Goal: Task Accomplishment & Management: Use online tool/utility

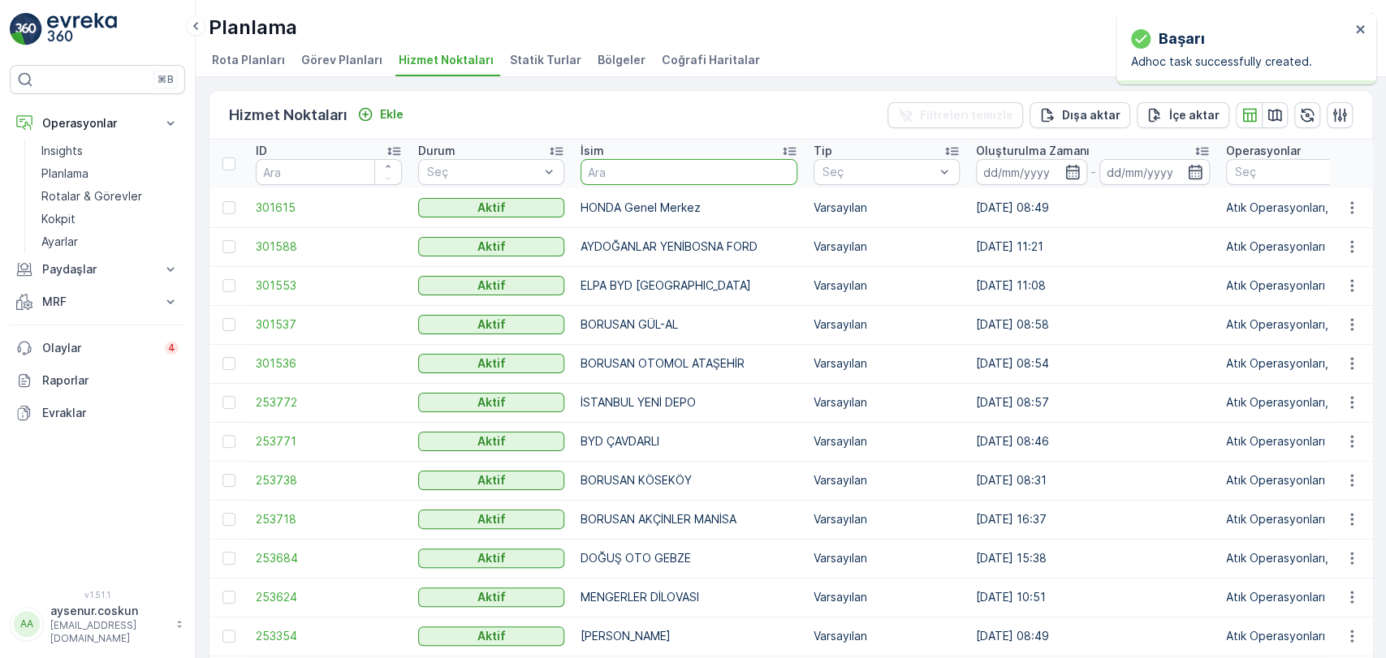
click at [621, 176] on input "text" at bounding box center [688, 172] width 217 height 26
type input "[PERSON_NAME]"
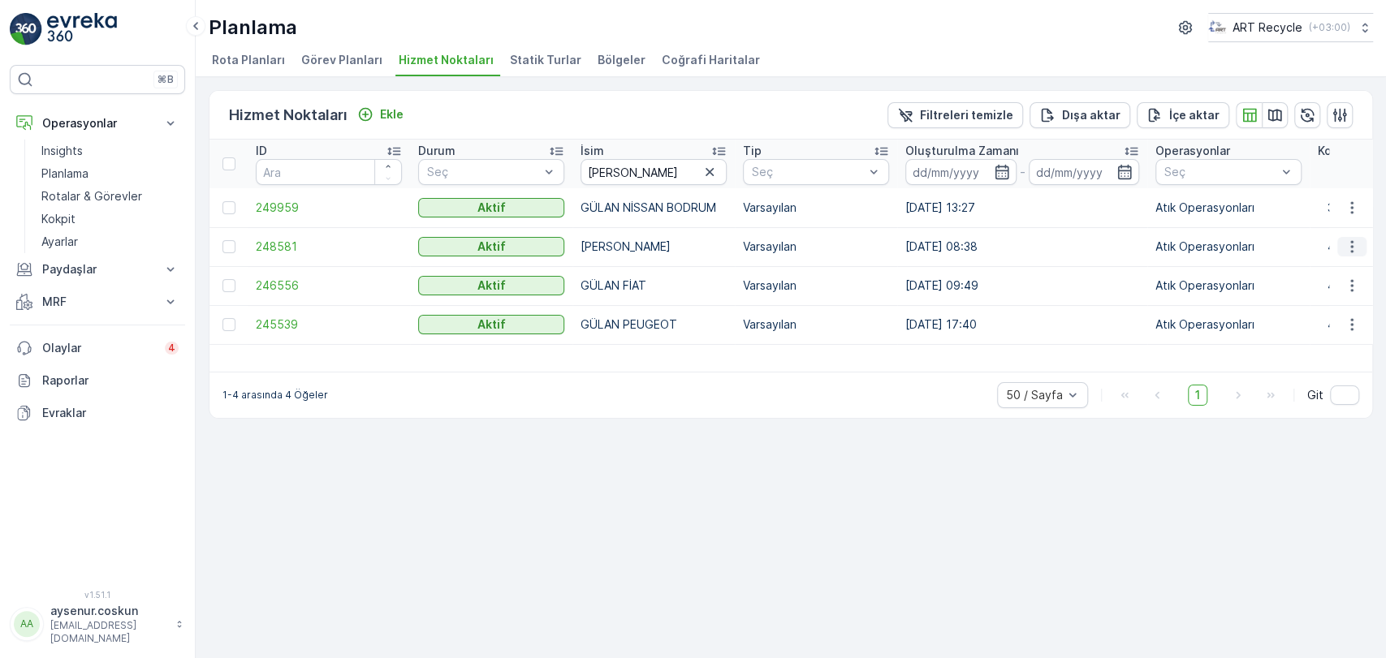
click at [1344, 245] on icon "button" at bounding box center [1352, 247] width 16 height 16
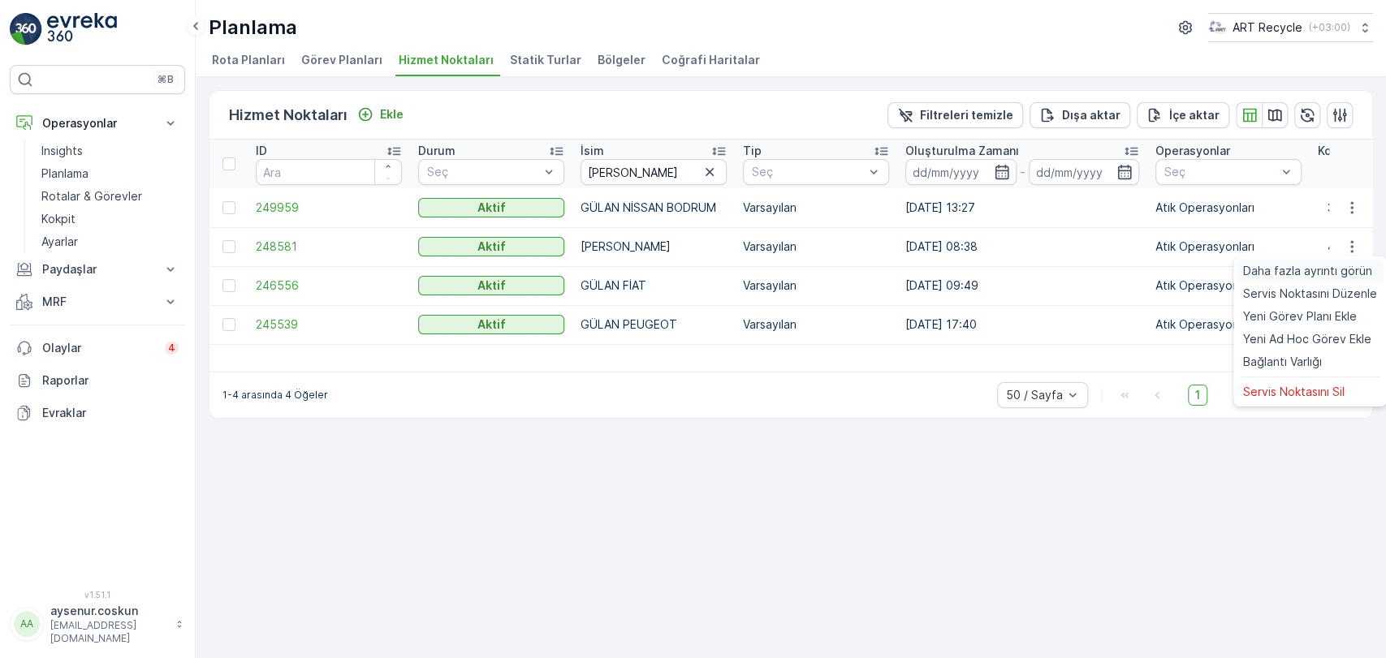
click at [1324, 268] on span "Daha fazla ayrıntı görün" at bounding box center [1307, 271] width 129 height 16
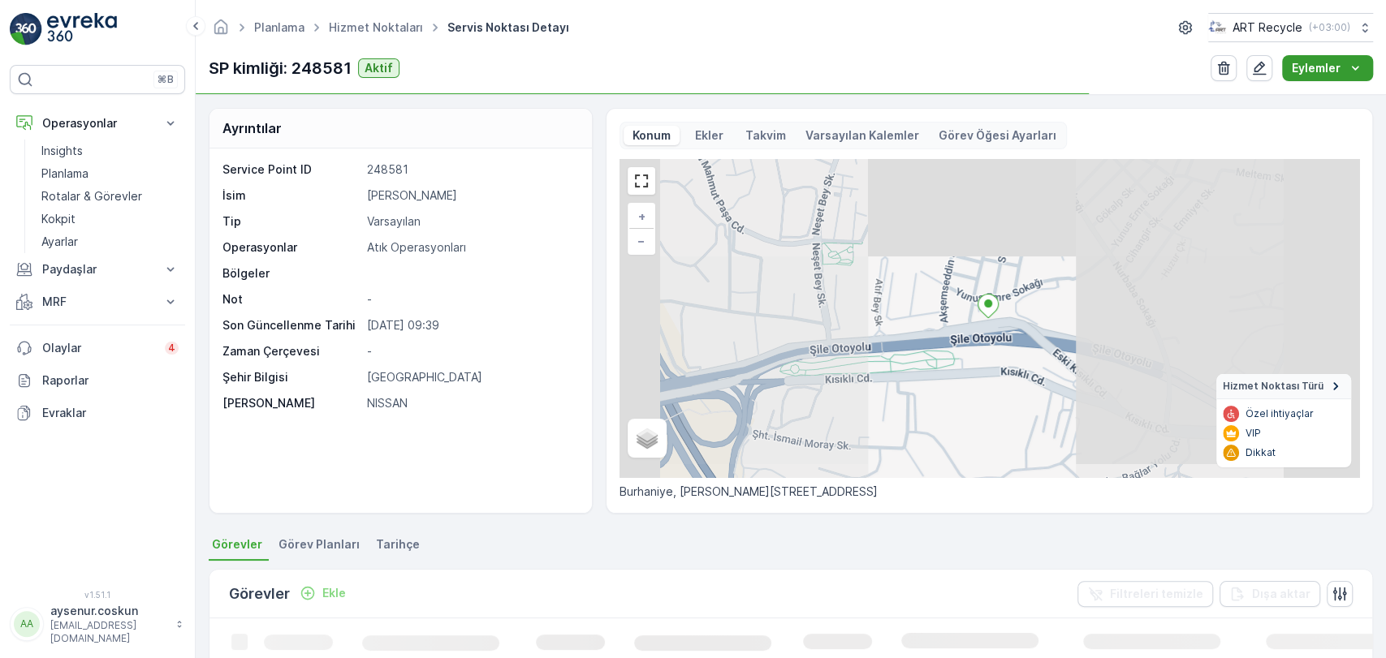
click at [1338, 67] on p "Eylemler" at bounding box center [1316, 68] width 49 height 16
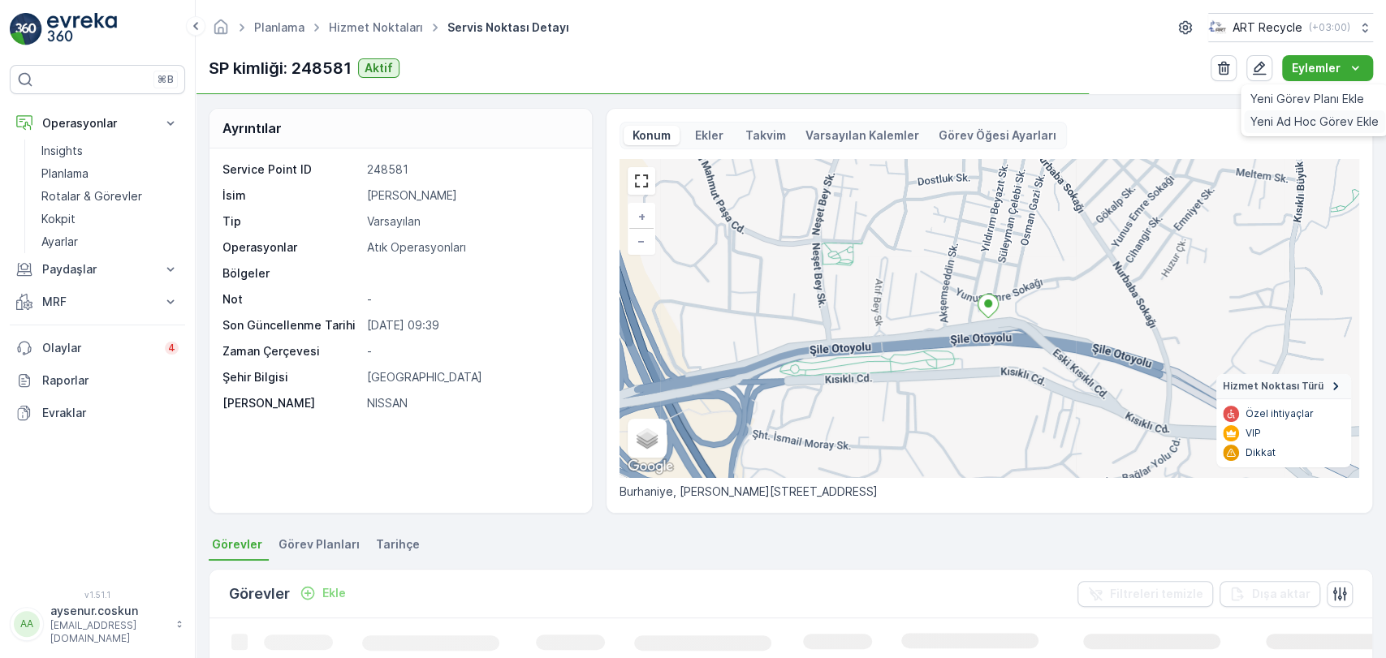
click at [1305, 127] on span "Yeni Ad Hoc Görev Ekle" at bounding box center [1314, 122] width 128 height 16
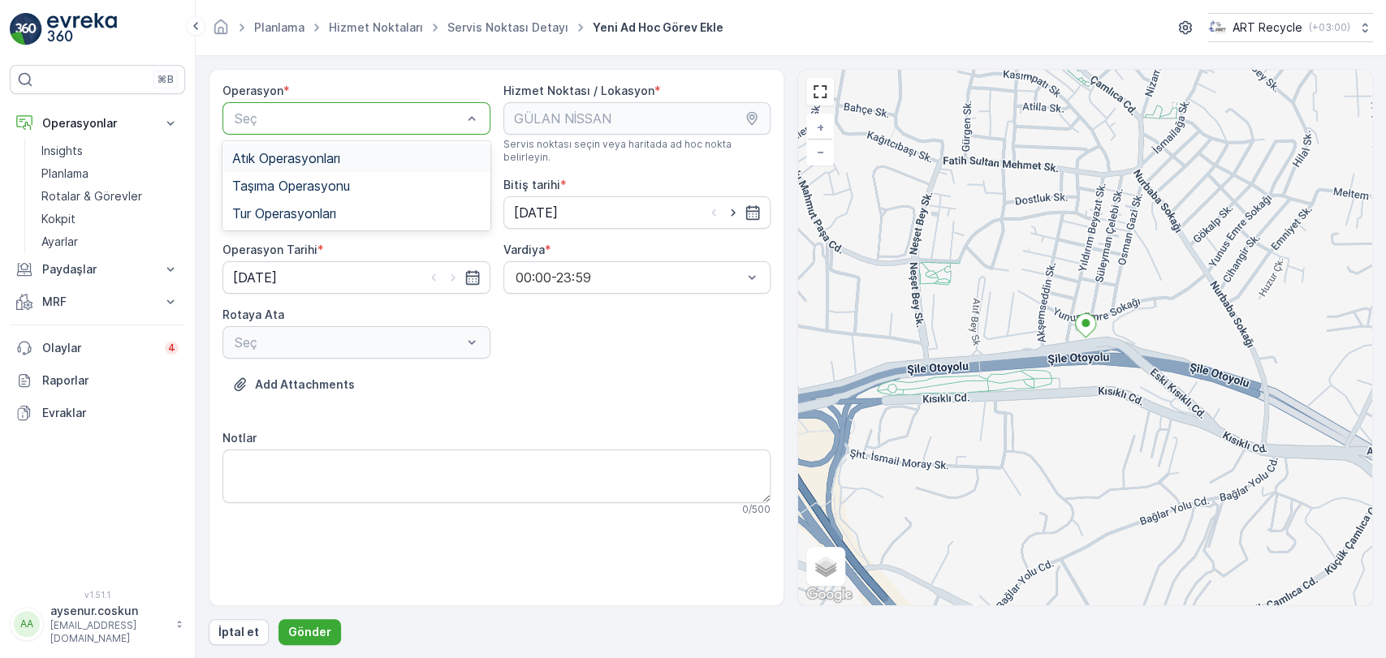
click at [333, 147] on div "Atık Operasyonları" at bounding box center [356, 159] width 268 height 28
click at [329, 198] on div "Seç" at bounding box center [356, 212] width 268 height 32
click at [328, 245] on div "Atık Toplama" at bounding box center [356, 252] width 248 height 15
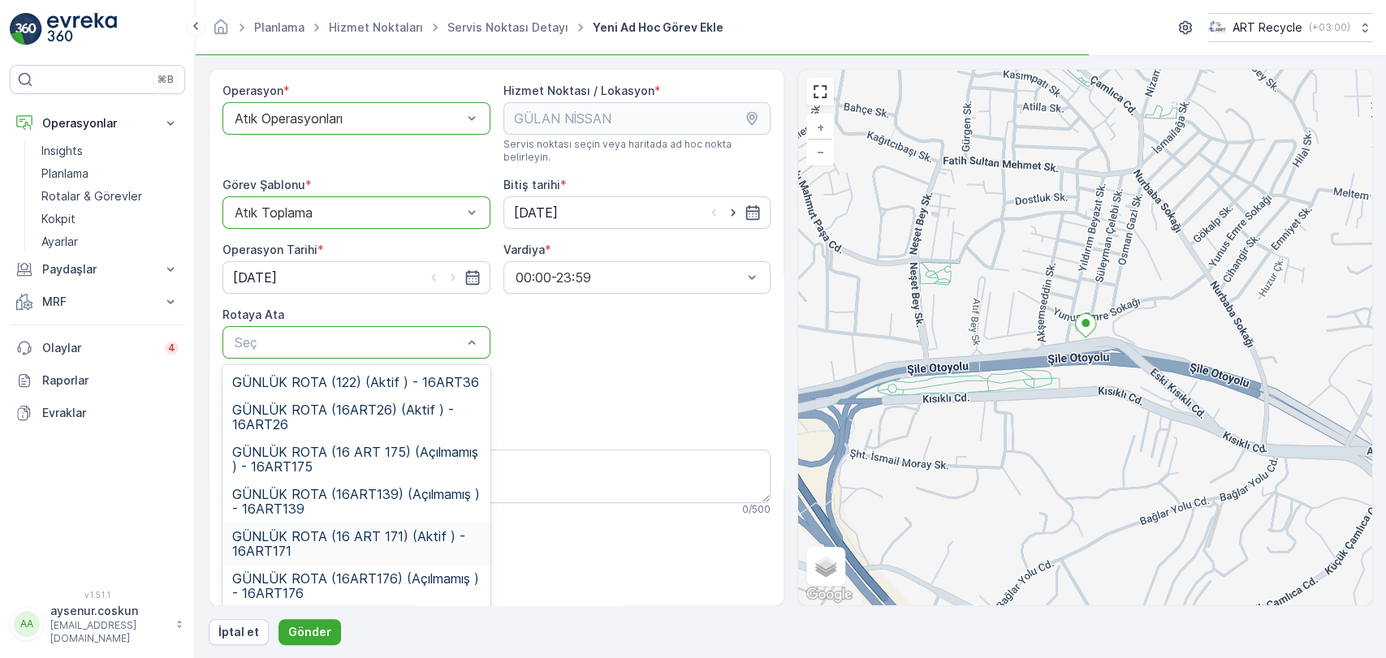
click at [316, 529] on span "GÜNLÜK ROTA (16 ART 171) (Aktif ) - 16ART171" at bounding box center [356, 543] width 248 height 29
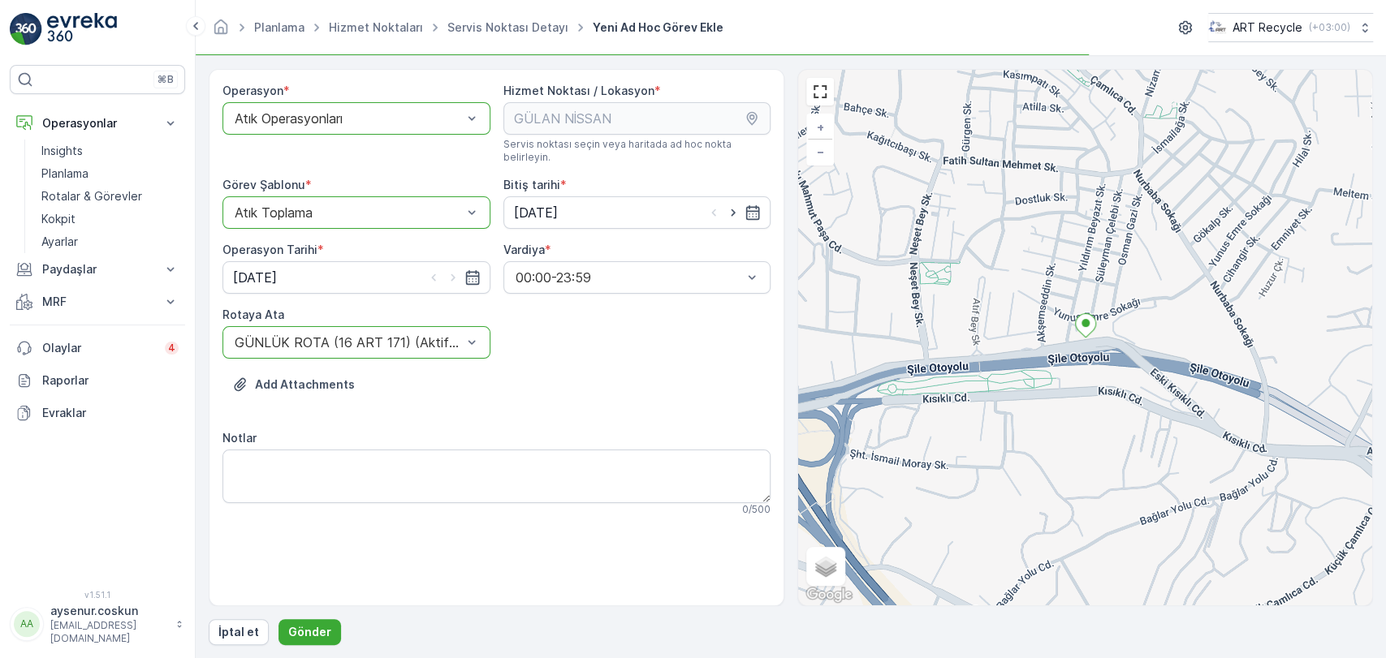
click at [399, 335] on div at bounding box center [348, 342] width 231 height 15
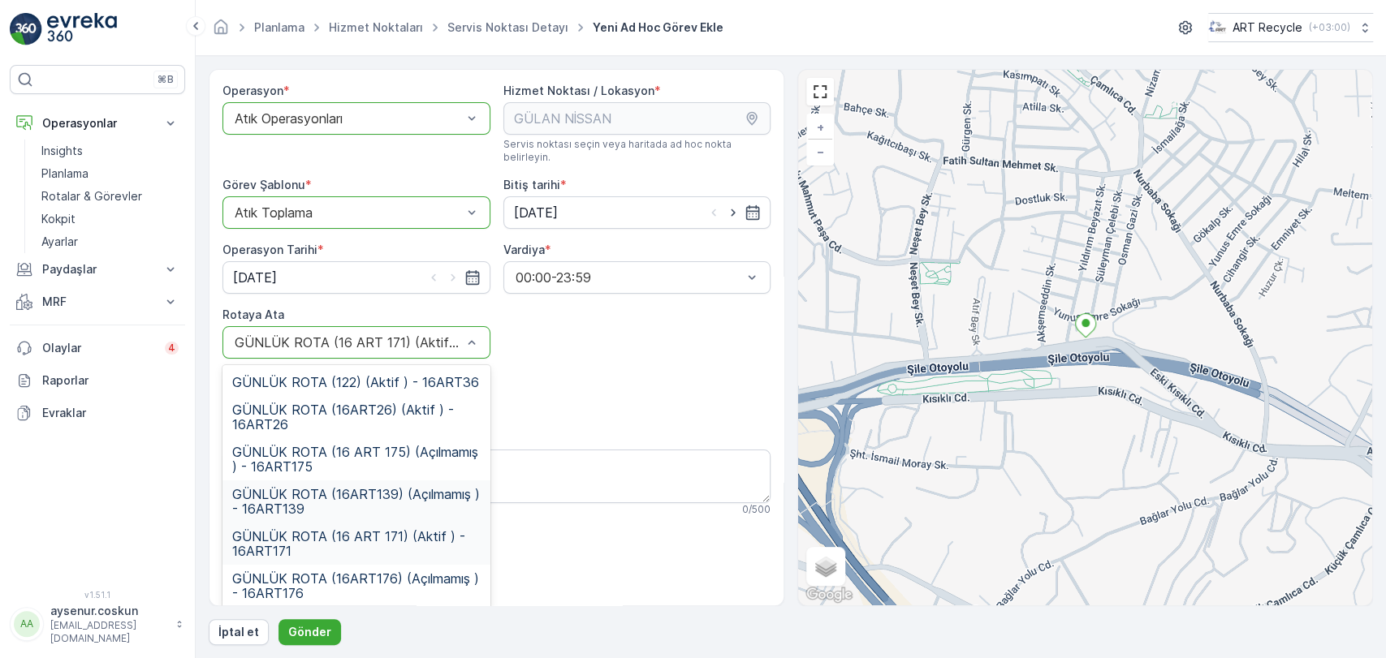
drag, startPoint x: 401, startPoint y: 404, endPoint x: 391, endPoint y: 482, distance: 78.5
click at [419, 369] on div "GÜNLÜK ROTA (122) (Aktif ) - 16ART36" at bounding box center [356, 383] width 268 height 28
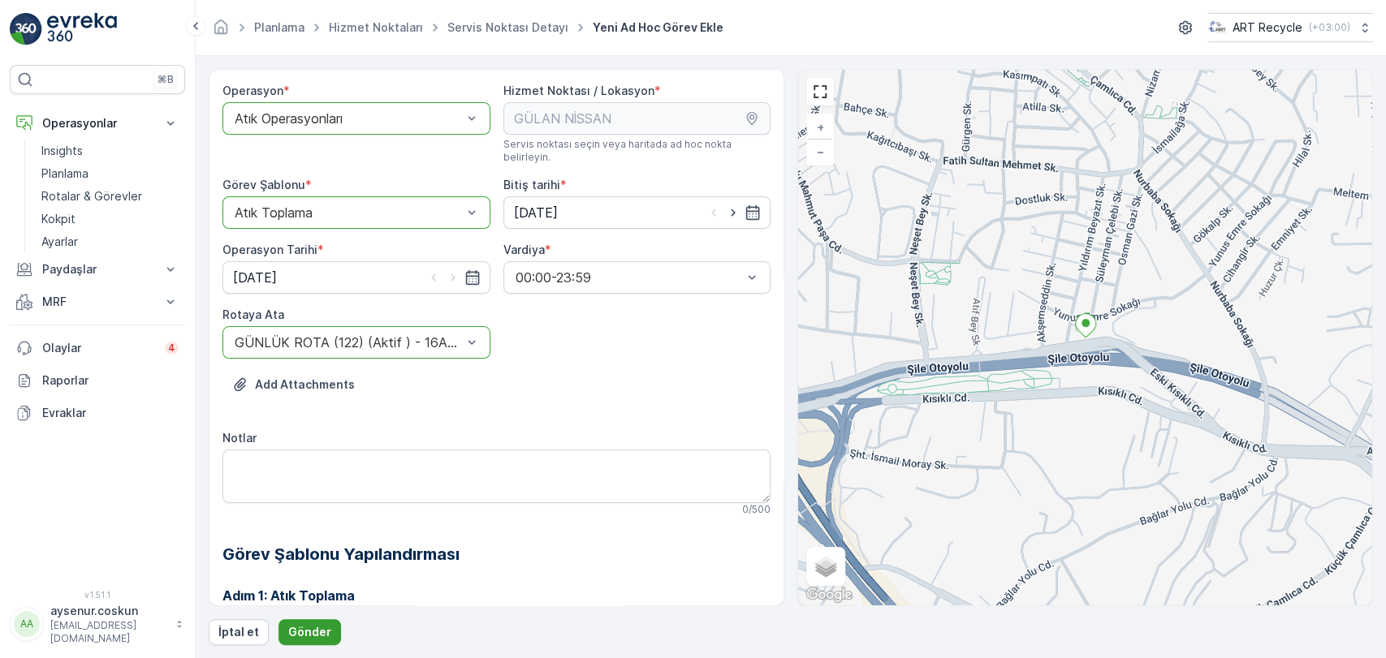
click at [317, 628] on p "Gönder" at bounding box center [309, 632] width 43 height 16
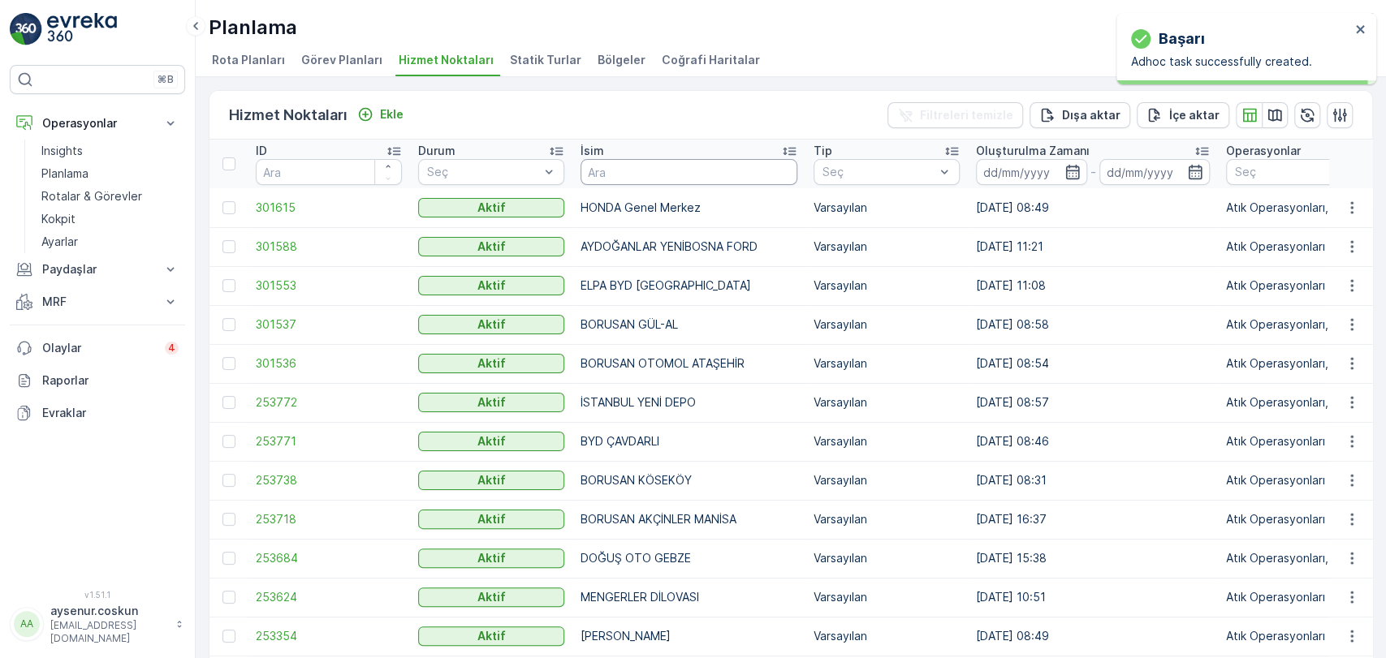
click at [636, 176] on input "text" at bounding box center [688, 172] width 217 height 26
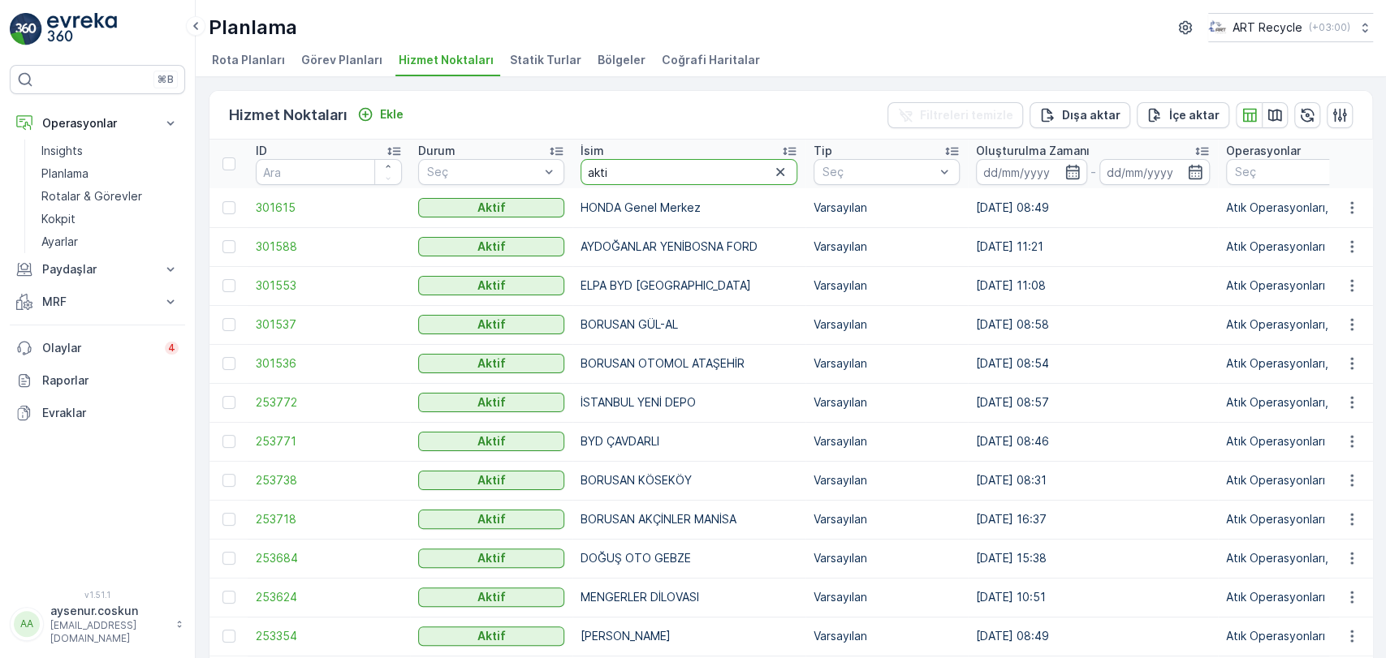
type input "aktif"
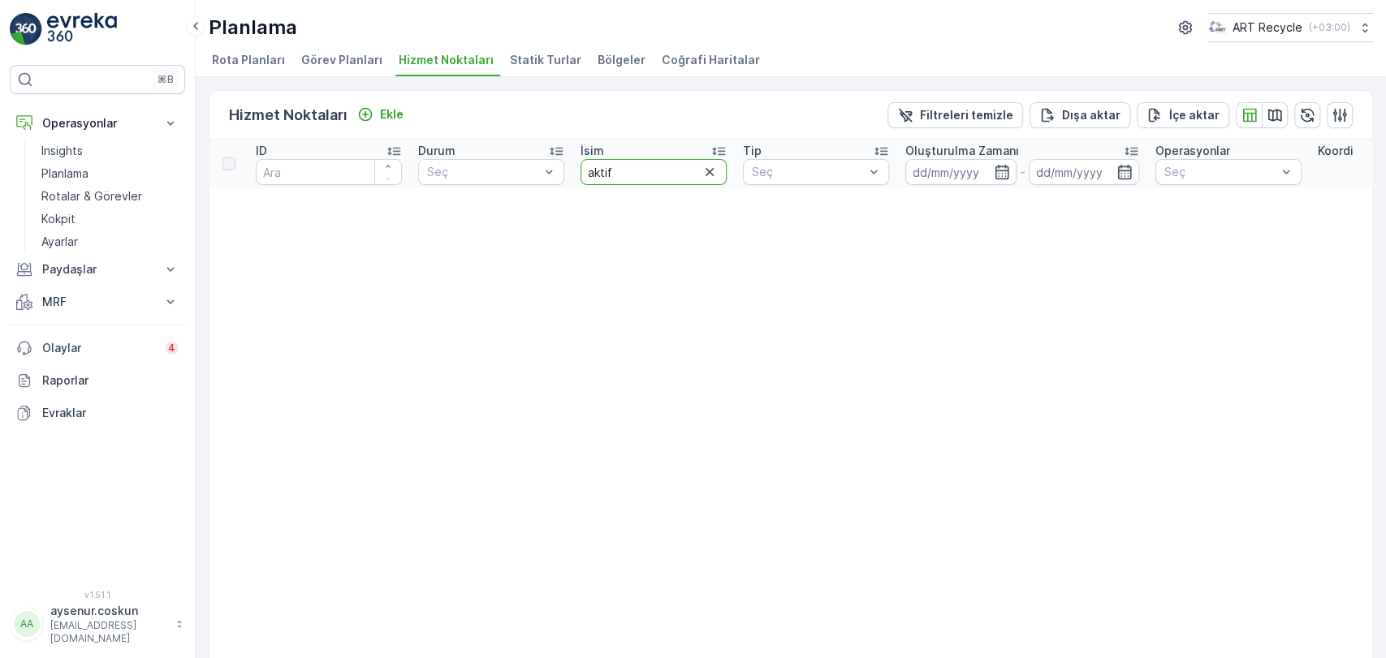
click at [654, 169] on input "aktif" at bounding box center [653, 172] width 146 height 26
type input "a"
type input "AKTİF"
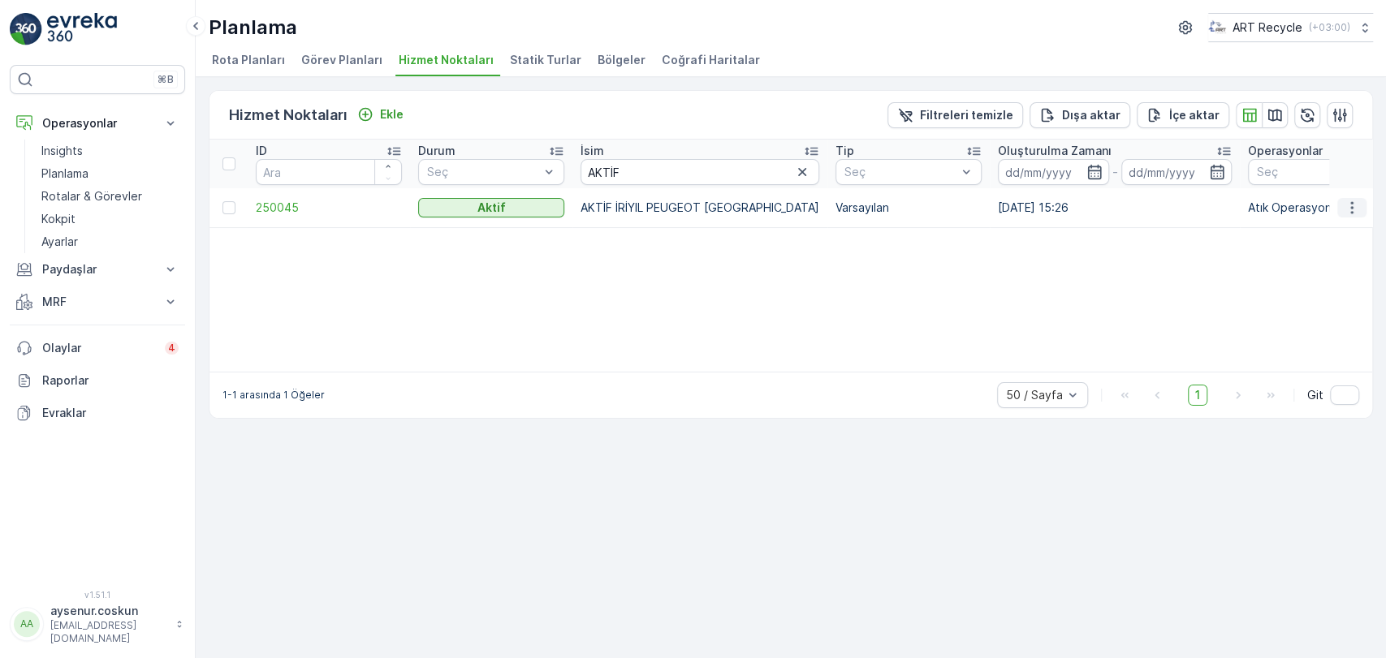
click at [1344, 205] on icon "button" at bounding box center [1352, 208] width 16 height 16
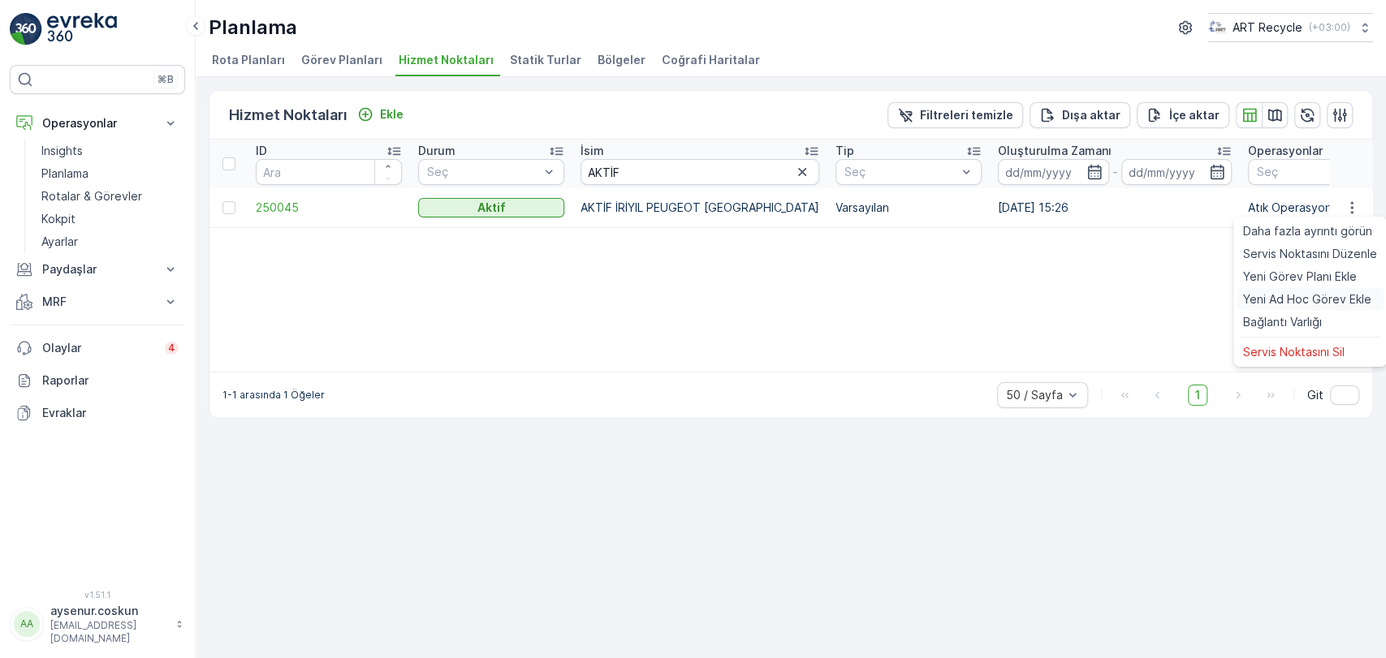
click at [1312, 305] on span "Yeni Ad Hoc Görev Ekle" at bounding box center [1307, 299] width 128 height 16
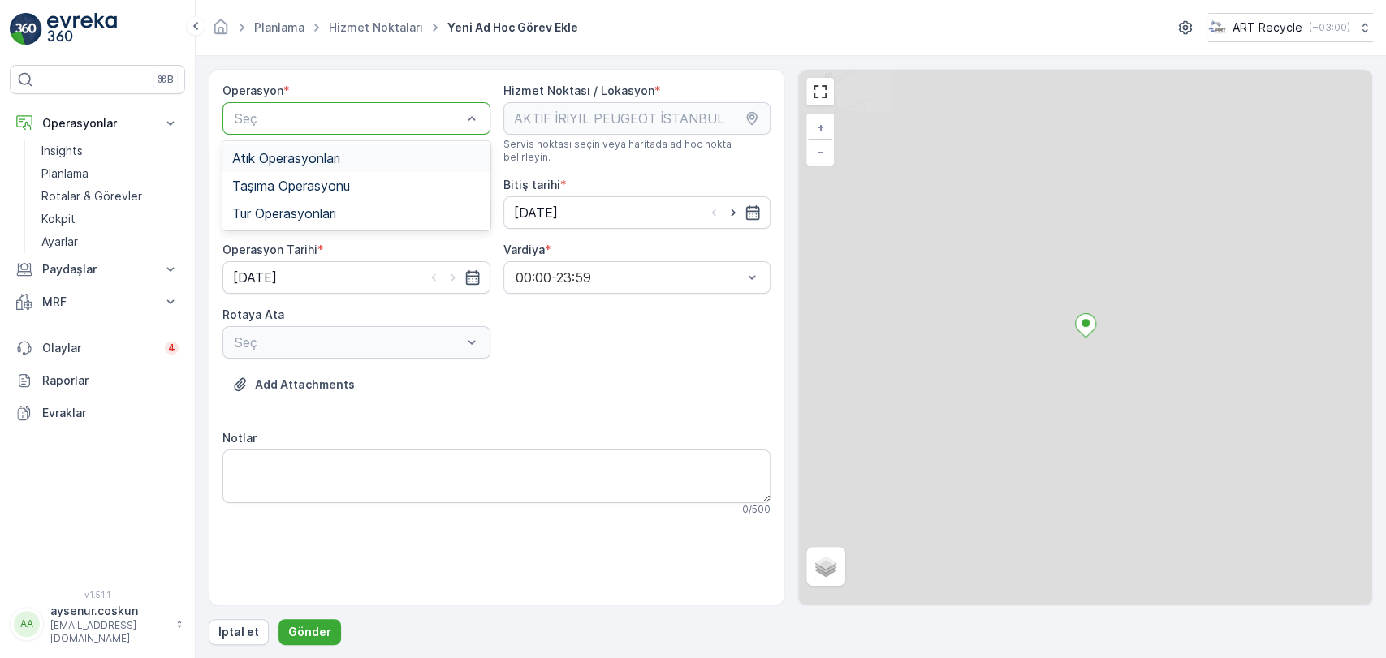
click at [312, 157] on span "Atık Operasyonları" at bounding box center [286, 158] width 108 height 15
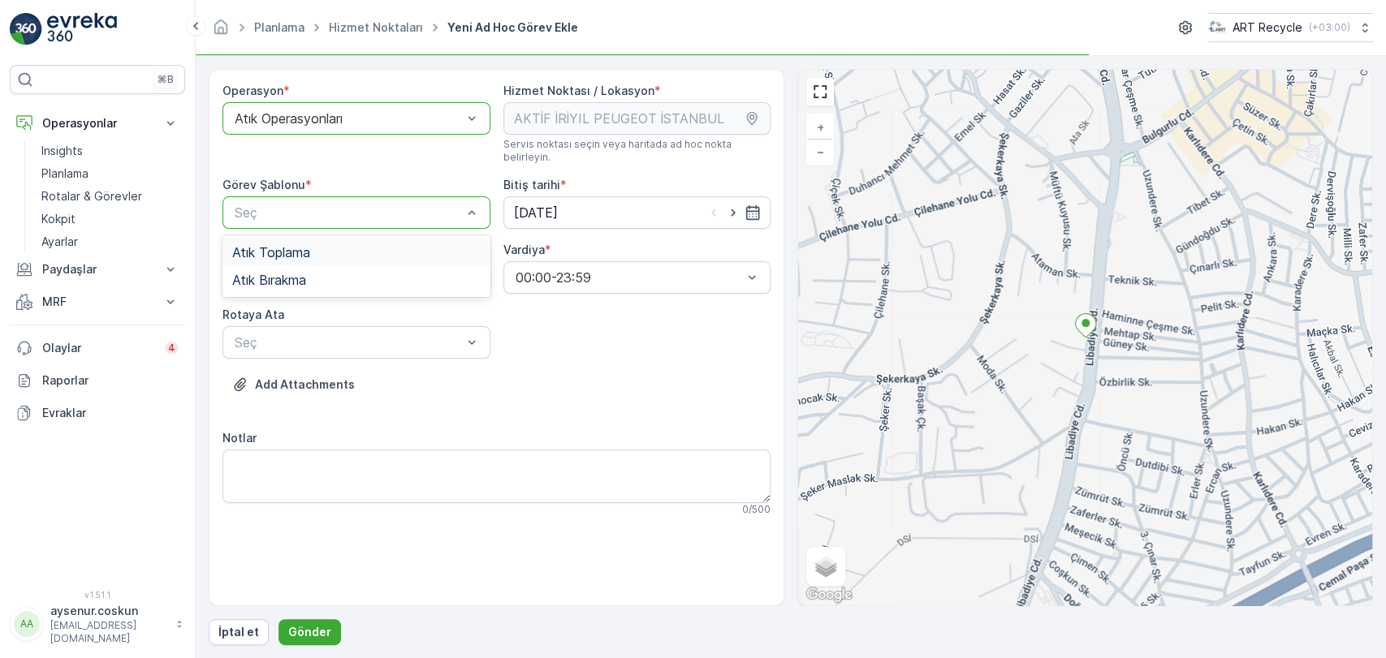
click at [299, 245] on span "Atık Toplama" at bounding box center [271, 252] width 78 height 15
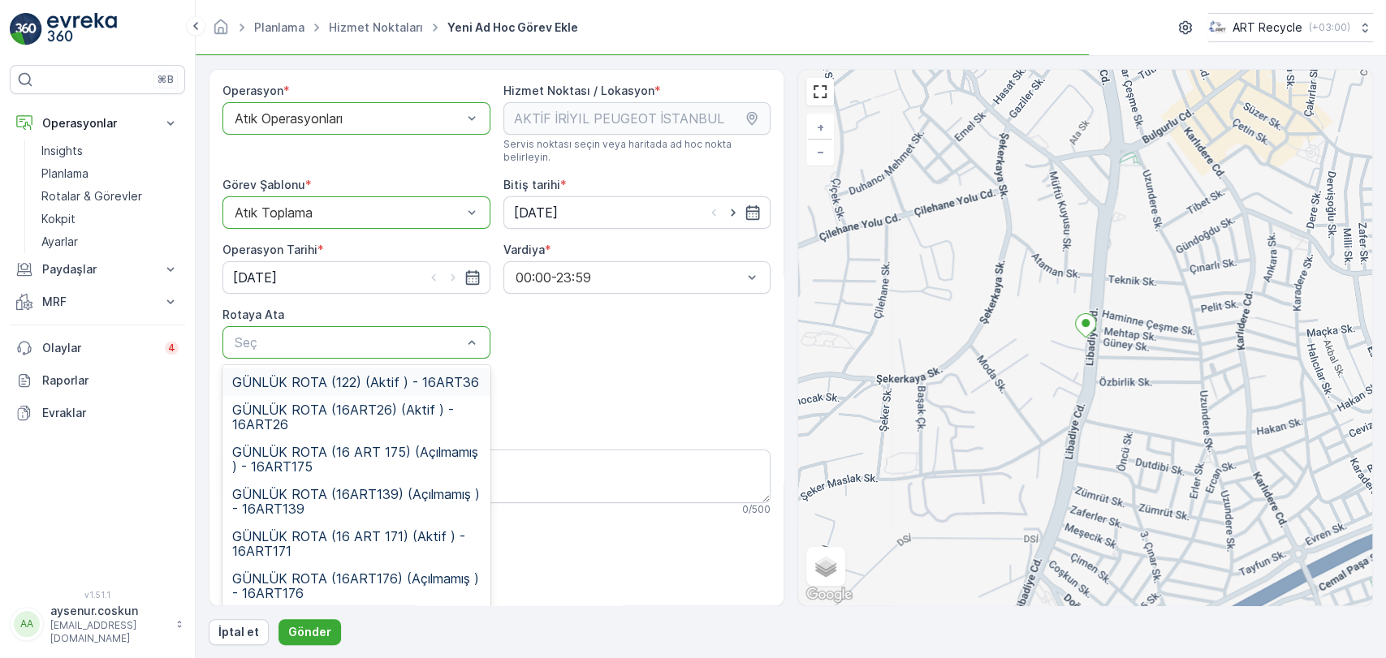
drag, startPoint x: 301, startPoint y: 313, endPoint x: 291, endPoint y: 321, distance: 13.3
click at [301, 326] on div "Seç" at bounding box center [356, 342] width 268 height 32
click at [300, 375] on span "GÜNLÜK ROTA (122) (Aktif ) - 16ART36" at bounding box center [355, 382] width 247 height 15
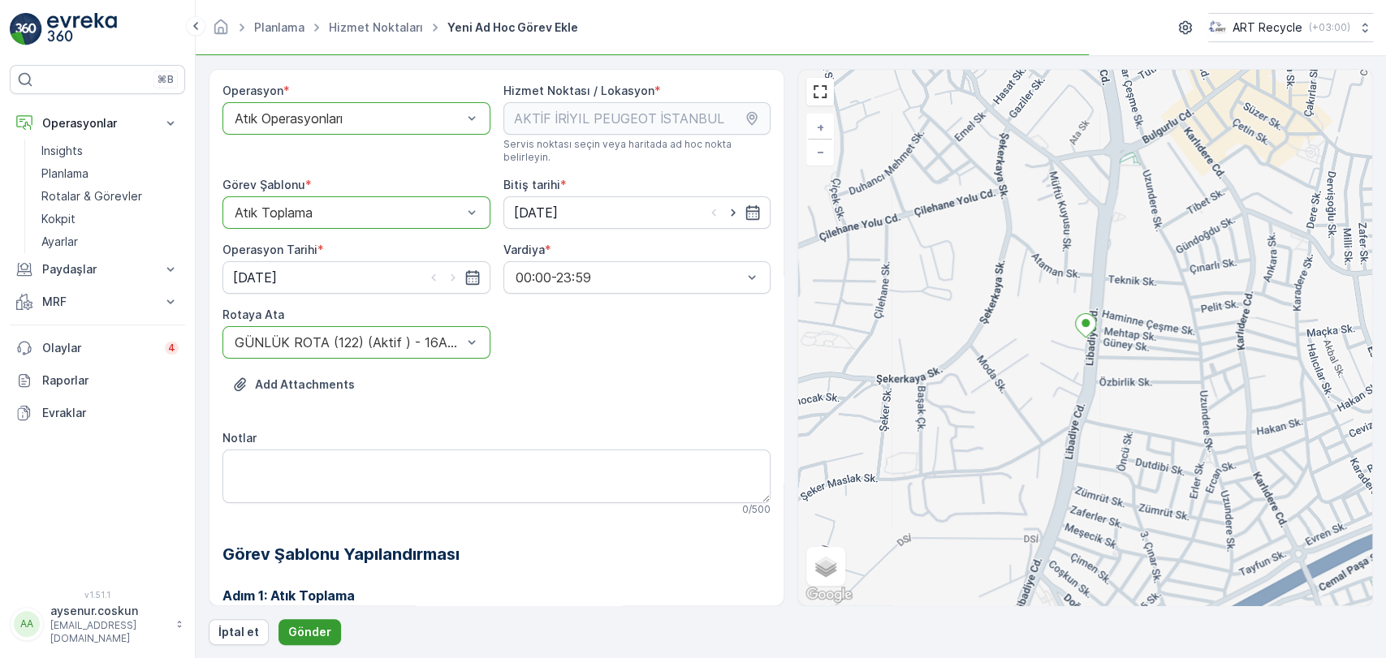
click at [326, 632] on p "Gönder" at bounding box center [309, 632] width 43 height 16
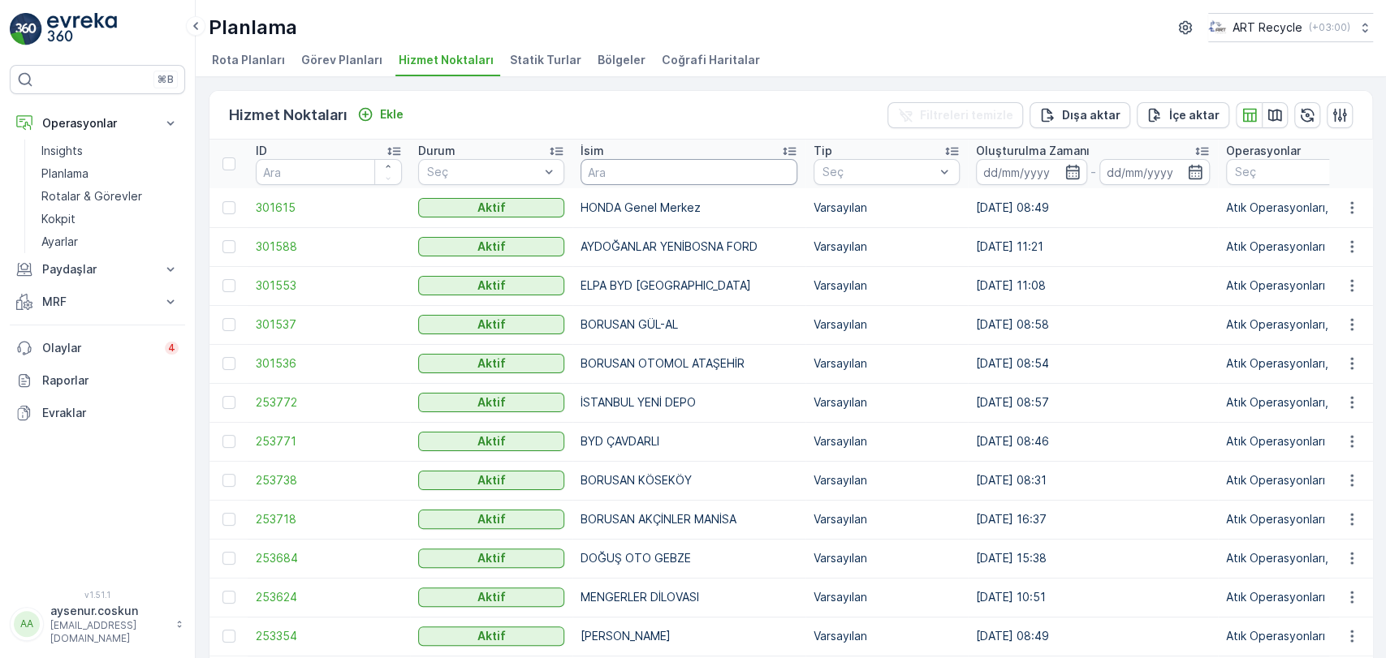
click at [725, 177] on input "text" at bounding box center [688, 172] width 217 height 26
type input "TSM"
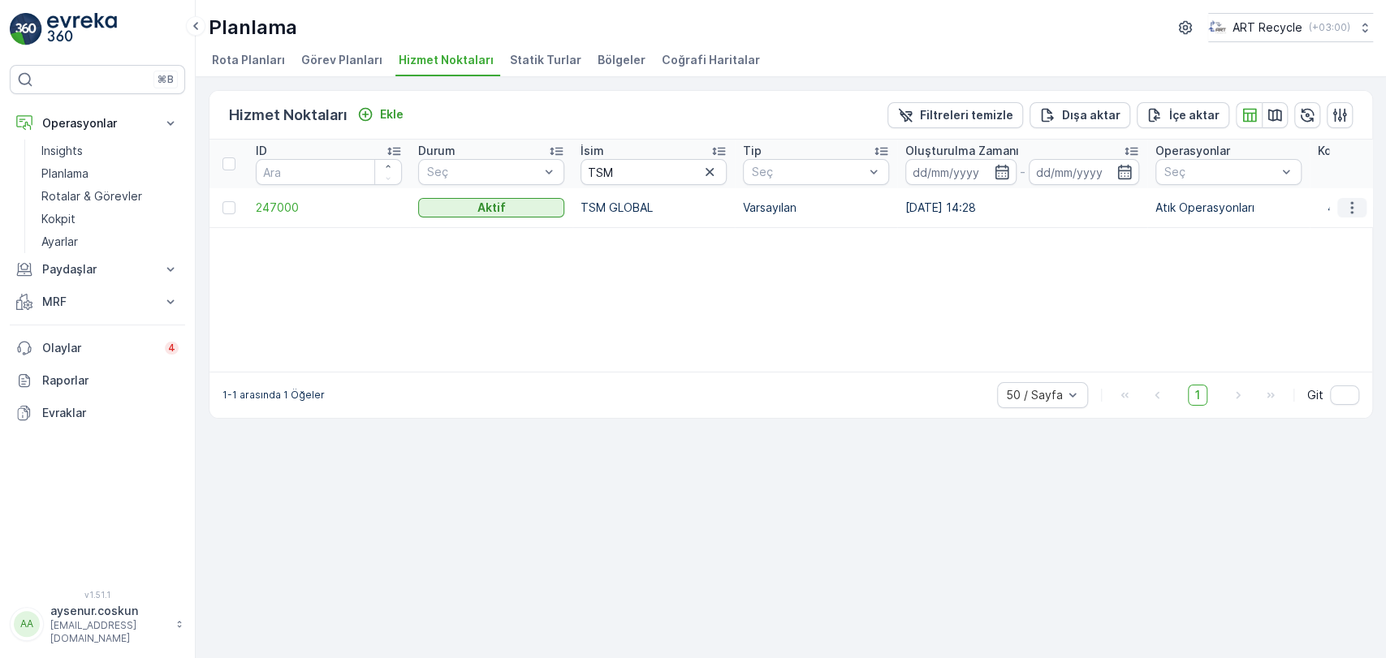
click at [1351, 213] on icon "button" at bounding box center [1352, 208] width 16 height 16
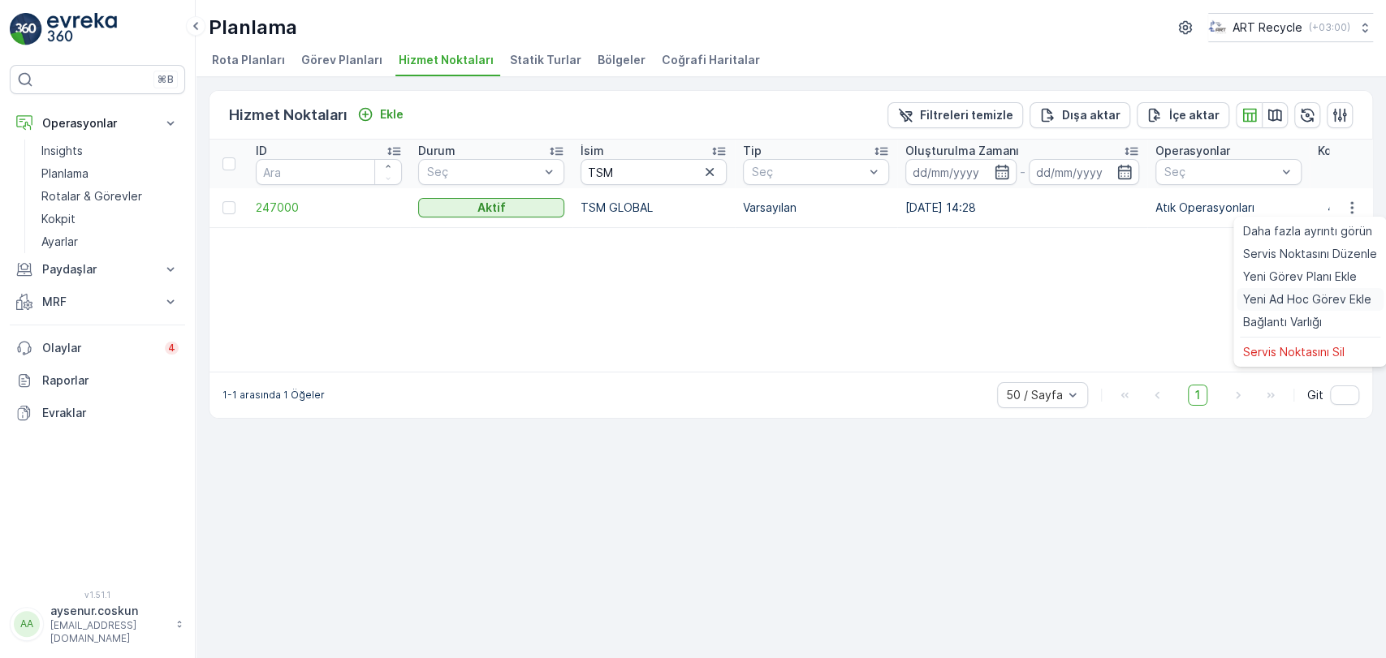
click at [1320, 298] on span "Yeni Ad Hoc Görev Ekle" at bounding box center [1307, 299] width 128 height 16
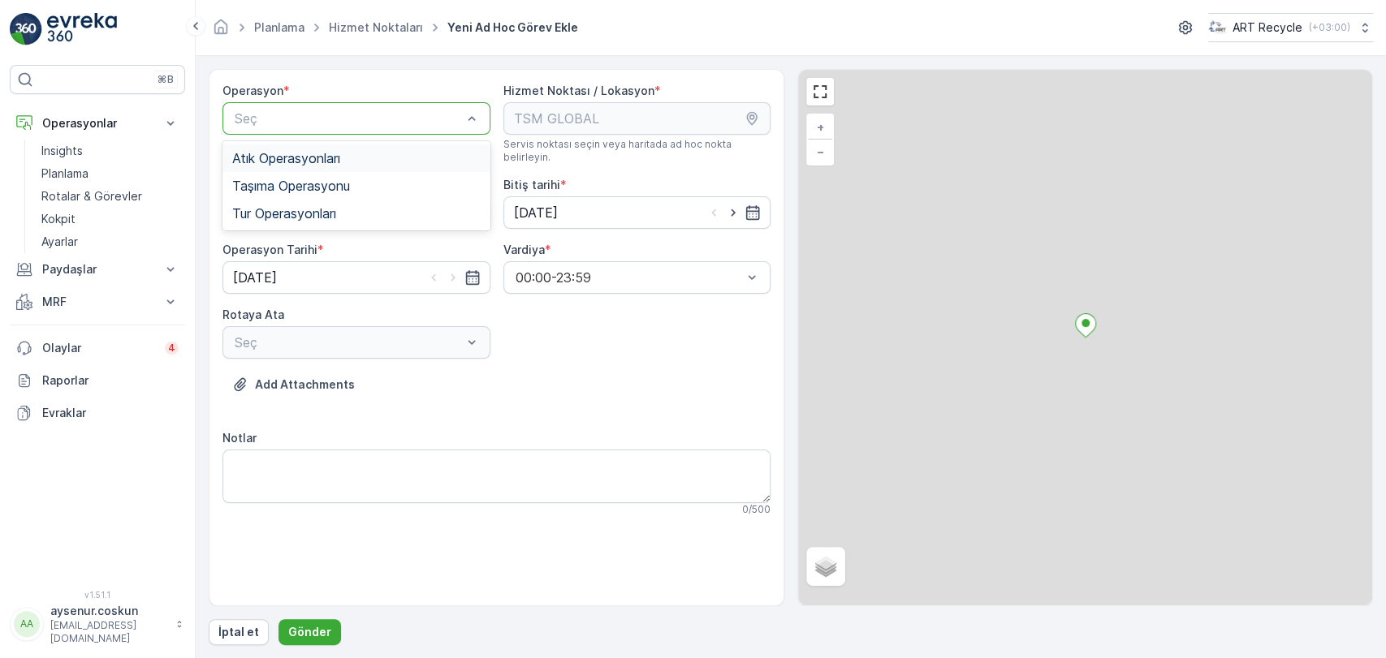
click at [330, 156] on span "Atık Operasyonları" at bounding box center [286, 158] width 108 height 15
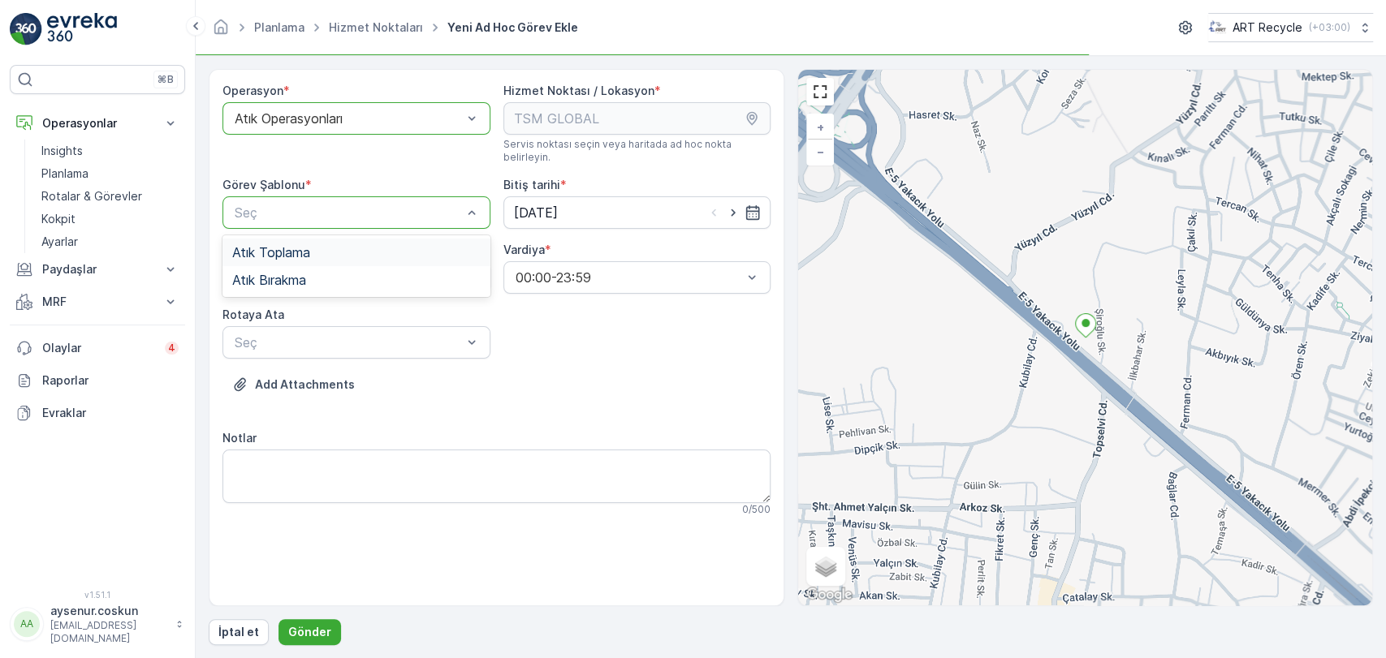
click at [313, 245] on div "Atık Toplama" at bounding box center [356, 252] width 248 height 15
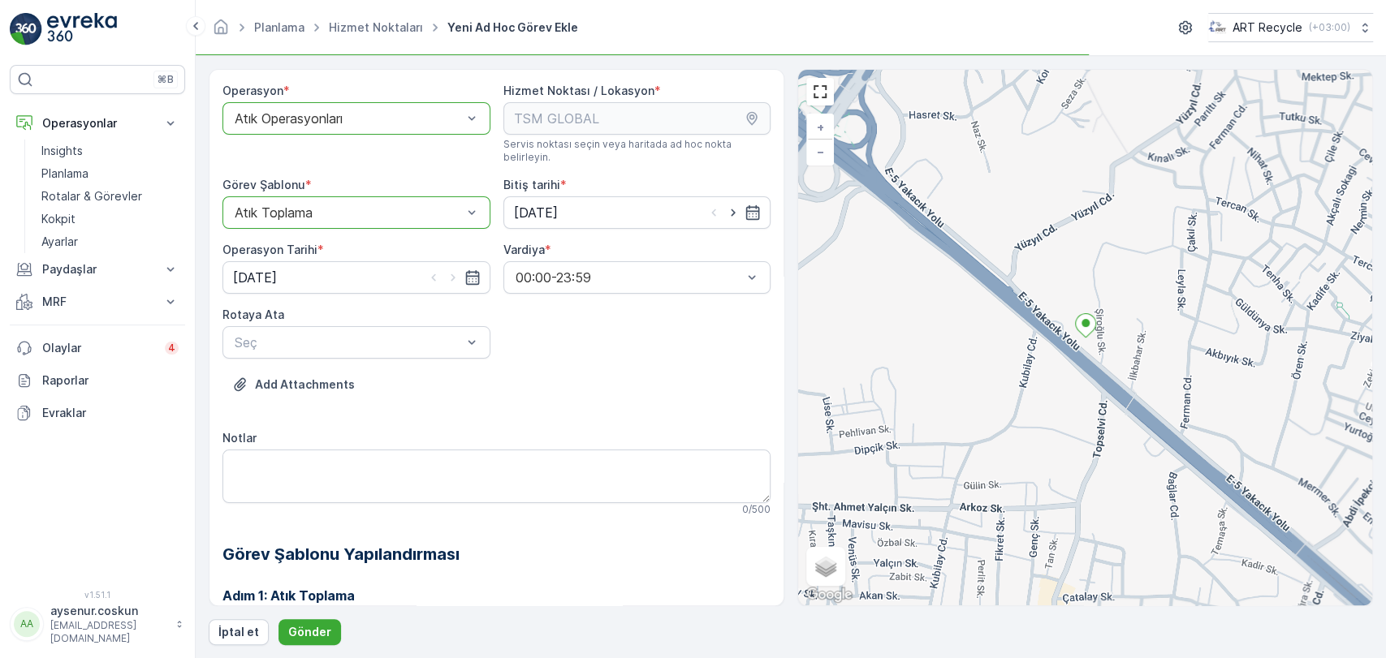
click at [315, 307] on div "Rotaya Ata" at bounding box center [356, 315] width 268 height 16
click at [326, 326] on div "Seç" at bounding box center [356, 342] width 268 height 32
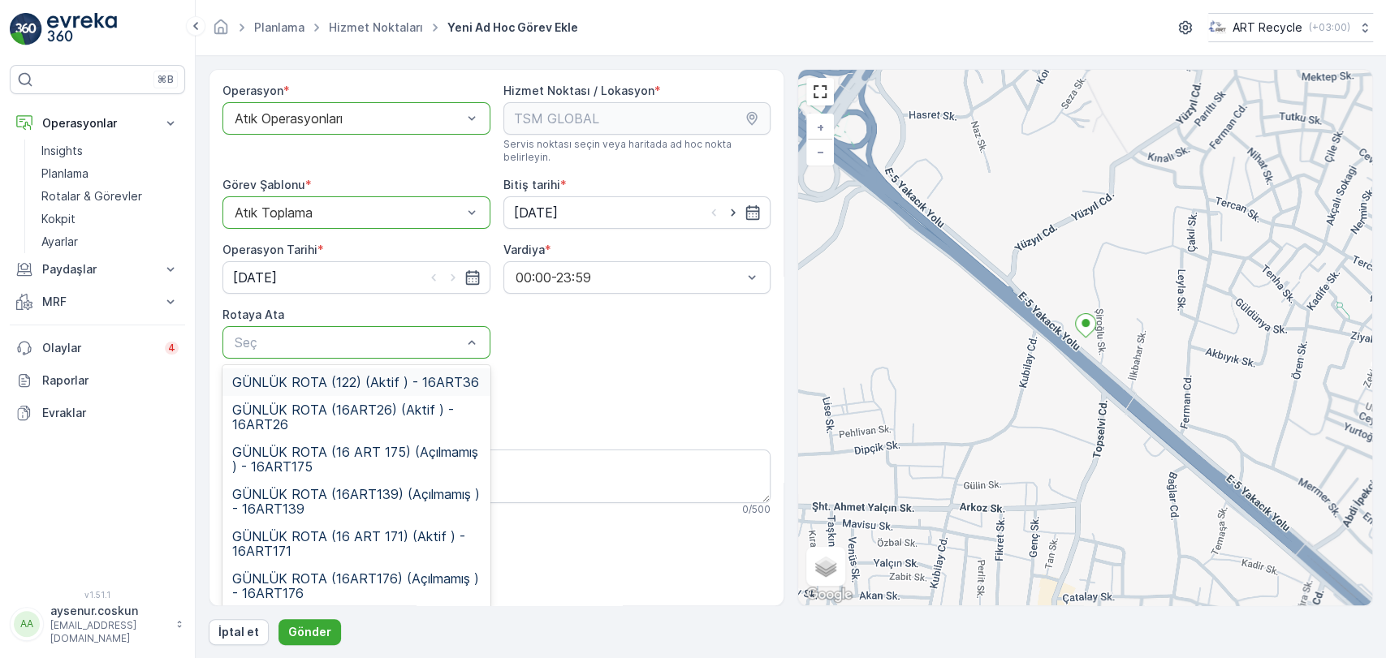
click at [353, 375] on span "GÜNLÜK ROTA (122) (Aktif ) - 16ART36" at bounding box center [355, 382] width 247 height 15
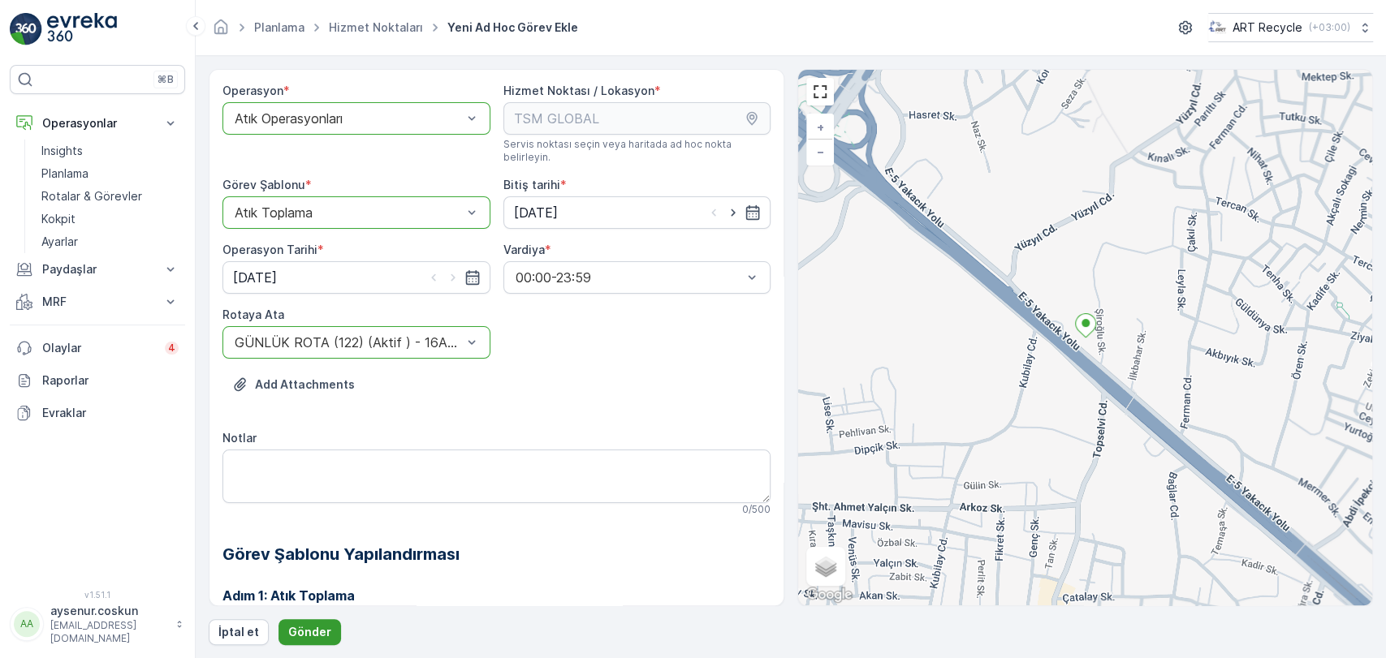
click at [312, 619] on button "Gönder" at bounding box center [309, 632] width 63 height 26
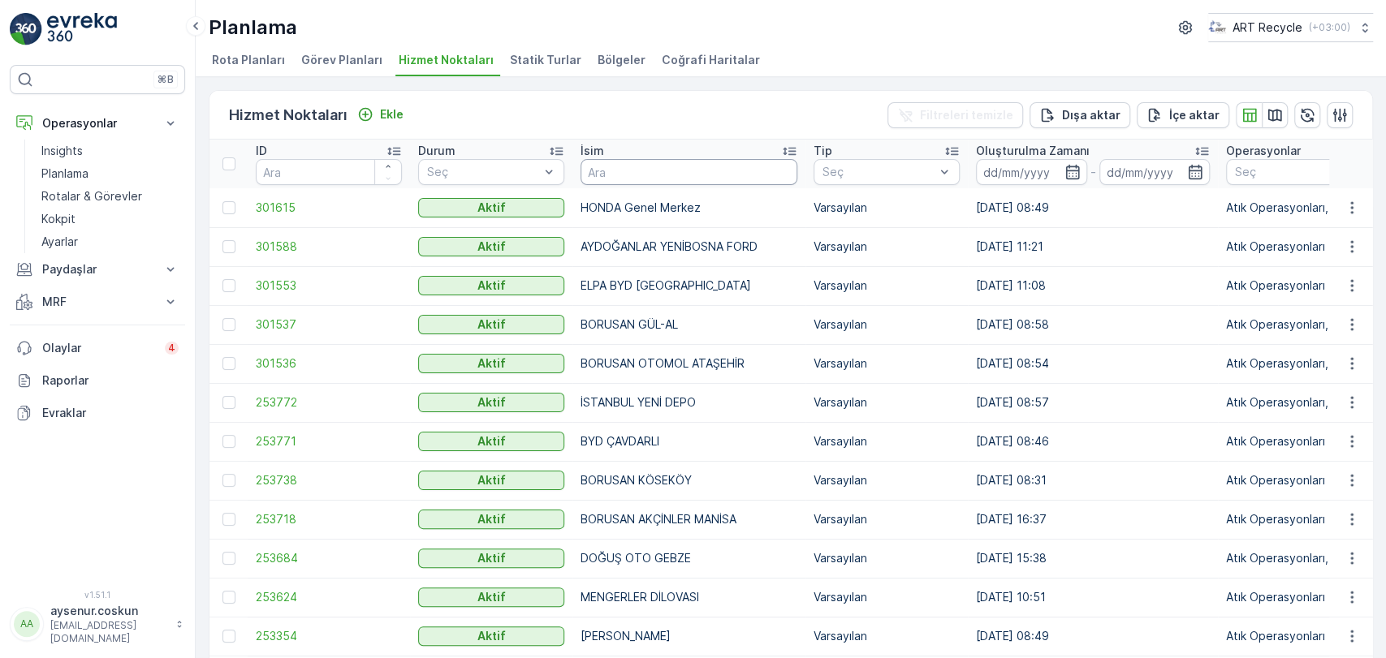
click at [658, 178] on input "text" at bounding box center [688, 172] width 217 height 26
type input "NAS"
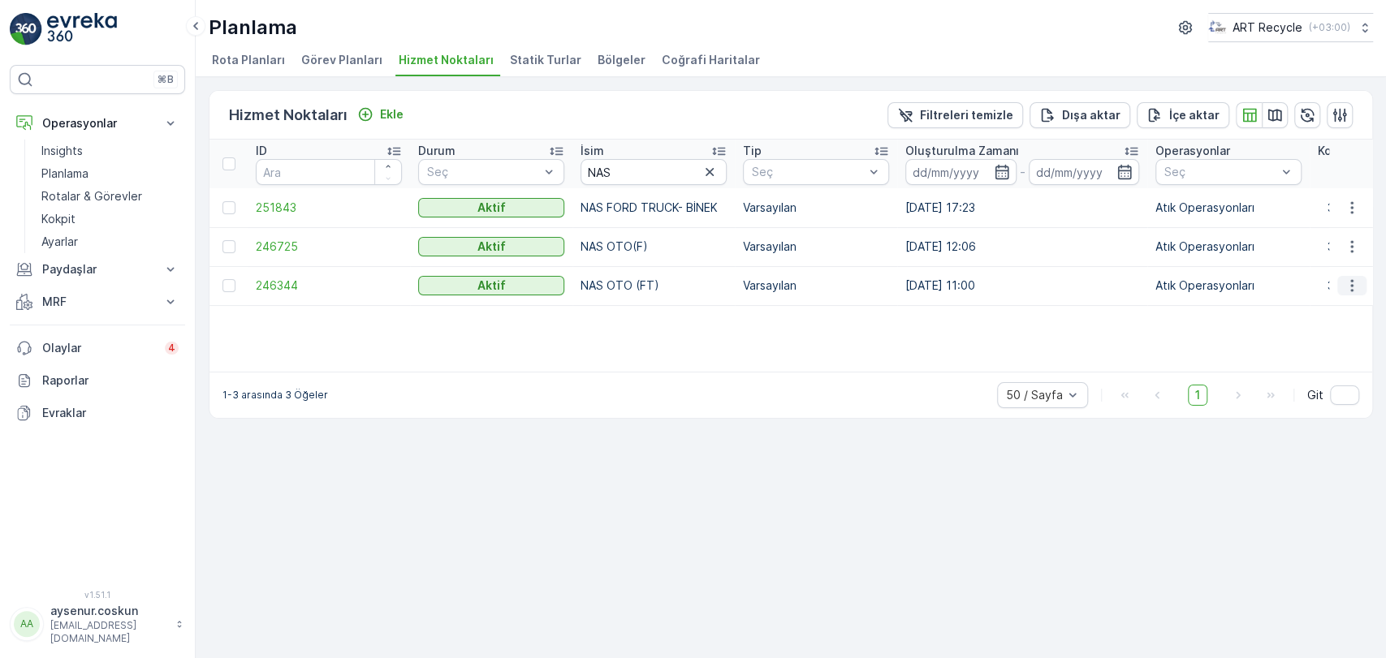
click at [1348, 285] on icon "button" at bounding box center [1352, 286] width 16 height 16
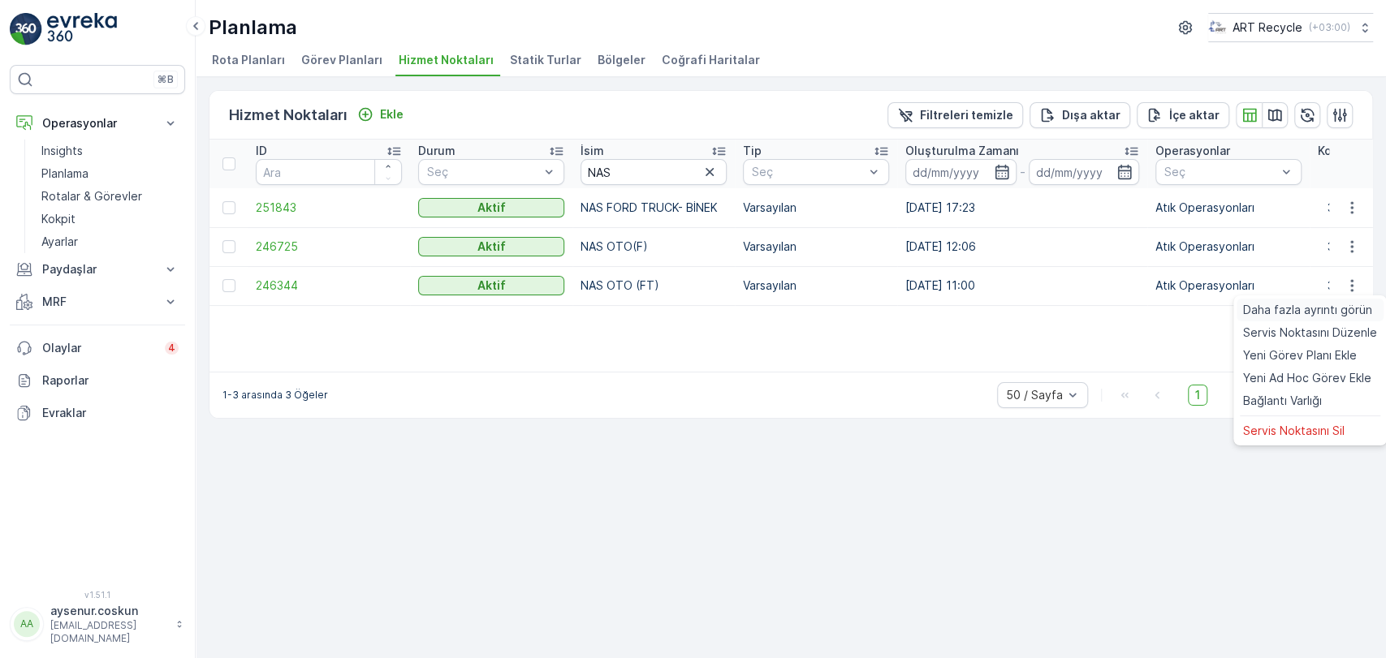
click at [1318, 314] on span "Daha fazla ayrıntı görün" at bounding box center [1307, 310] width 129 height 16
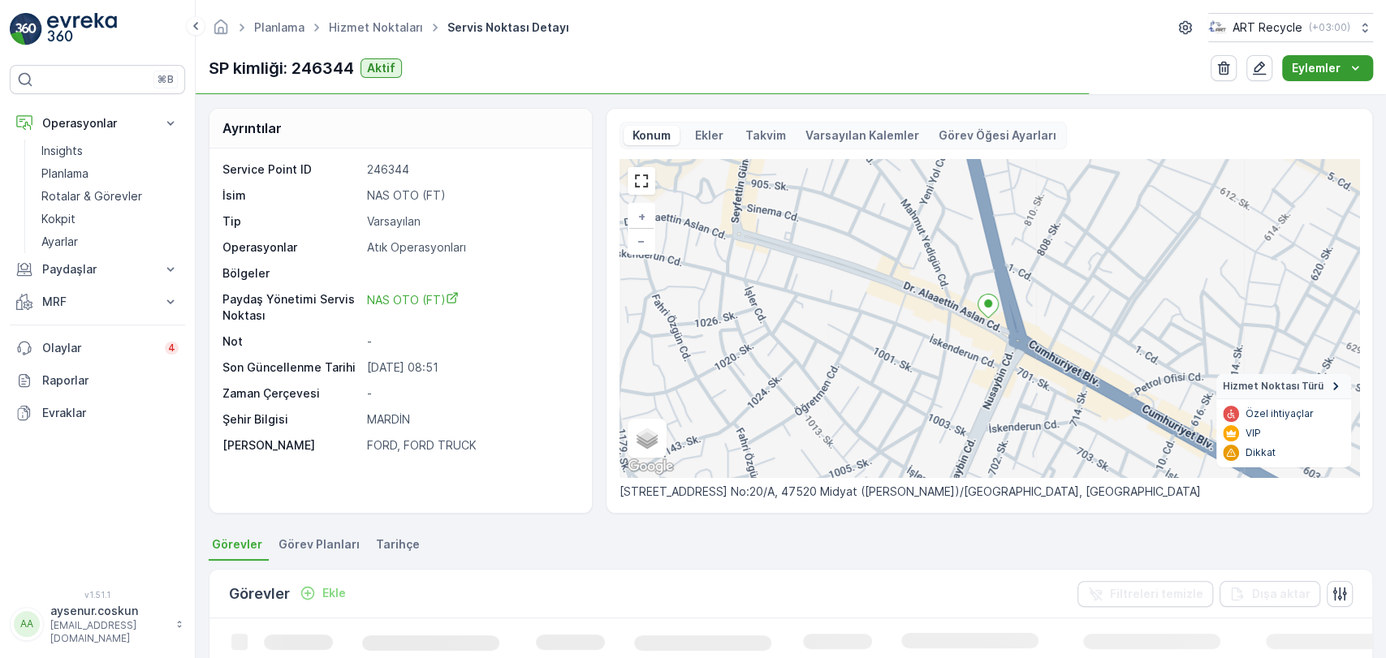
click at [1327, 58] on button "Eylemler" at bounding box center [1327, 68] width 91 height 26
click at [1294, 125] on span "Yeni Ad Hoc Görev Ekle" at bounding box center [1314, 122] width 128 height 16
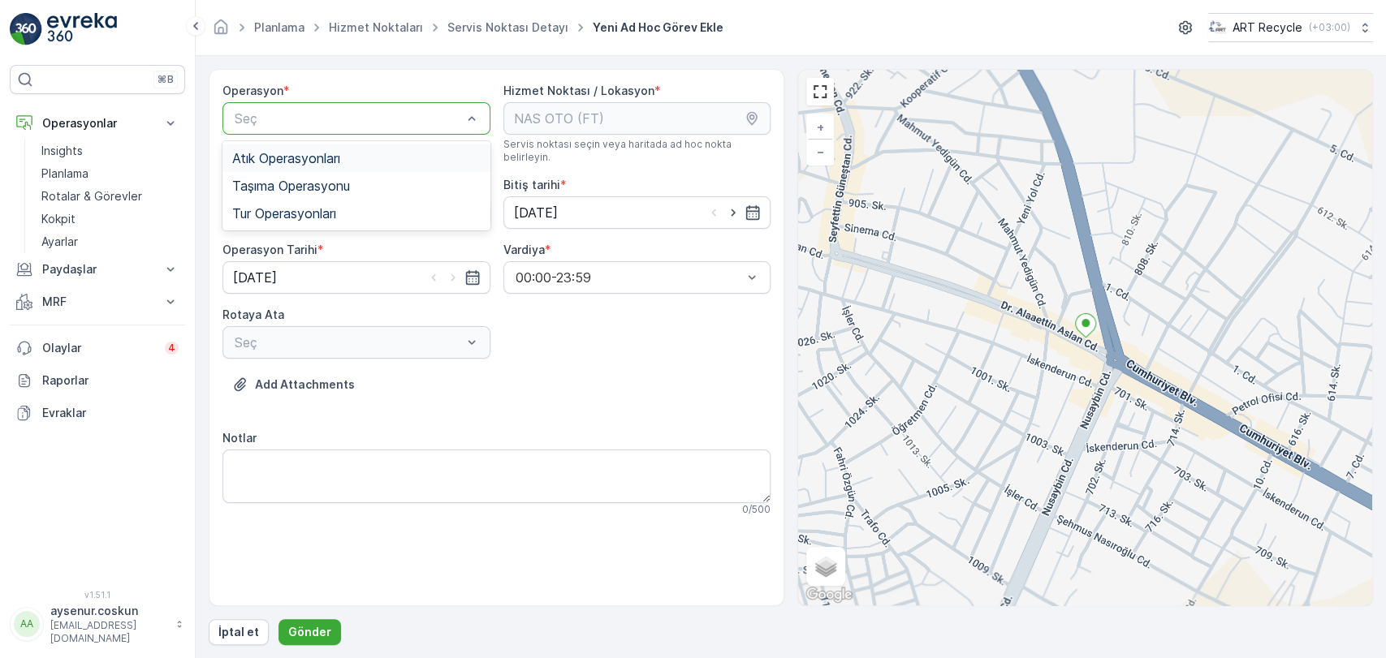
click at [369, 153] on div "Atık Operasyonları" at bounding box center [356, 158] width 248 height 15
click at [358, 199] on div "Seç" at bounding box center [356, 212] width 268 height 32
click at [364, 203] on div "Seç" at bounding box center [356, 212] width 268 height 32
click at [416, 239] on div "Atık Toplama" at bounding box center [356, 253] width 268 height 28
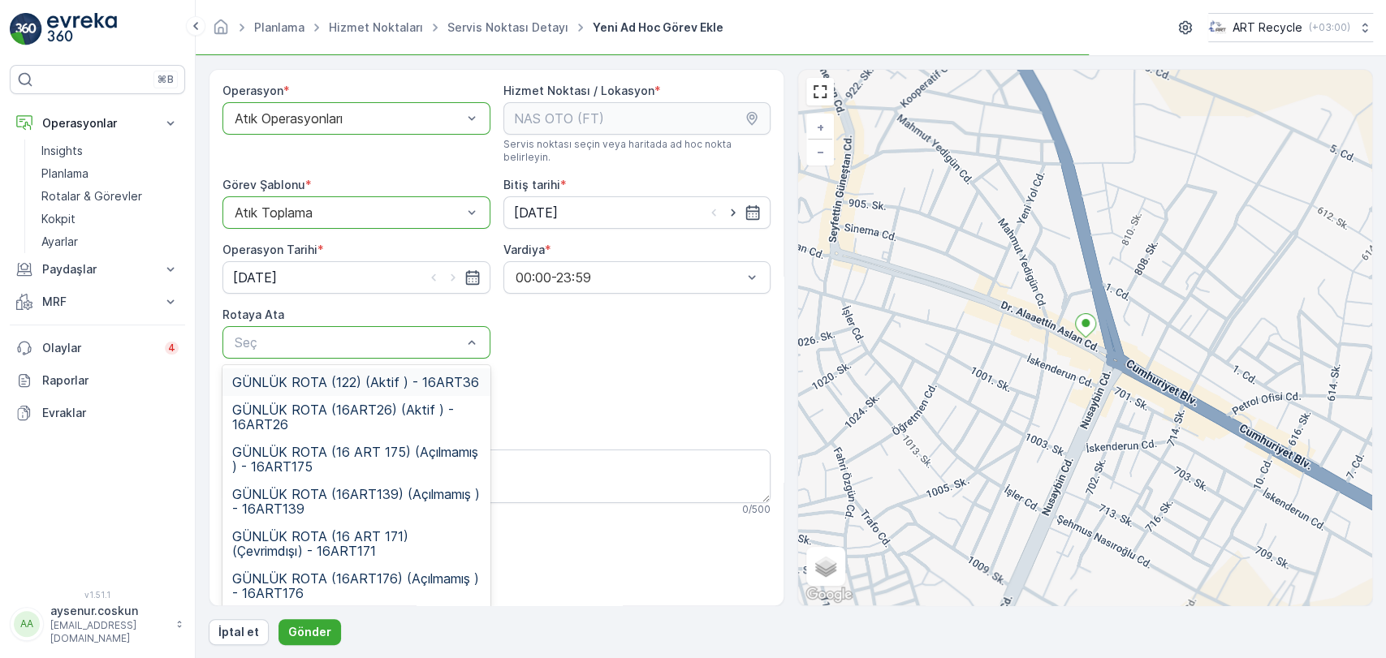
click at [357, 326] on div "Seç" at bounding box center [356, 342] width 268 height 32
click at [408, 529] on span "GÜNLÜK ROTA (16 ART 171) (Çevrimdışı) - 16ART171" at bounding box center [356, 543] width 248 height 29
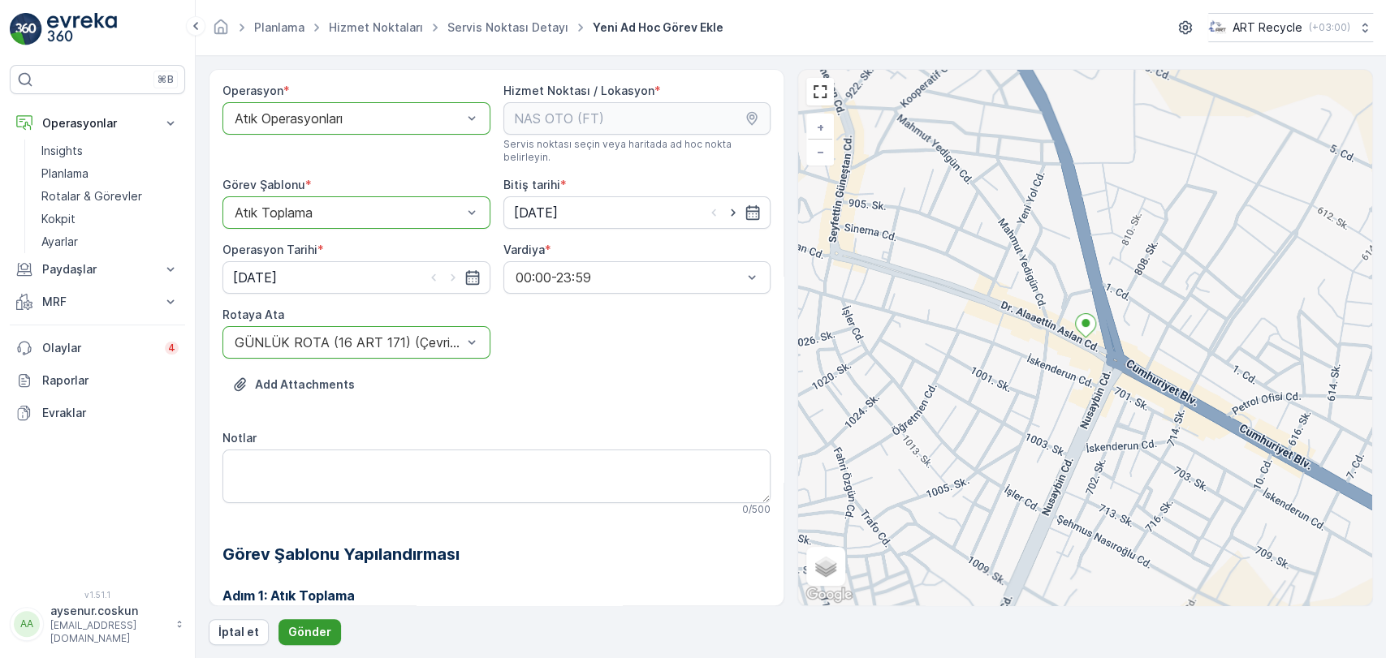
click at [304, 628] on p "Gönder" at bounding box center [309, 632] width 43 height 16
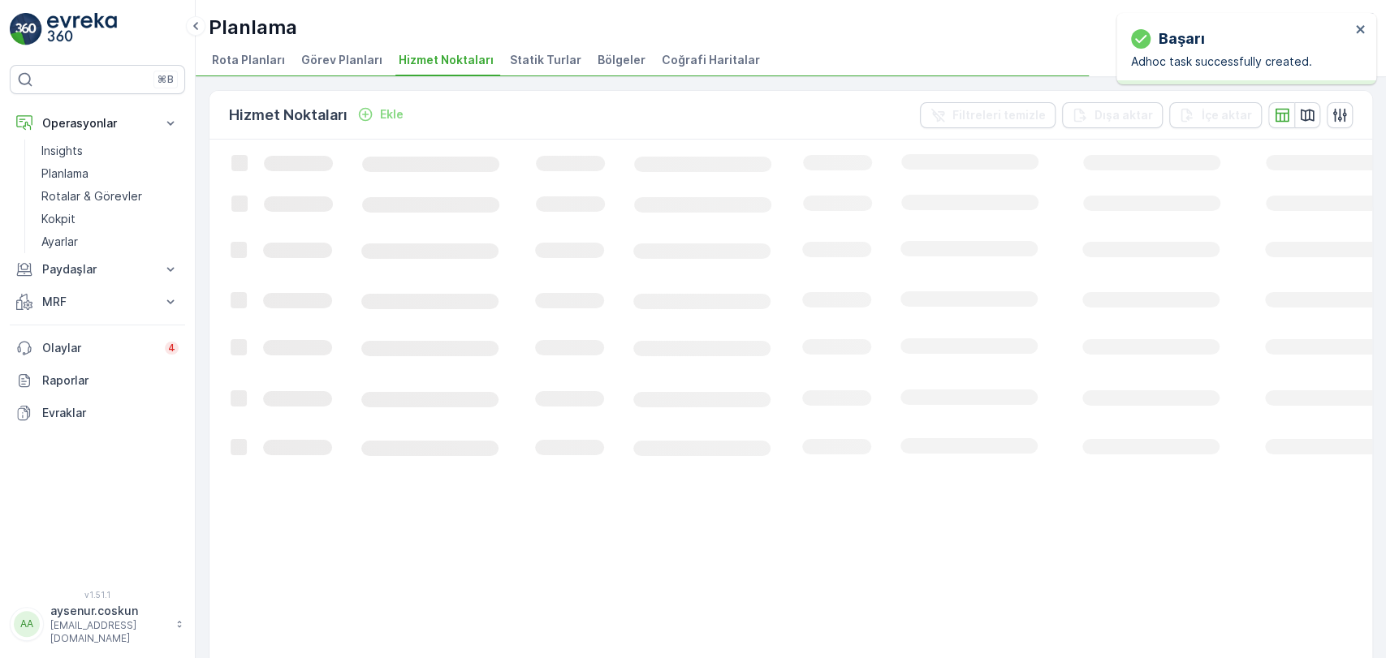
click at [1365, 29] on div "başarı Adhoc task successfully created." at bounding box center [1246, 48] width 260 height 71
click at [1357, 32] on icon "close" at bounding box center [1360, 29] width 8 height 8
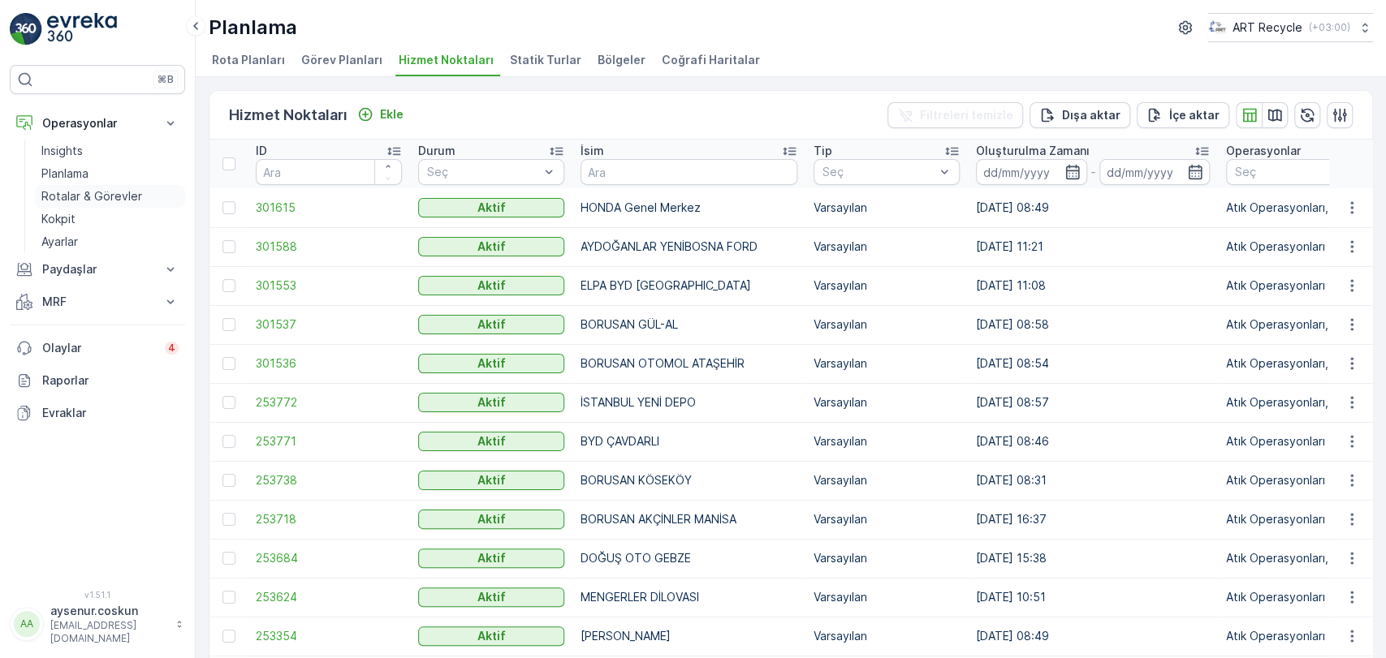
click at [89, 195] on p "Rotalar & Görevler" at bounding box center [91, 196] width 101 height 16
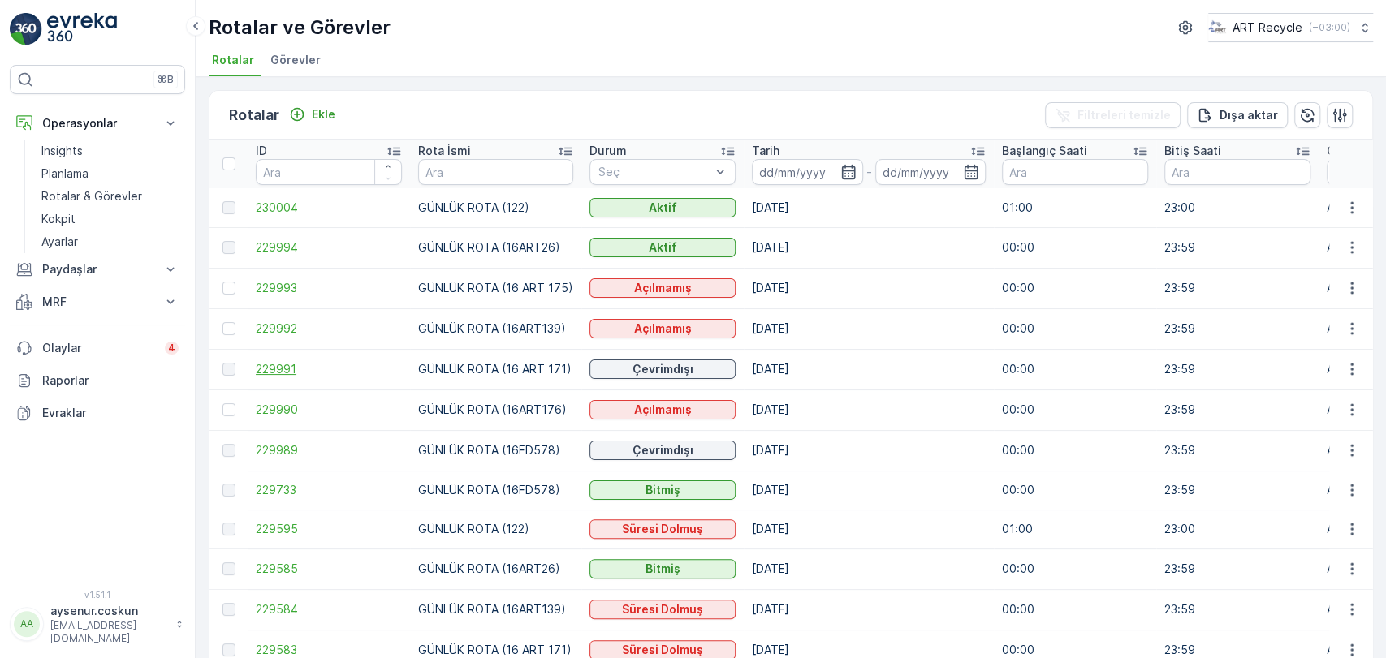
click at [298, 368] on span "229991" at bounding box center [329, 369] width 146 height 16
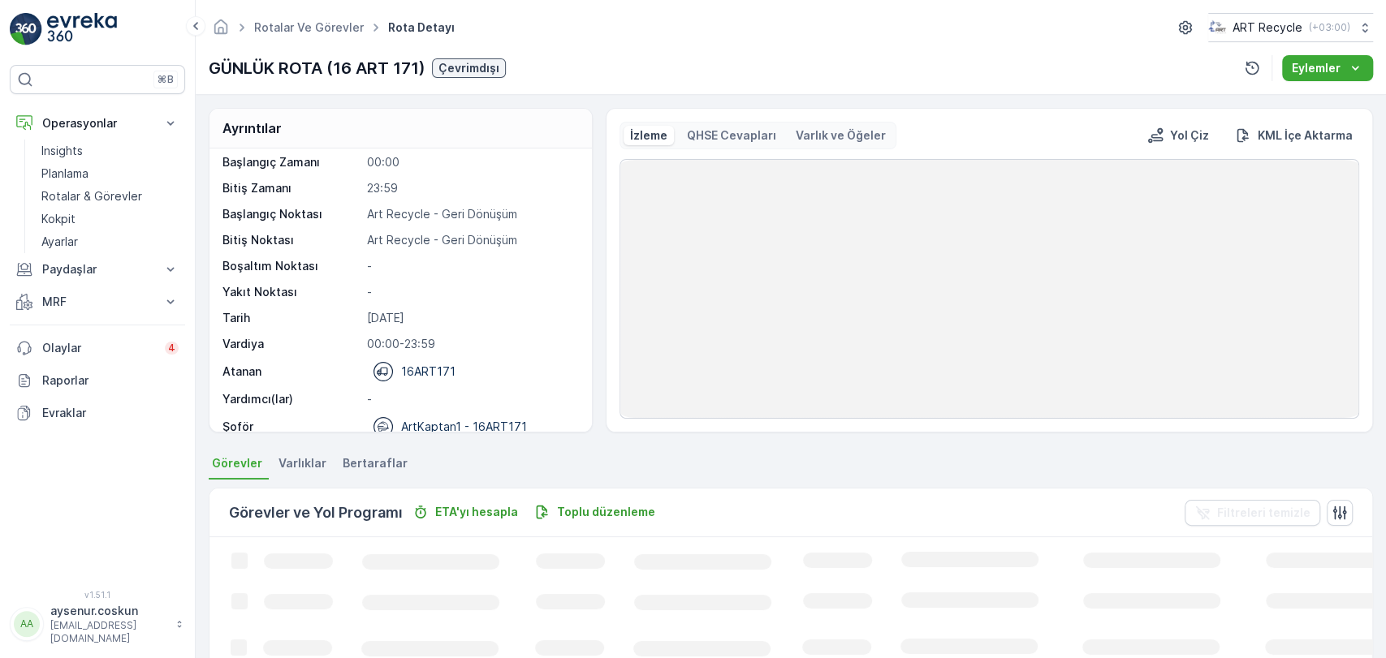
scroll to position [51, 0]
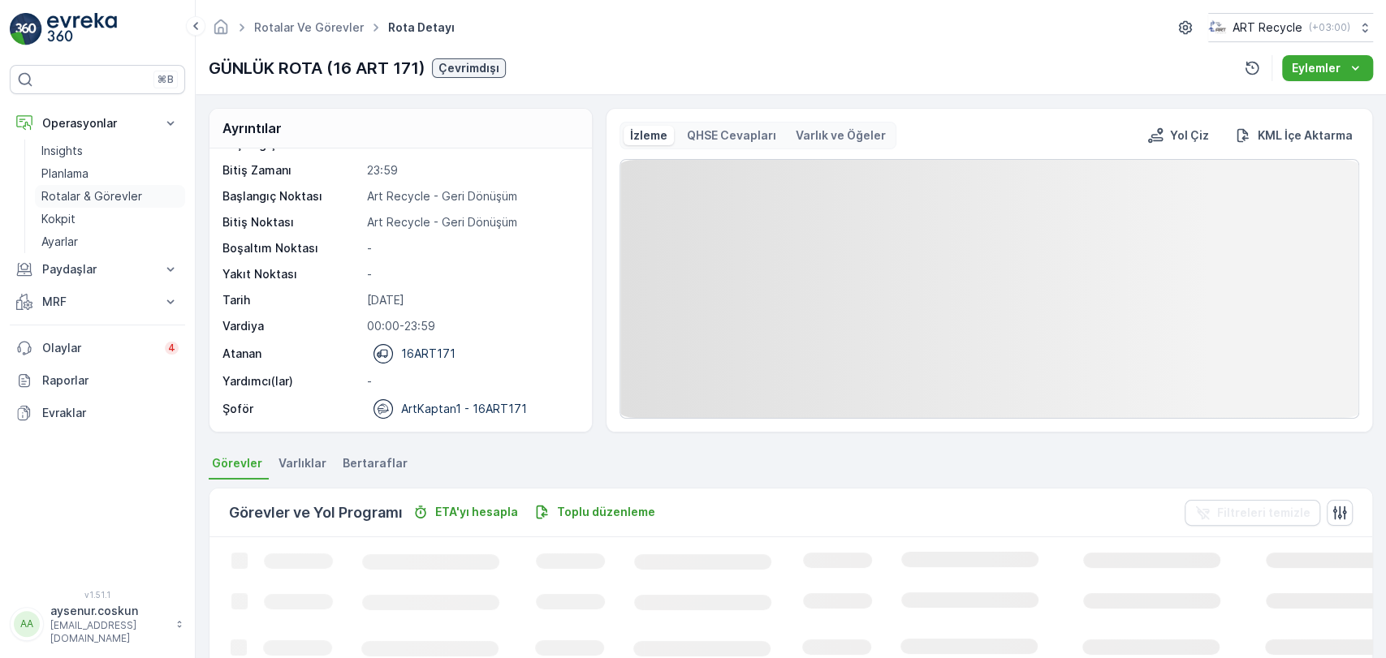
click at [111, 195] on p "Rotalar & Görevler" at bounding box center [91, 196] width 101 height 16
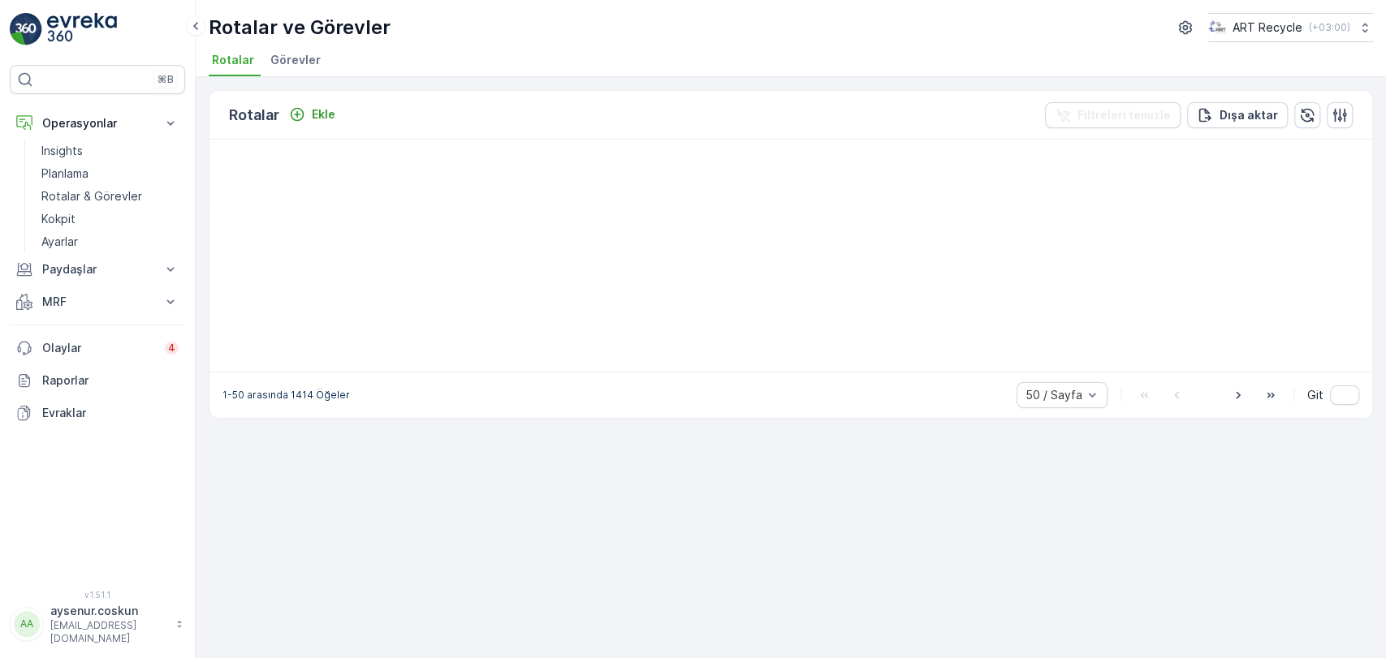
click at [309, 71] on li "Görevler" at bounding box center [297, 63] width 60 height 28
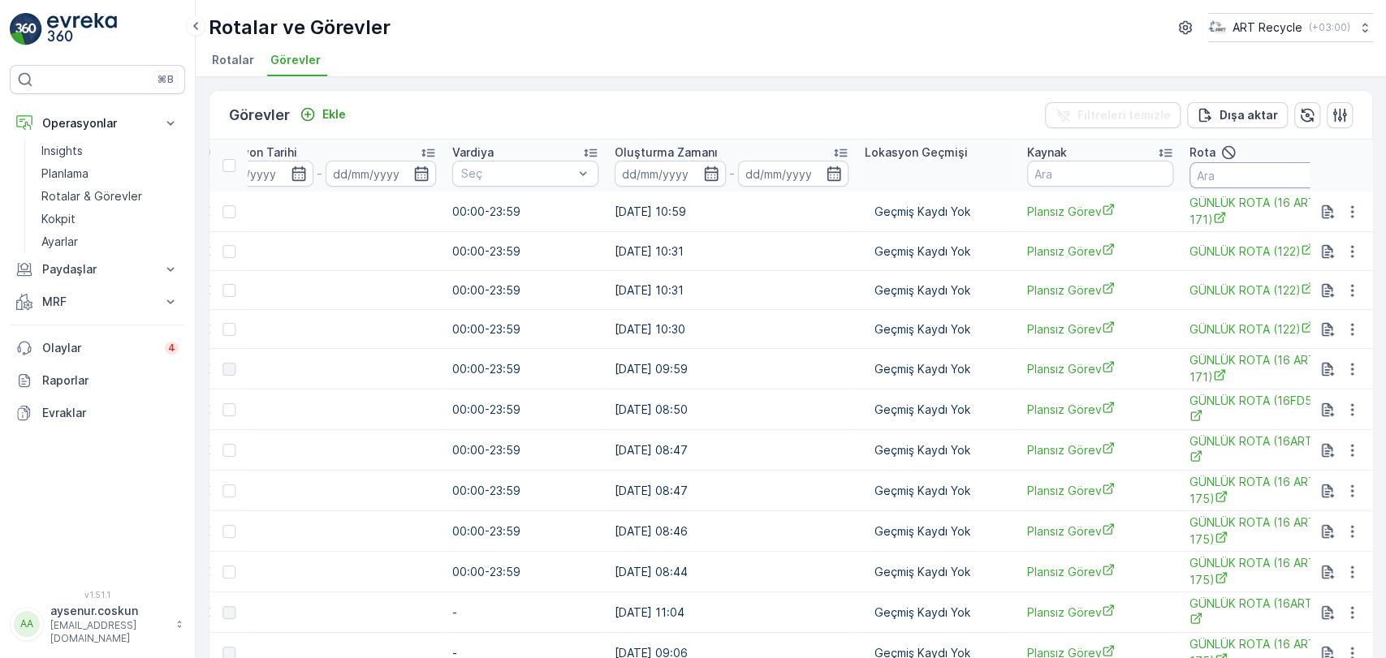
click at [1189, 173] on input "text" at bounding box center [1262, 175] width 146 height 26
type input "171"
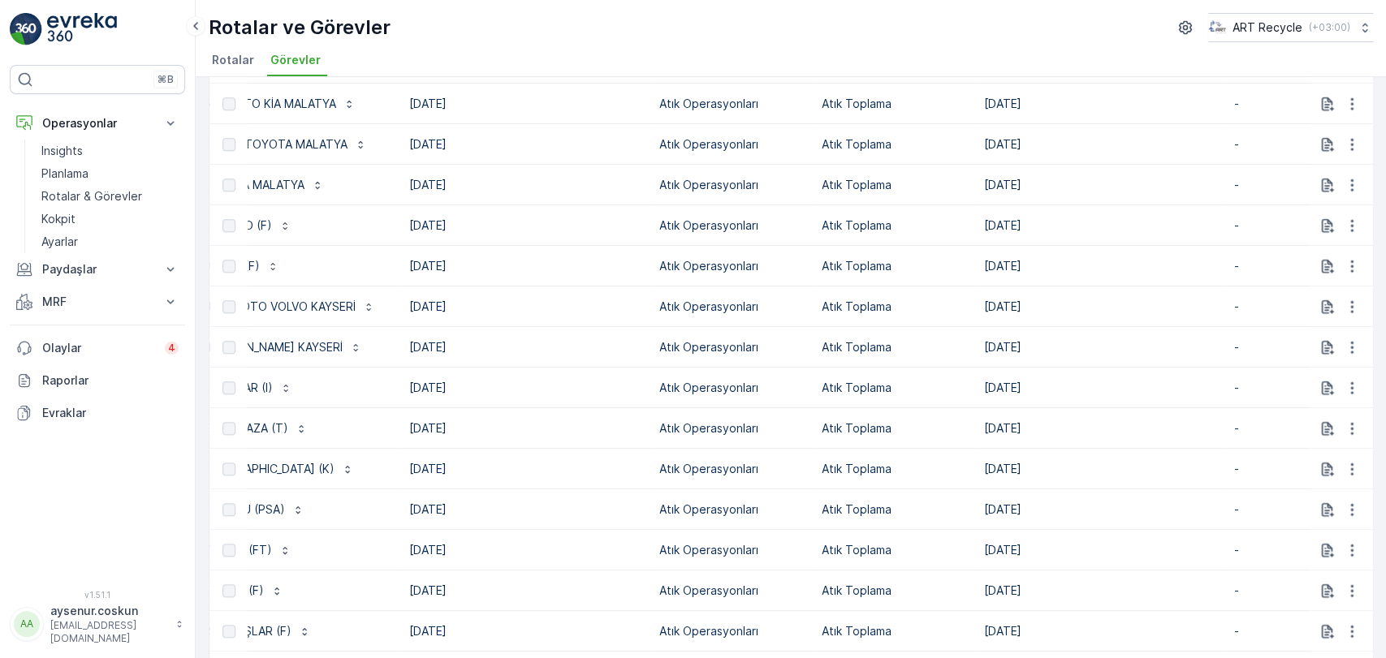
scroll to position [1657, 0]
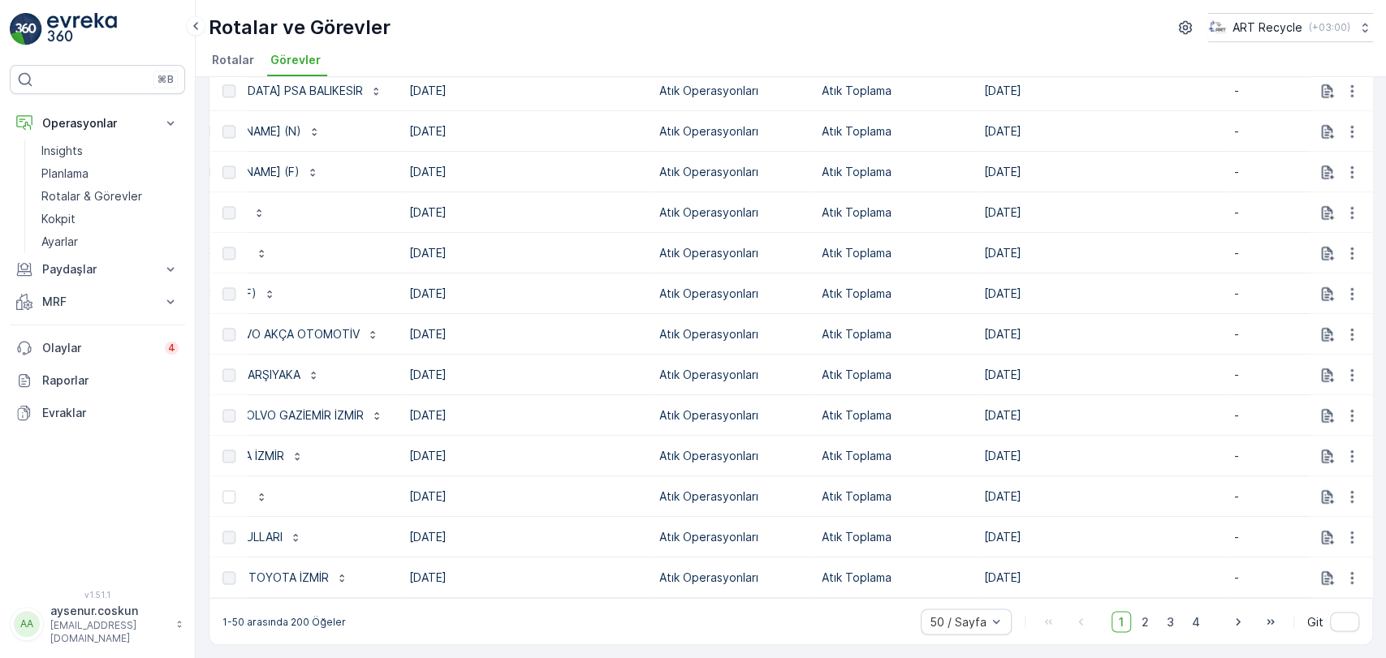
drag, startPoint x: 839, startPoint y: 597, endPoint x: 468, endPoint y: 574, distance: 371.7
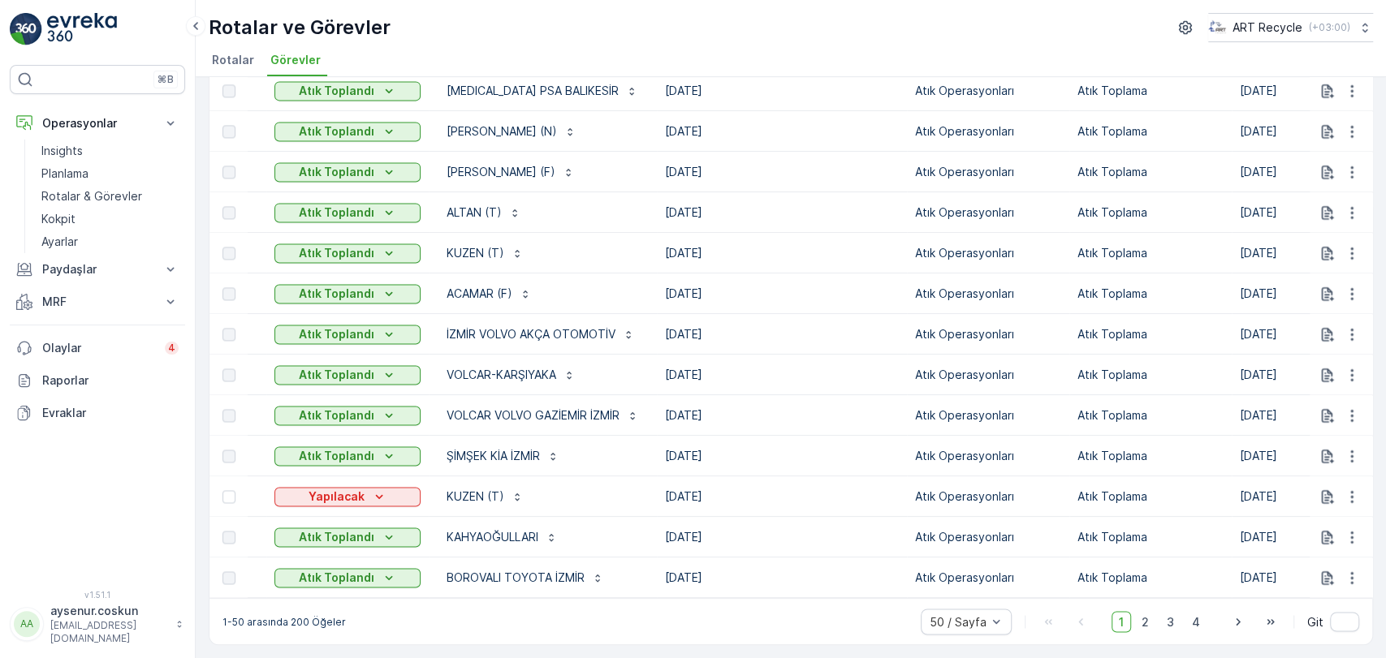
scroll to position [0, 0]
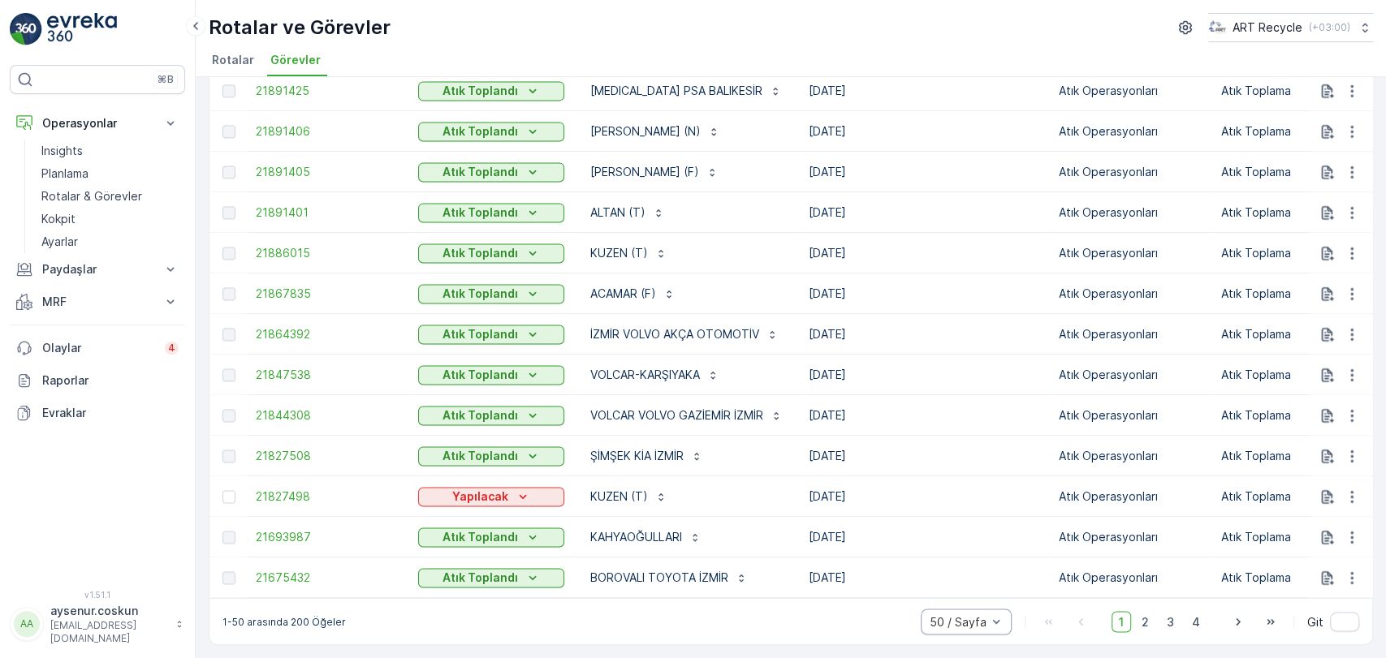
click at [984, 610] on div "50 / Sayfa" at bounding box center [966, 622] width 91 height 26
click at [1194, 623] on span "4" at bounding box center [1195, 621] width 23 height 21
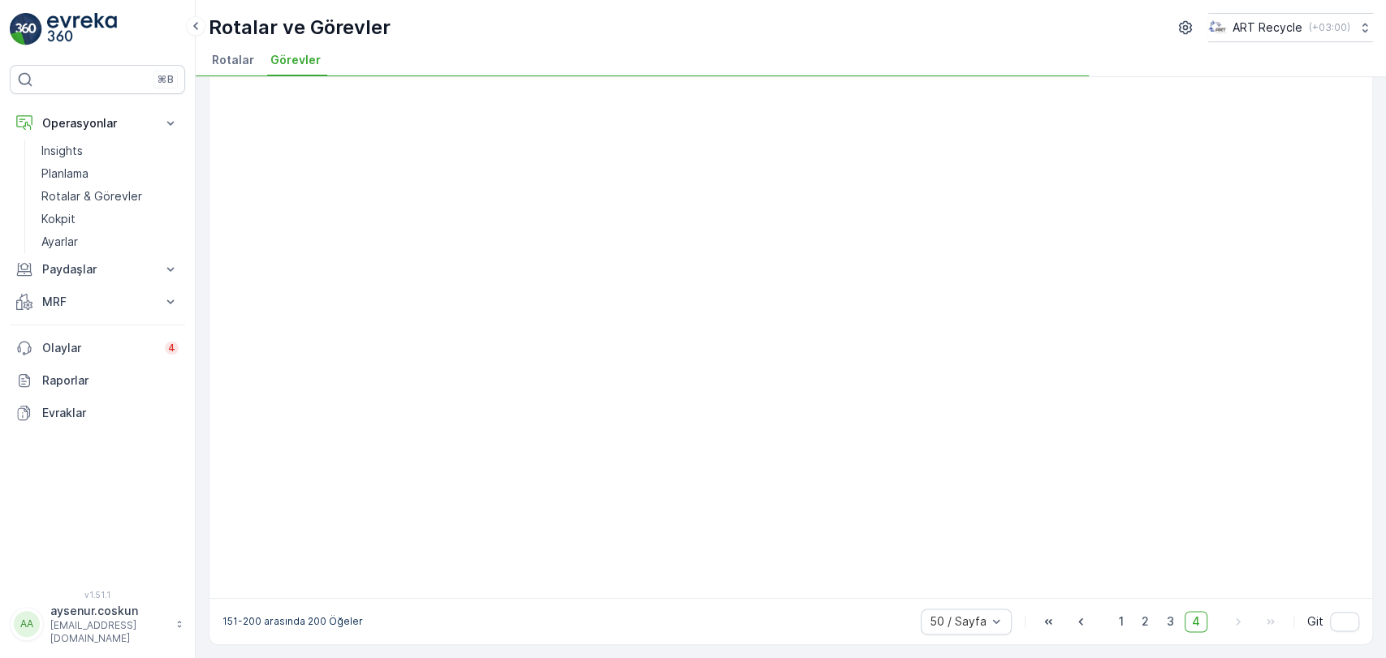
scroll to position [1301, 0]
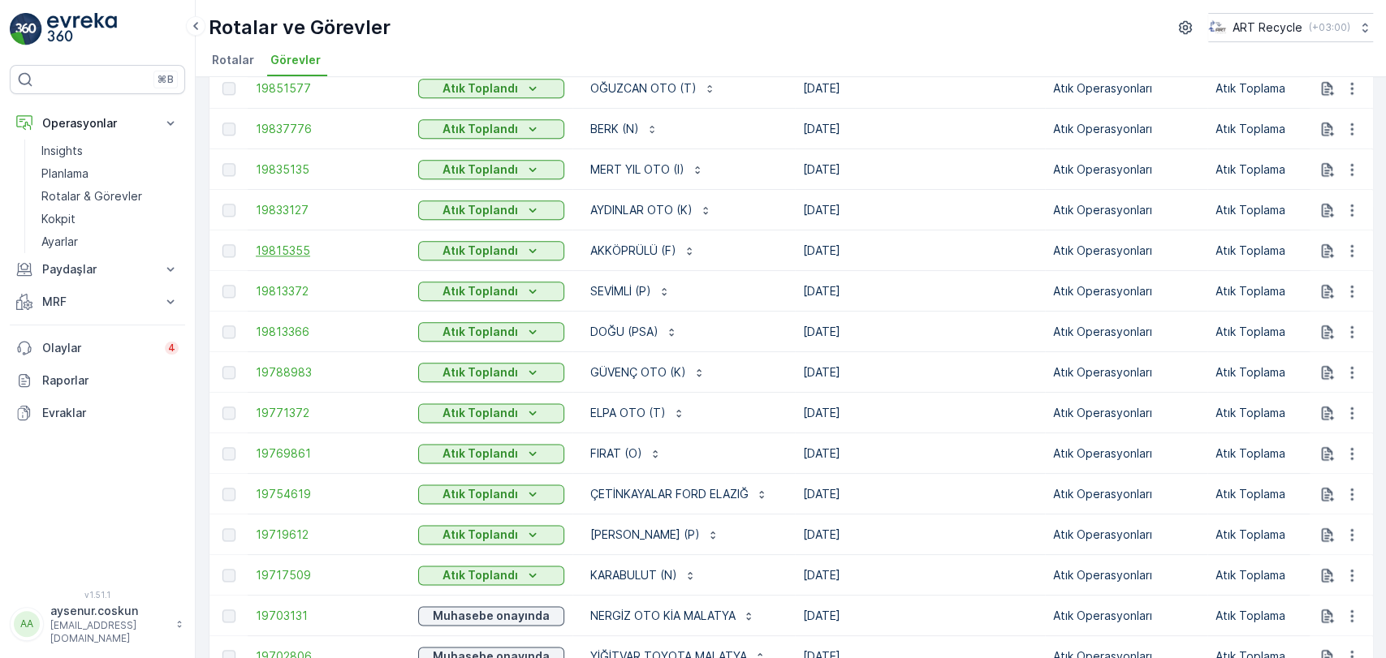
click at [270, 259] on span "19815355" at bounding box center [329, 251] width 146 height 16
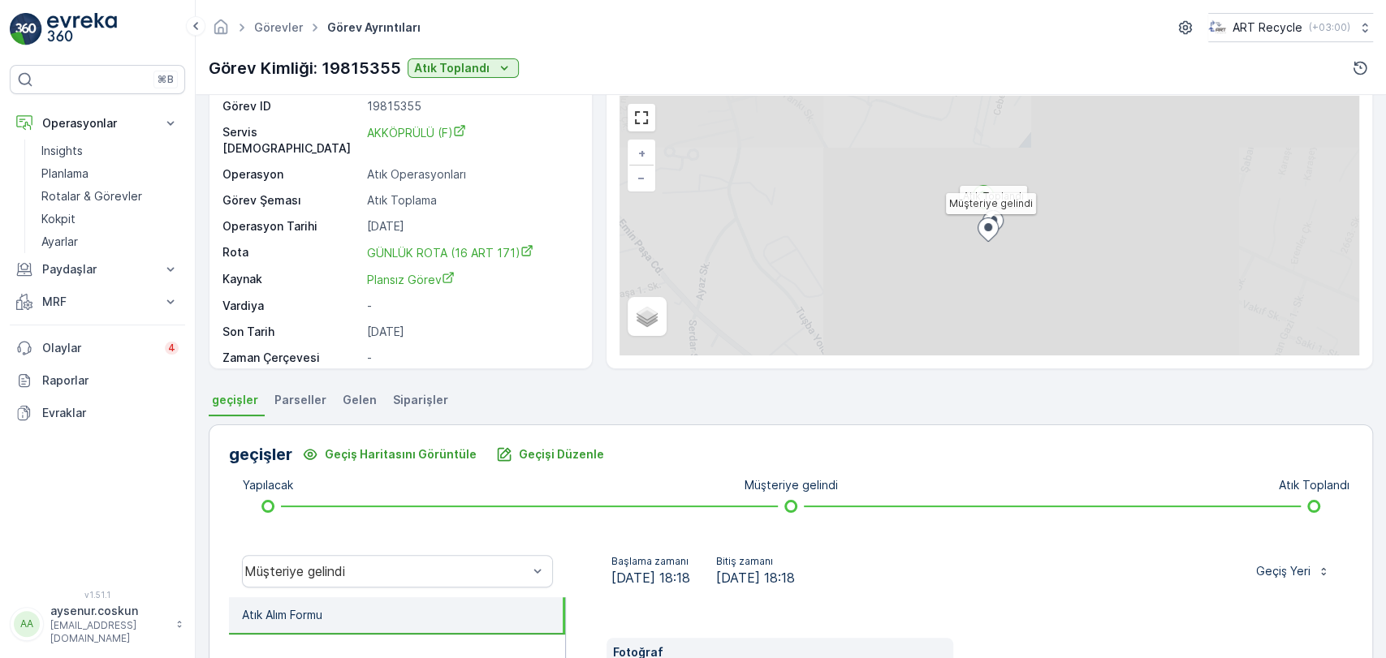
scroll to position [180, 0]
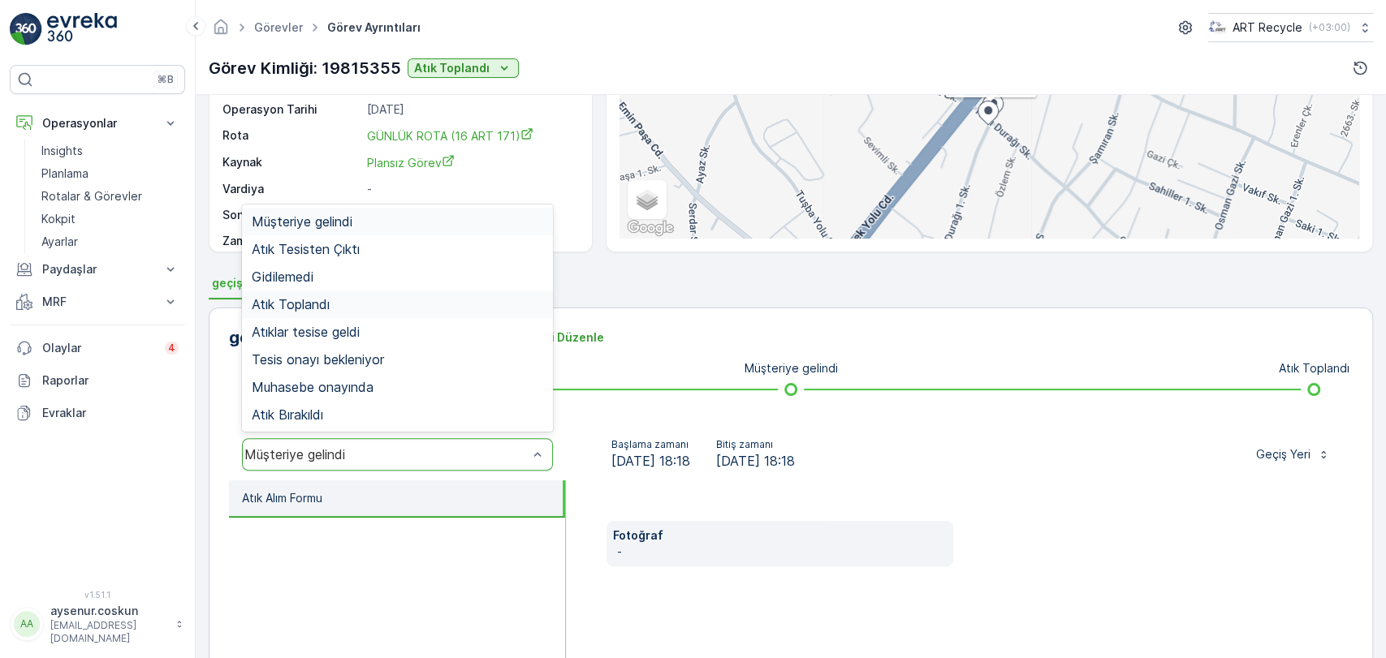
click at [389, 307] on div "Atık Toplandı" at bounding box center [397, 304] width 291 height 15
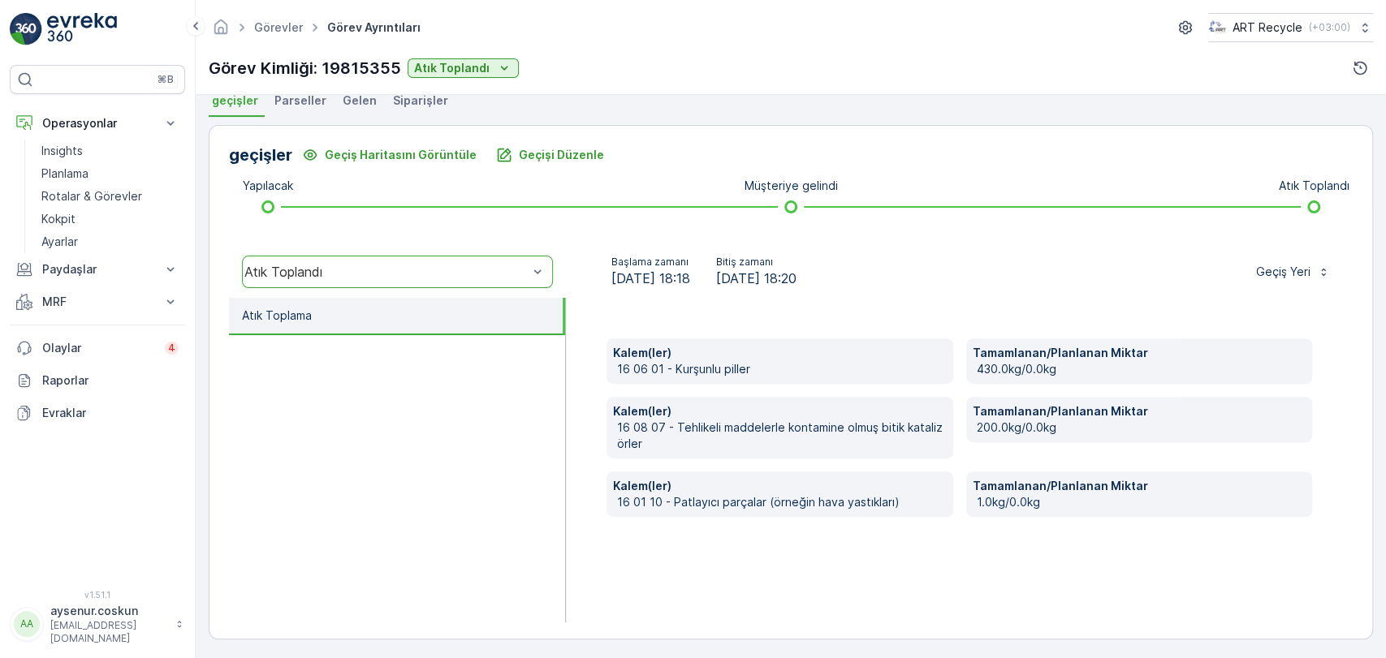
scroll to position [365, 0]
drag, startPoint x: 752, startPoint y: 362, endPoint x: 1077, endPoint y: 371, distance: 325.7
click at [1077, 371] on div "Kalem(ler) 16 06 01 - Kurşunlu [PERSON_NAME] Tamamlanan/Planlanan Miktar 430.0k…" at bounding box center [958, 426] width 705 height 179
click at [1255, 386] on div "Kalem(ler) 16 06 01 - Kurşunlu [PERSON_NAME] Tamamlanan/Planlanan Miktar 430.0k…" at bounding box center [958, 426] width 705 height 179
drag, startPoint x: 1002, startPoint y: 503, endPoint x: 975, endPoint y: 502, distance: 26.8
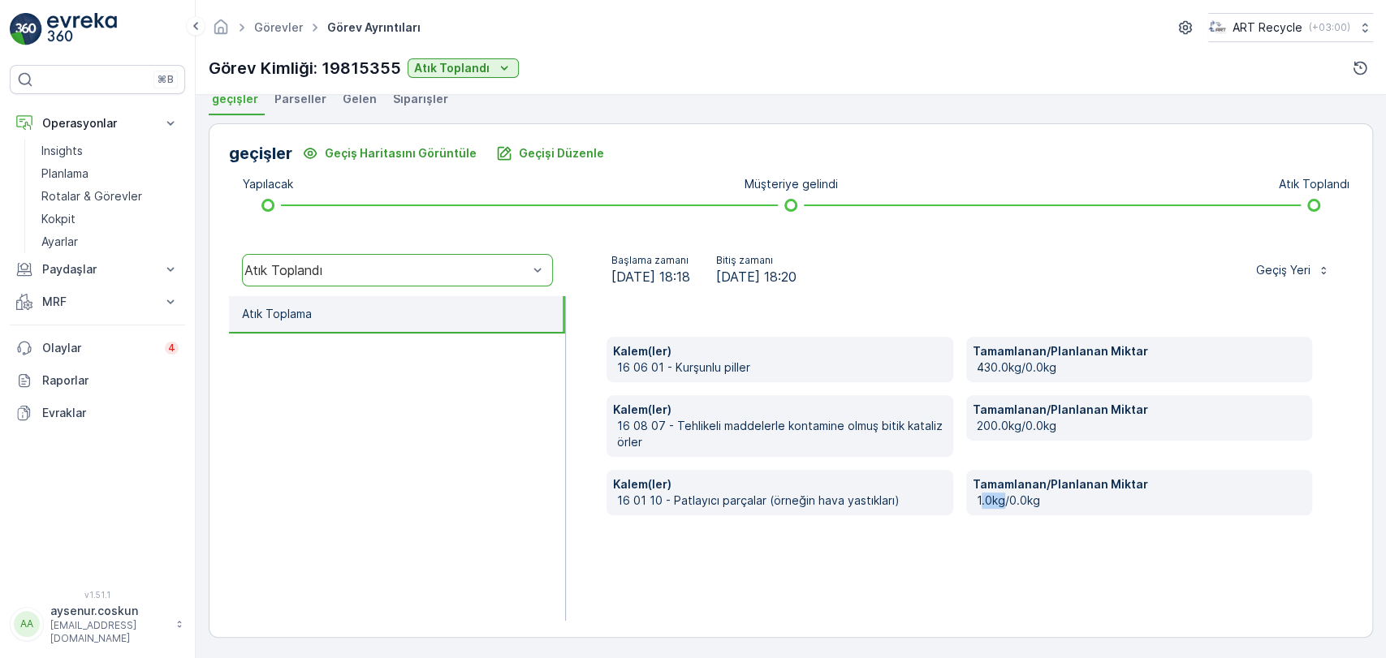
click at [977, 502] on p "1.0kg/0.0kg" at bounding box center [1141, 501] width 329 height 16
click at [1075, 505] on p "1.0kg/0.0kg" at bounding box center [1141, 501] width 329 height 16
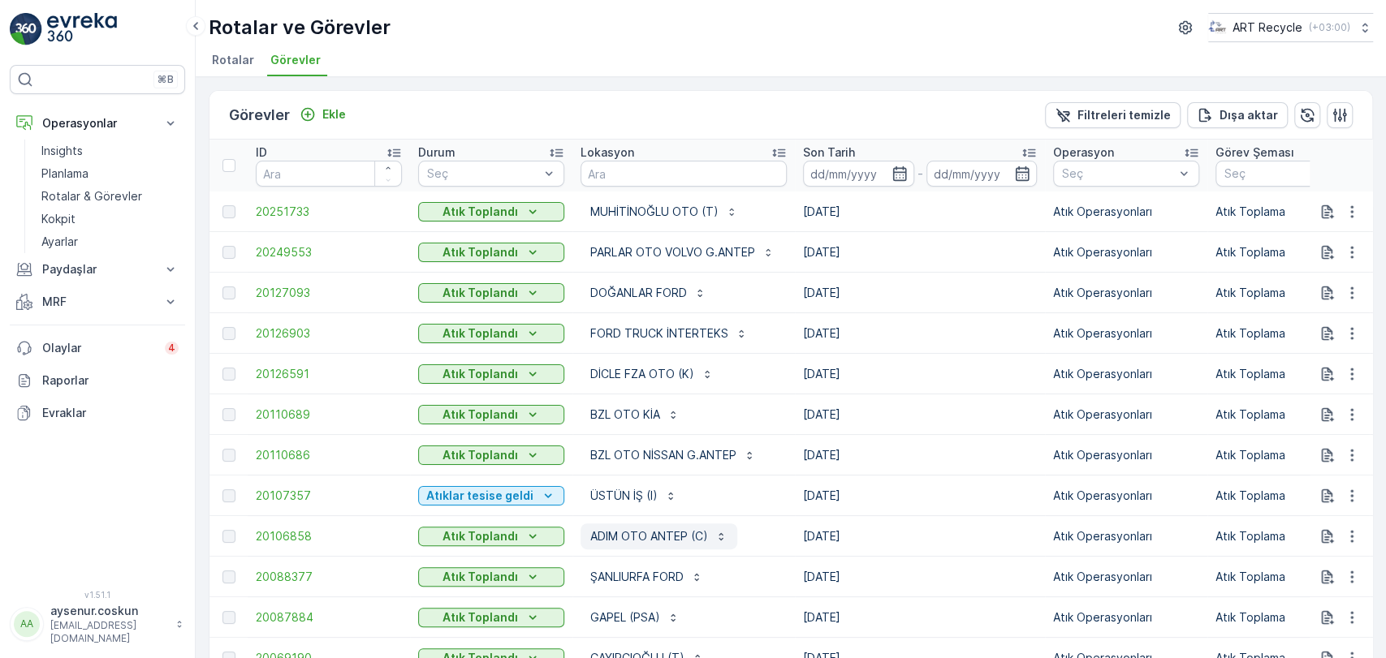
scroll to position [360, 0]
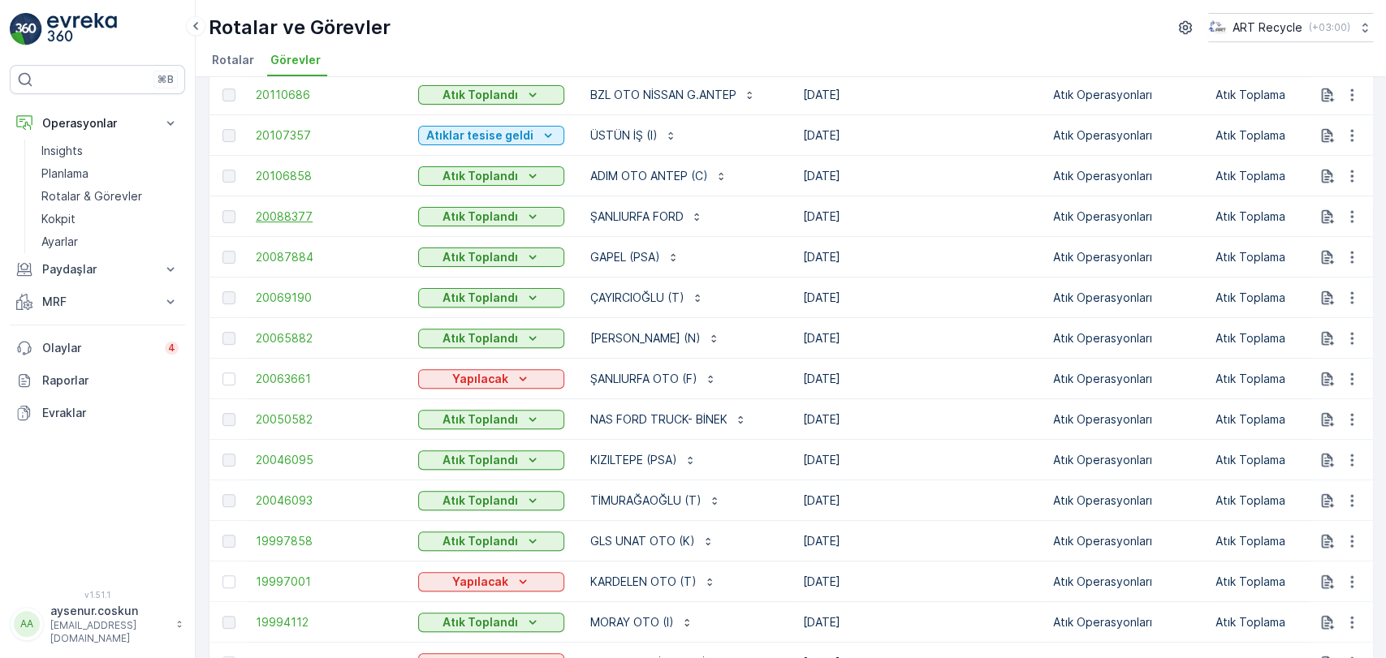
click at [292, 222] on span "20088377" at bounding box center [329, 217] width 146 height 16
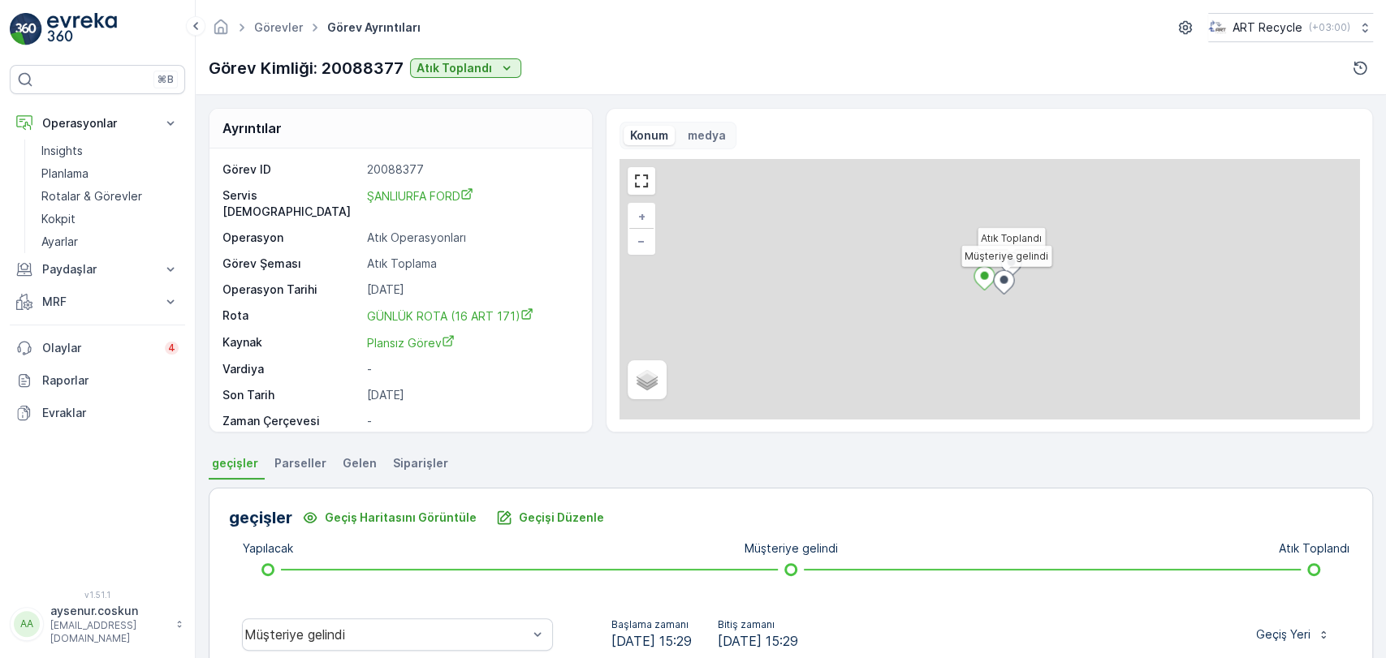
scroll to position [270, 0]
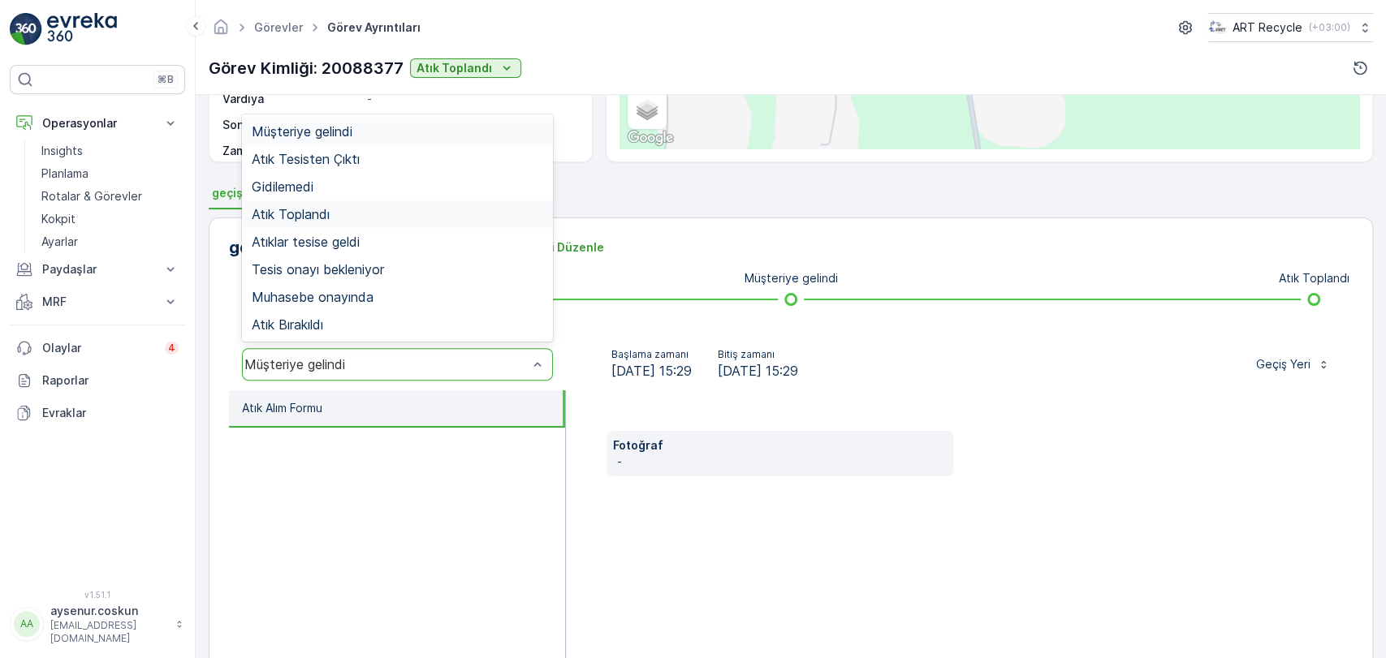
click at [375, 216] on div "Atık Toplandı" at bounding box center [397, 214] width 291 height 15
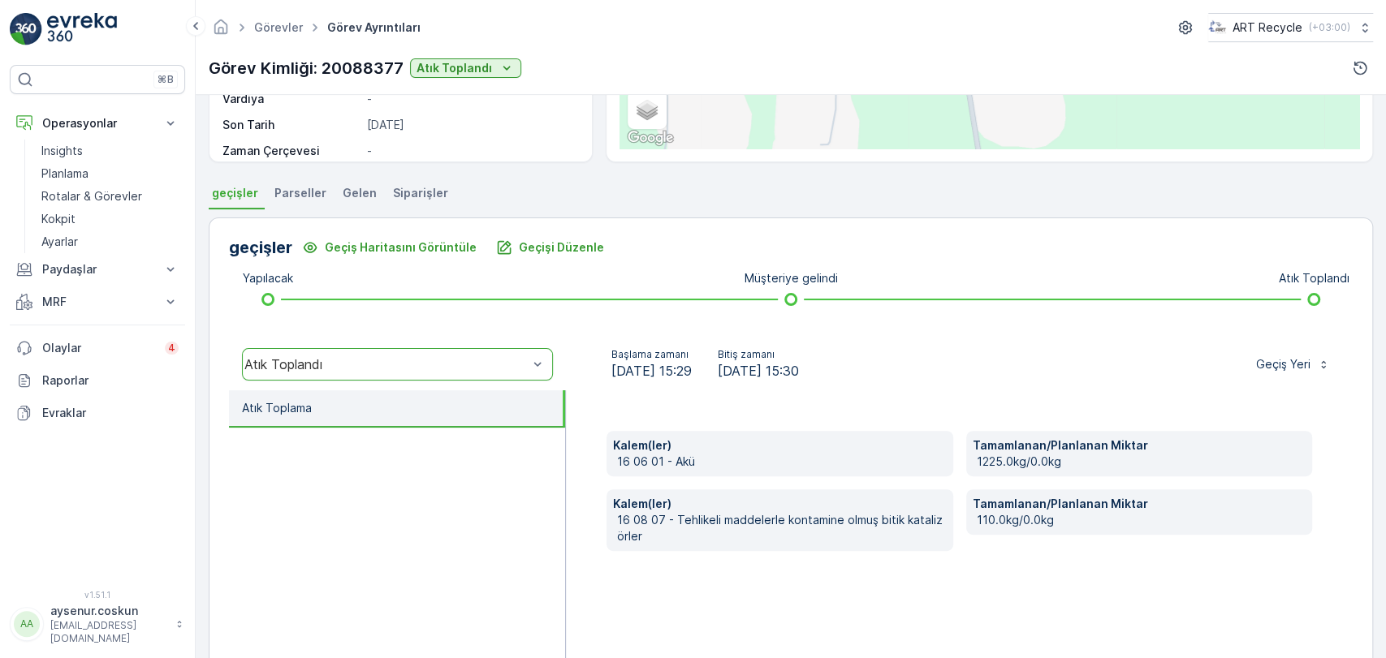
click at [1060, 534] on div "Tamamlanan/Planlanan Miktar 110.0kg/0.0kg" at bounding box center [1139, 521] width 346 height 62
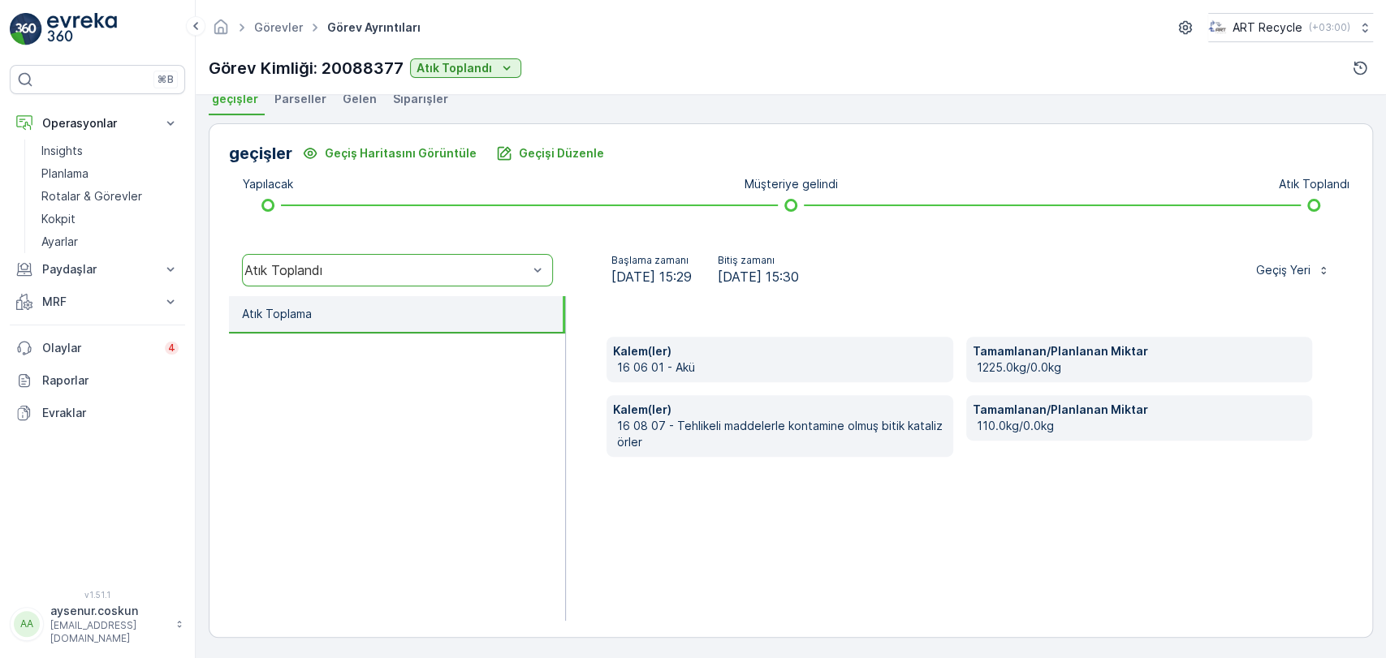
scroll to position [0, 0]
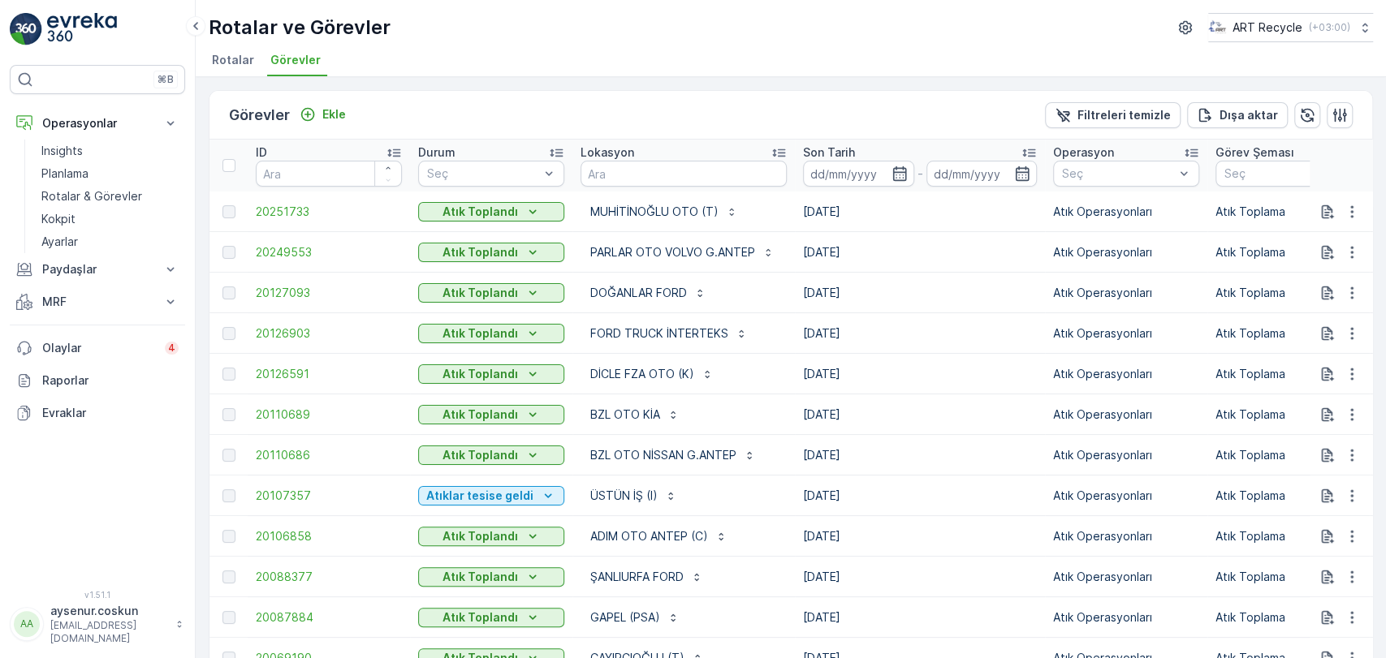
scroll to position [360, 0]
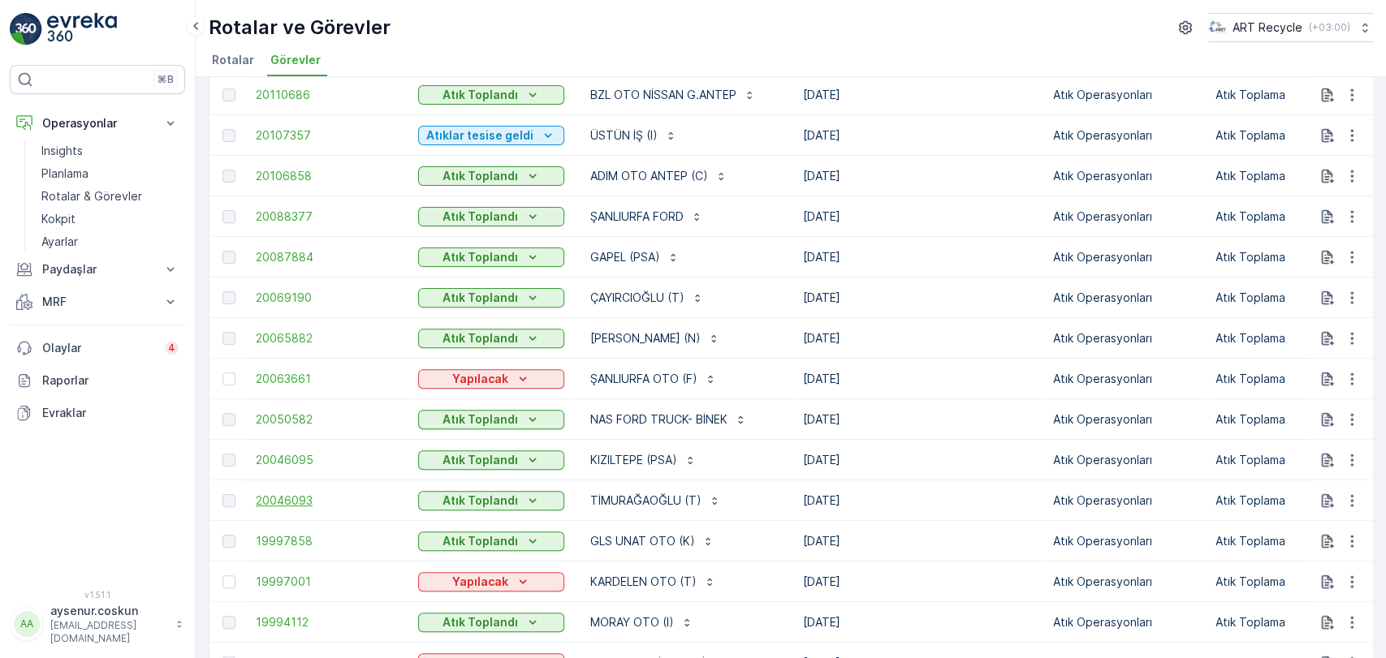
click at [287, 508] on span "20046093" at bounding box center [329, 501] width 146 height 16
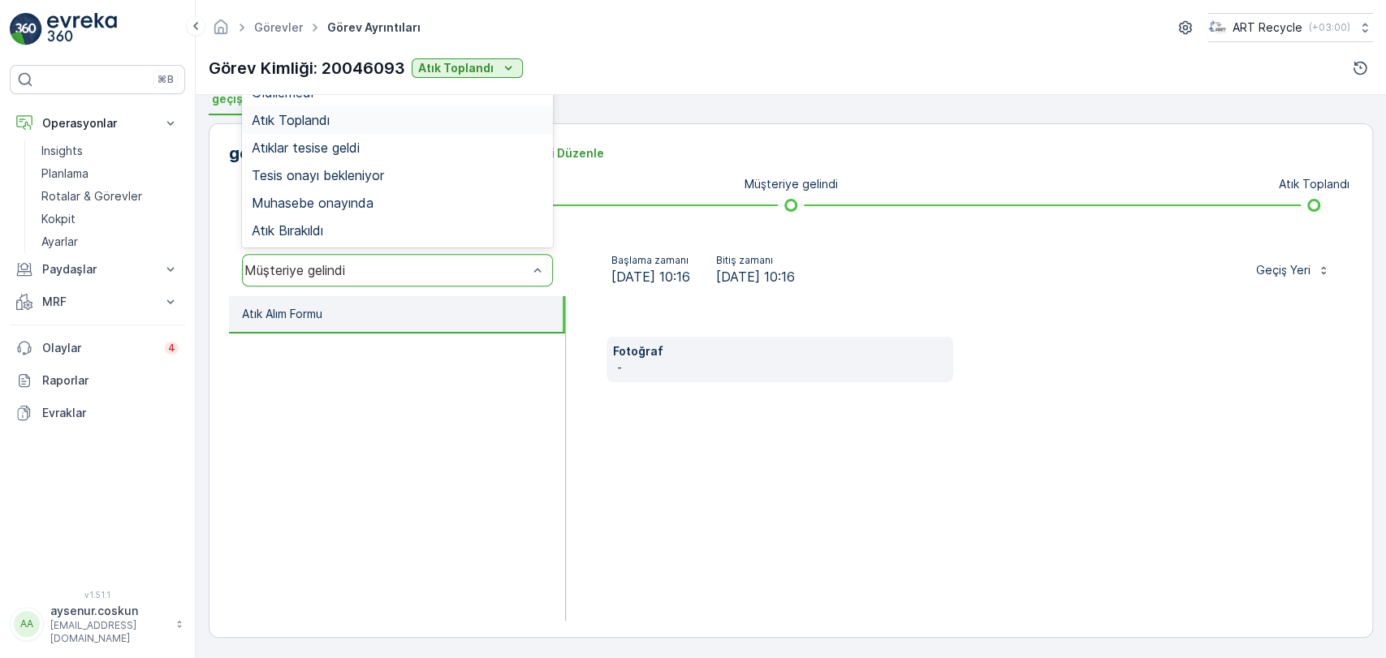
click at [363, 119] on div "Atık Toplandı" at bounding box center [397, 120] width 291 height 15
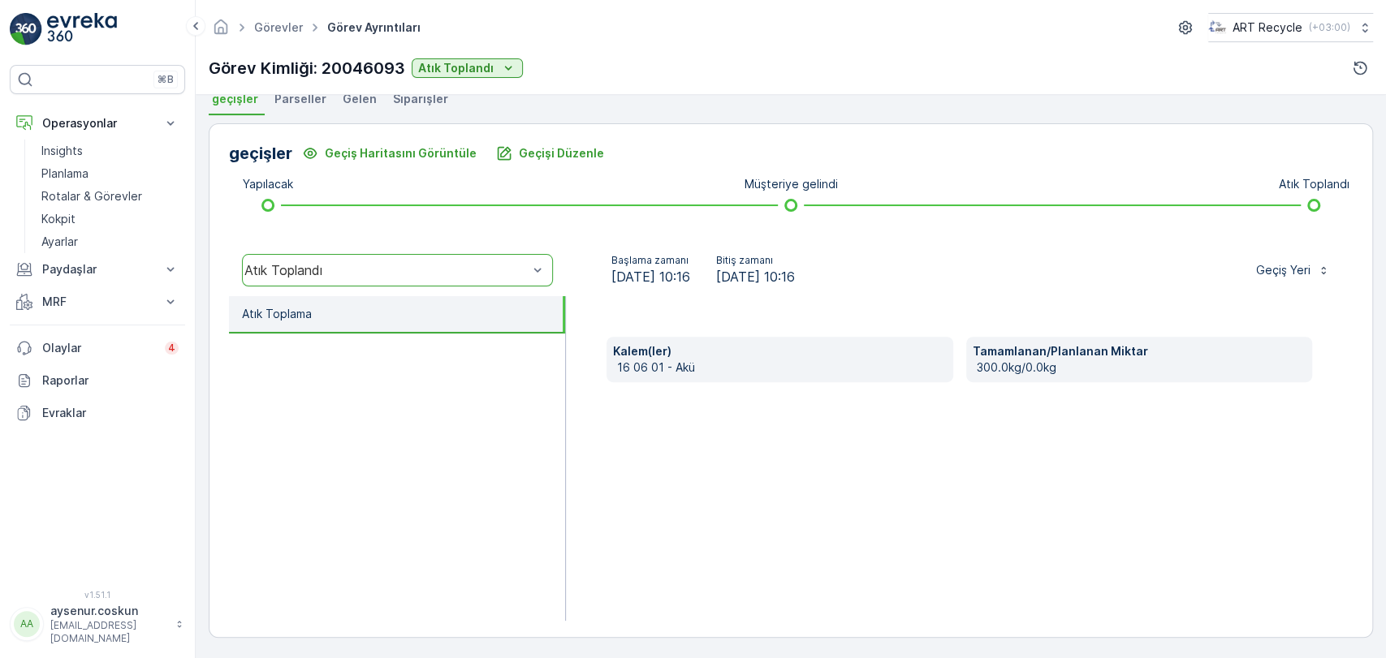
click at [986, 365] on p "300.0kg/0.0kg" at bounding box center [1141, 368] width 329 height 16
click at [971, 433] on div "Kalem(ler) 16 06 01 - [PERSON_NAME]/Planlanan Miktar 300.0kg/0.0kg" at bounding box center [959, 458] width 787 height 325
drag, startPoint x: 1093, startPoint y: 349, endPoint x: 1043, endPoint y: 346, distance: 49.6
click at [1043, 346] on p "Tamamlanan/Planlanan Miktar" at bounding box center [1139, 351] width 333 height 16
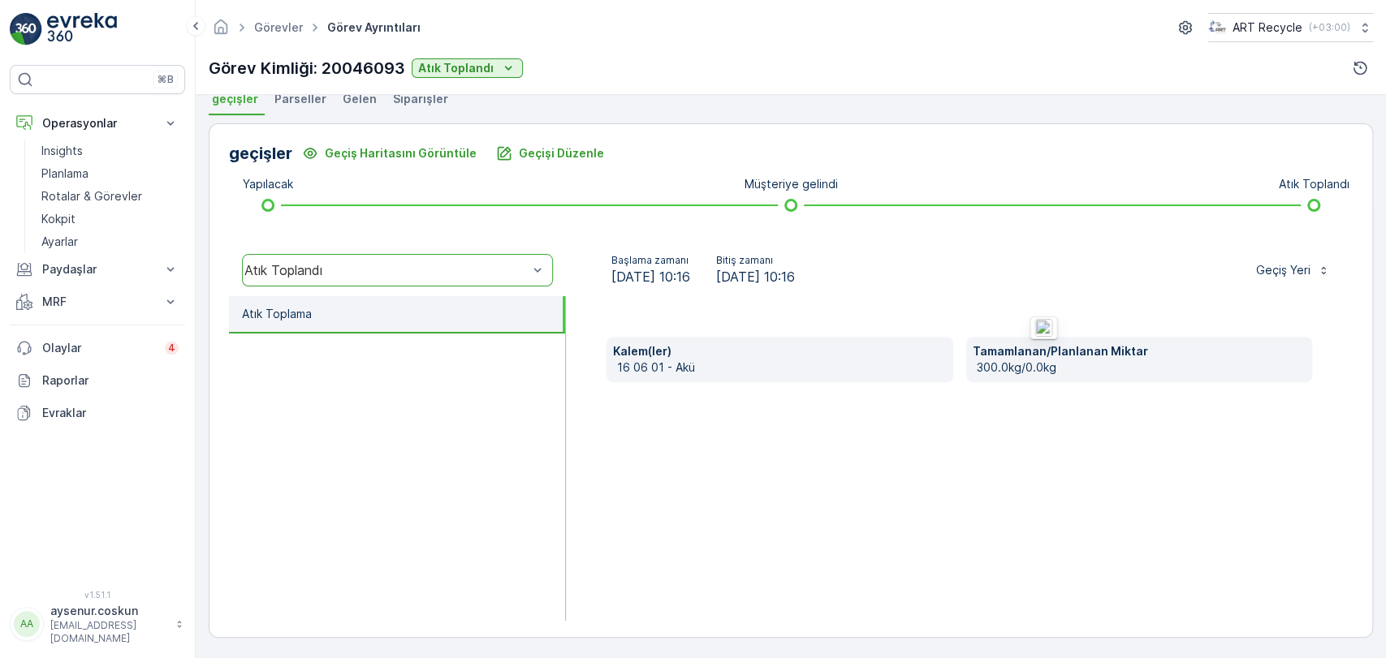
click at [1043, 472] on div "Kalem(ler) 16 06 01 - [PERSON_NAME]/Planlanan Miktar 300.0kg/0.0kg" at bounding box center [959, 458] width 787 height 325
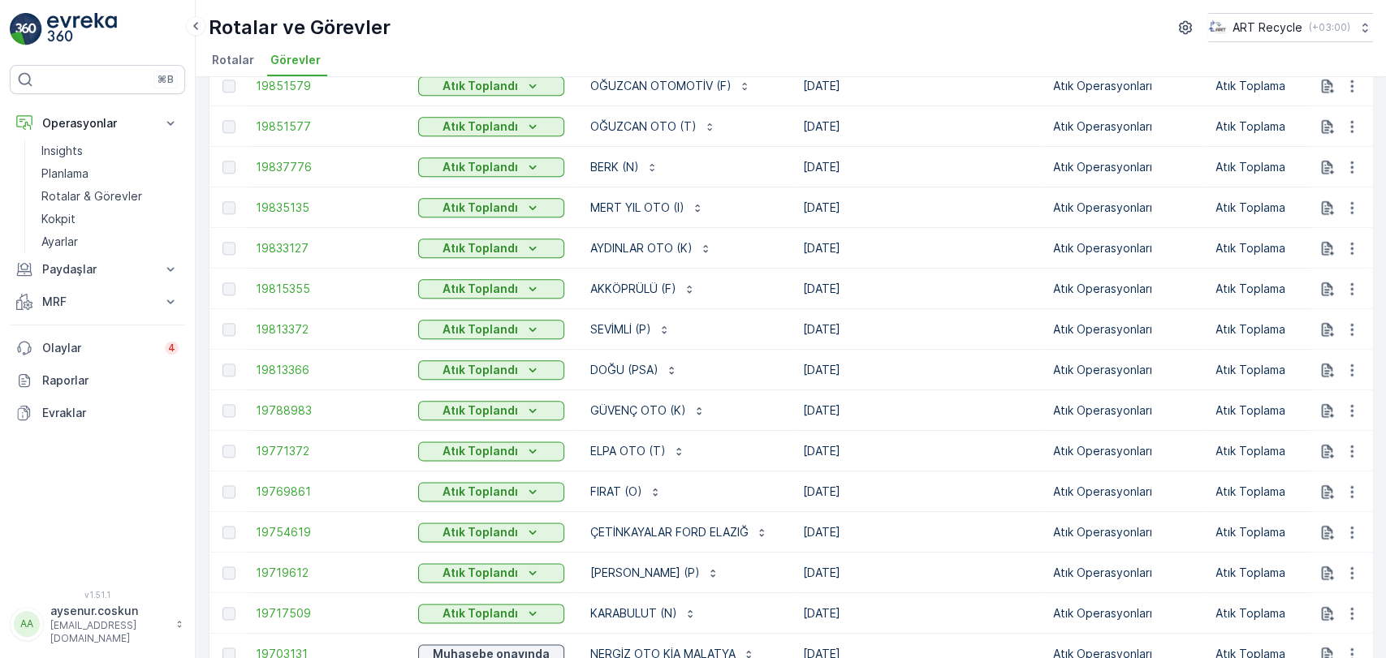
scroll to position [1649, 0]
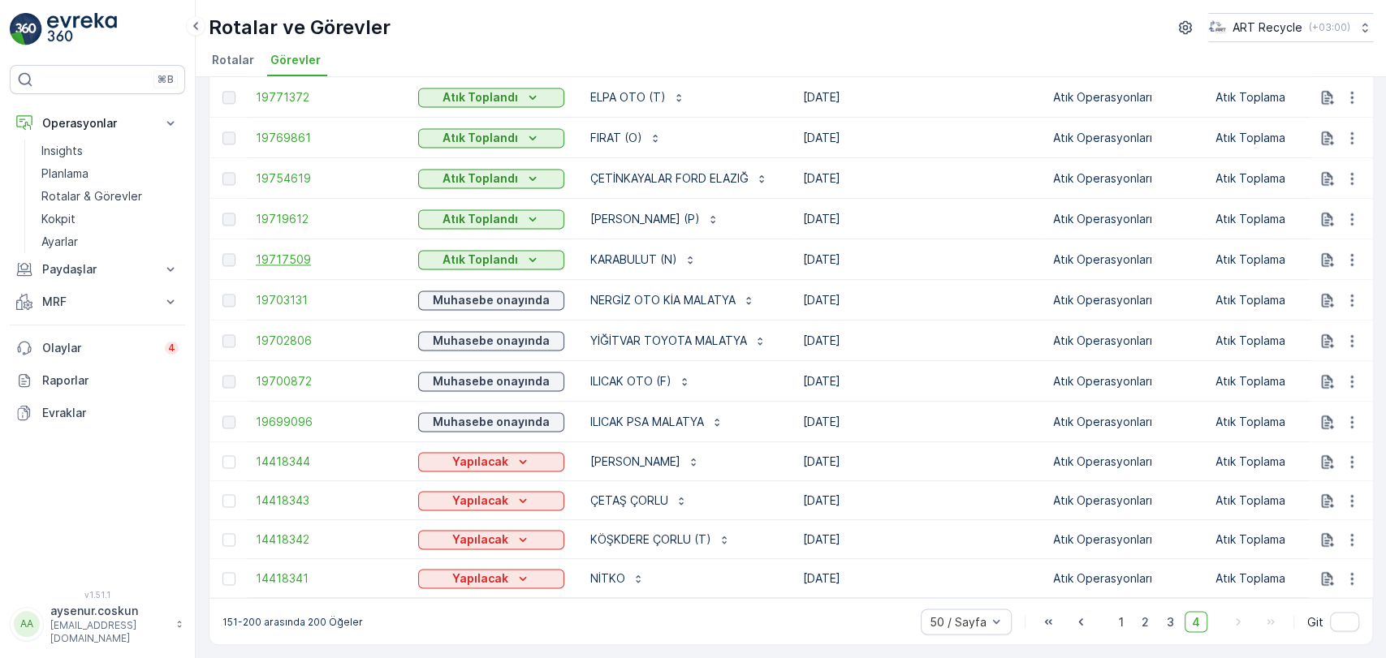
click at [288, 252] on span "19717509" at bounding box center [329, 260] width 146 height 16
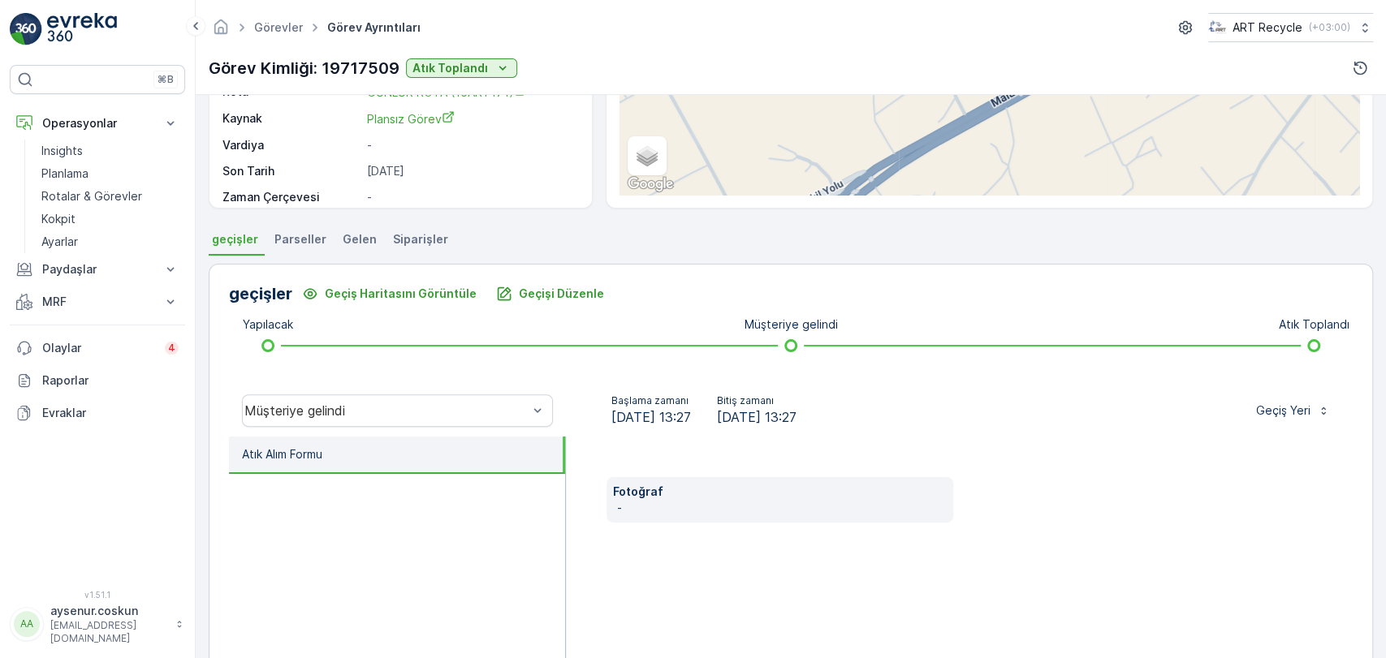
scroll to position [365, 0]
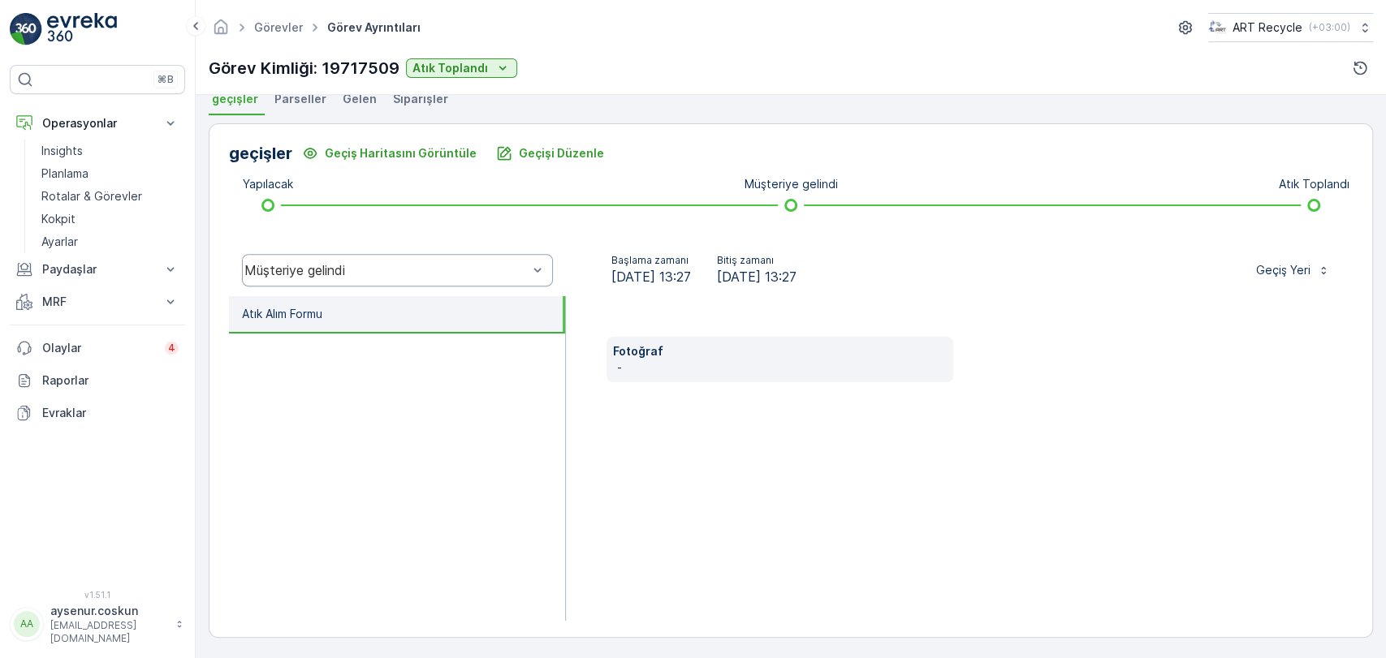
click at [324, 280] on div "Müşteriye gelindi" at bounding box center [397, 270] width 311 height 32
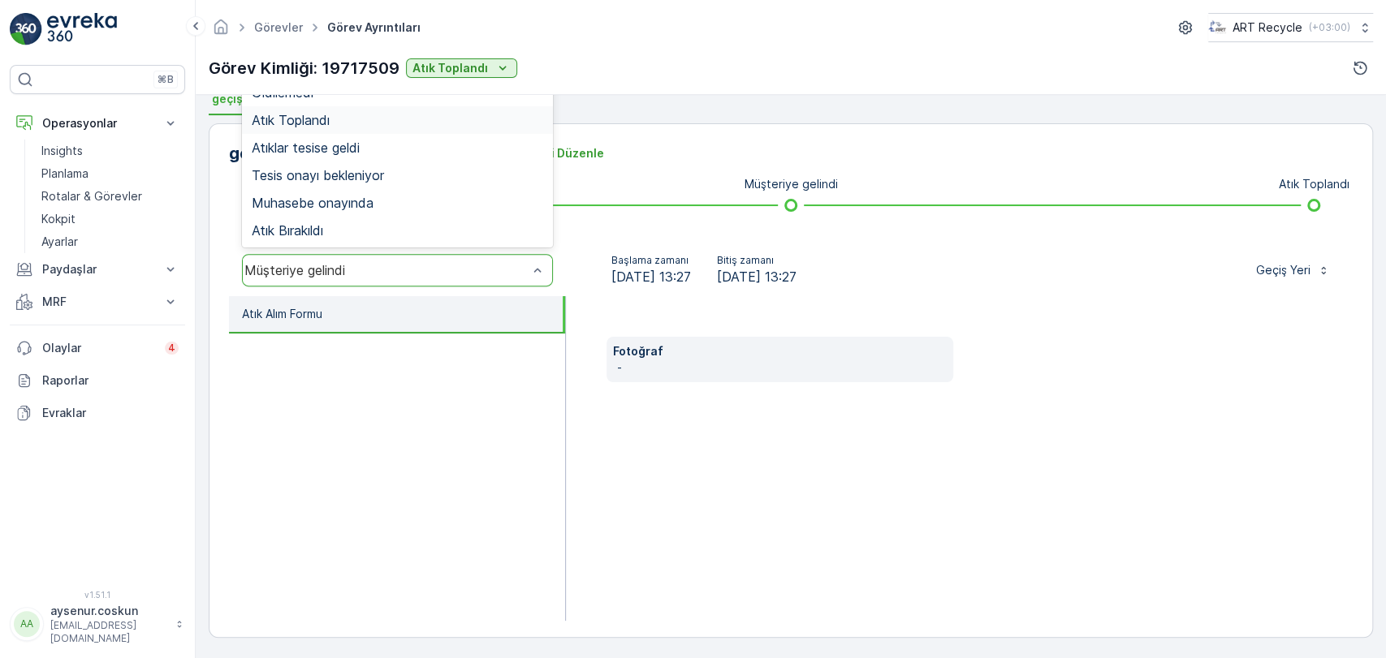
click at [316, 120] on span "Atık Toplandı" at bounding box center [291, 120] width 78 height 15
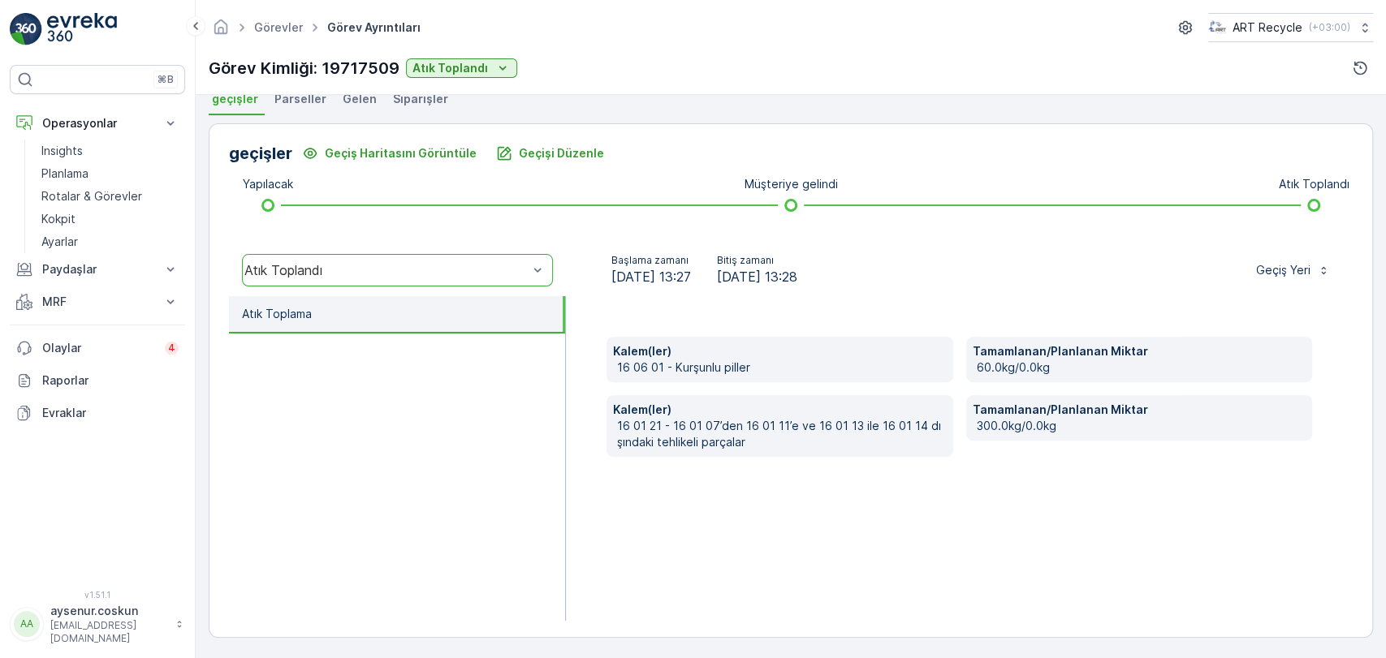
scroll to position [94, 0]
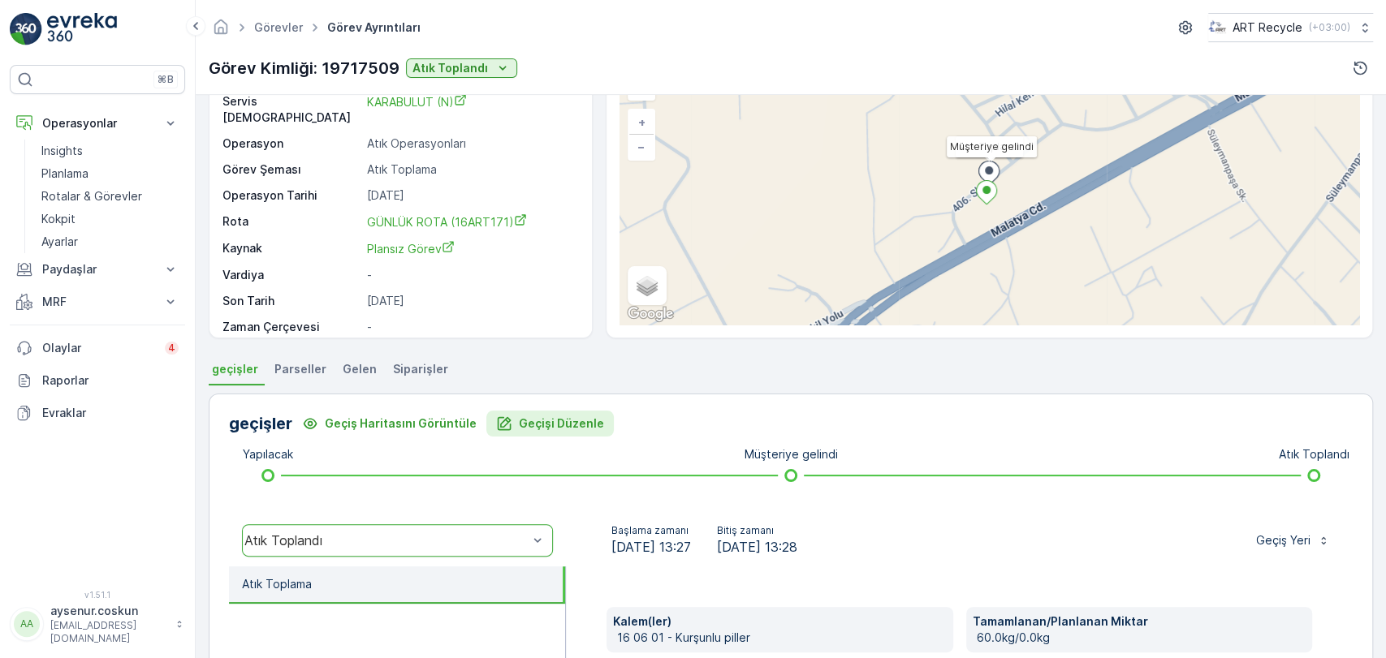
click at [559, 417] on p "Geçişi Düzenle" at bounding box center [561, 424] width 85 height 16
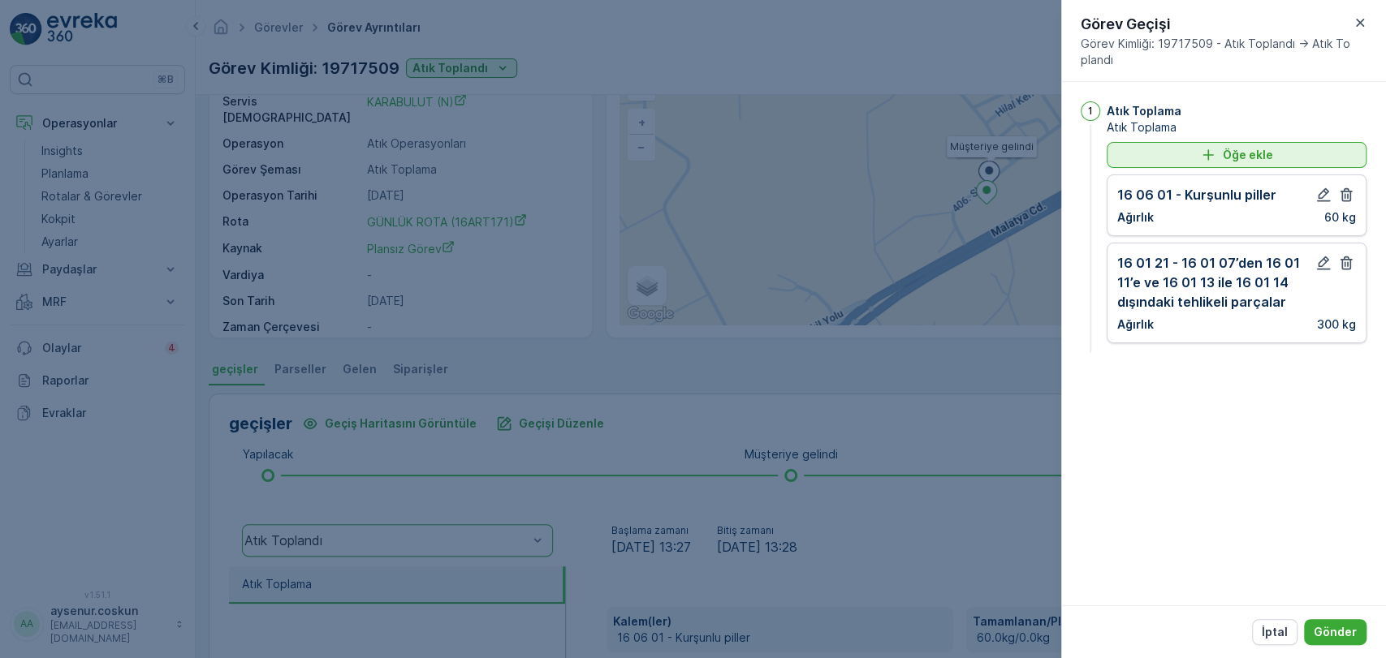
click at [1266, 149] on p "Öğe ekle" at bounding box center [1248, 155] width 50 height 16
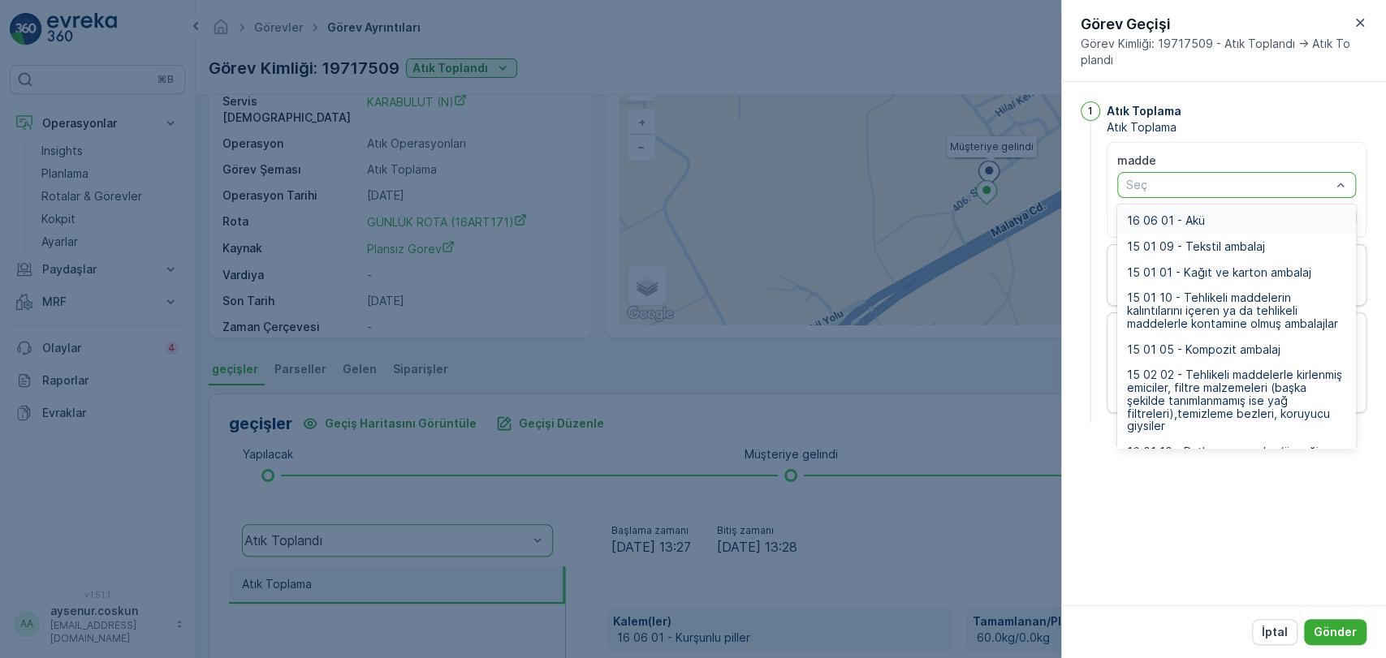
click at [1174, 218] on span "16 06 01 - Akü" at bounding box center [1166, 220] width 78 height 13
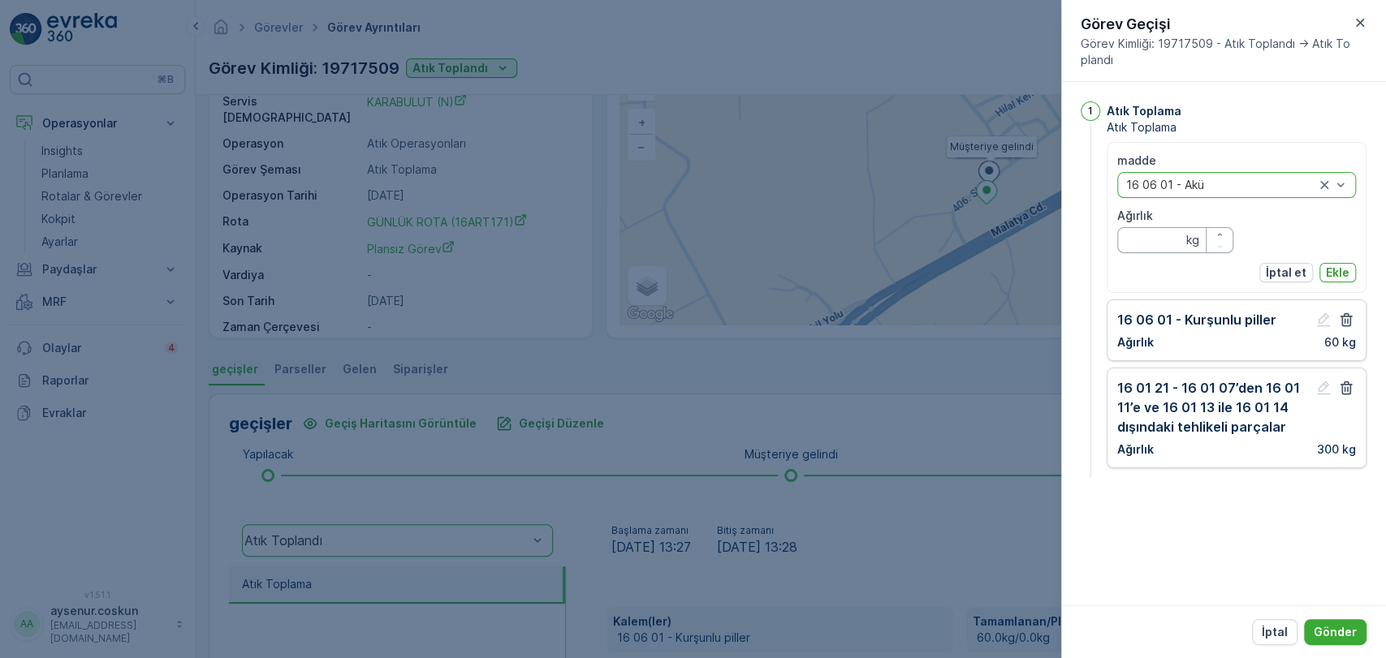
click at [1170, 241] on input "Ağırlık" at bounding box center [1175, 240] width 116 height 26
click at [1312, 222] on div "madde option 16 06 01 - Akü, selected. 16 06 01 - Akü Ağırlık kg" at bounding box center [1236, 203] width 239 height 101
click at [1162, 244] on input "Ağırlık" at bounding box center [1175, 240] width 116 height 26
click at [1280, 233] on div "madde option 16 06 01 - Akü, selected. 16 06 01 - Akü Ağırlık kg" at bounding box center [1236, 203] width 239 height 101
click at [1283, 274] on p "İptal et" at bounding box center [1286, 273] width 41 height 16
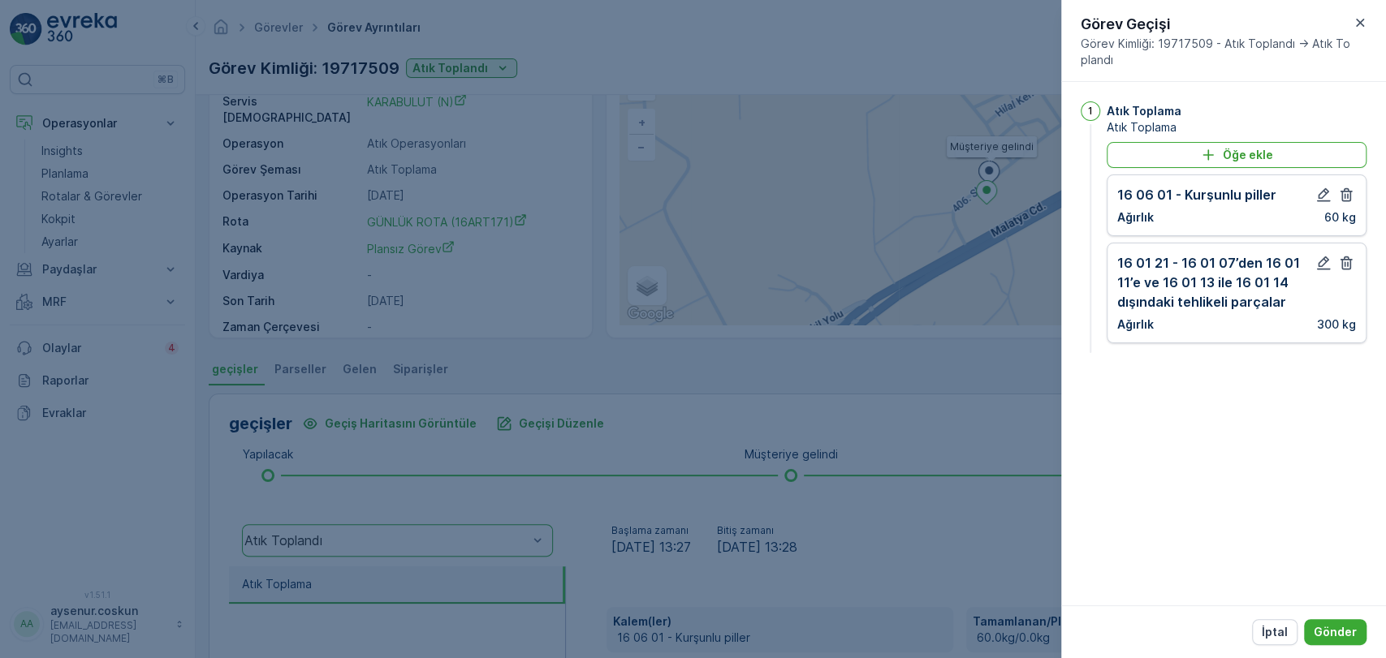
click at [1283, 651] on div "İptal Gönder" at bounding box center [1223, 632] width 325 height 53
click at [1275, 635] on p "İptal" at bounding box center [1275, 632] width 26 height 16
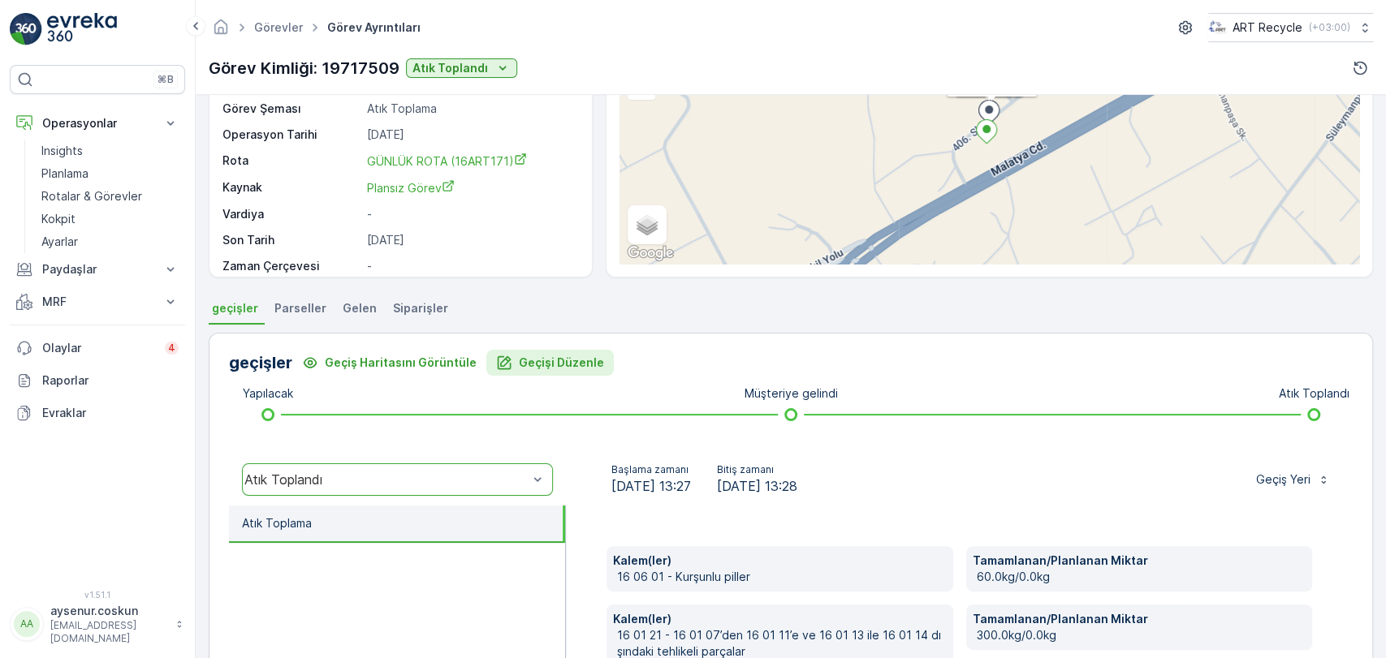
scroll to position [0, 0]
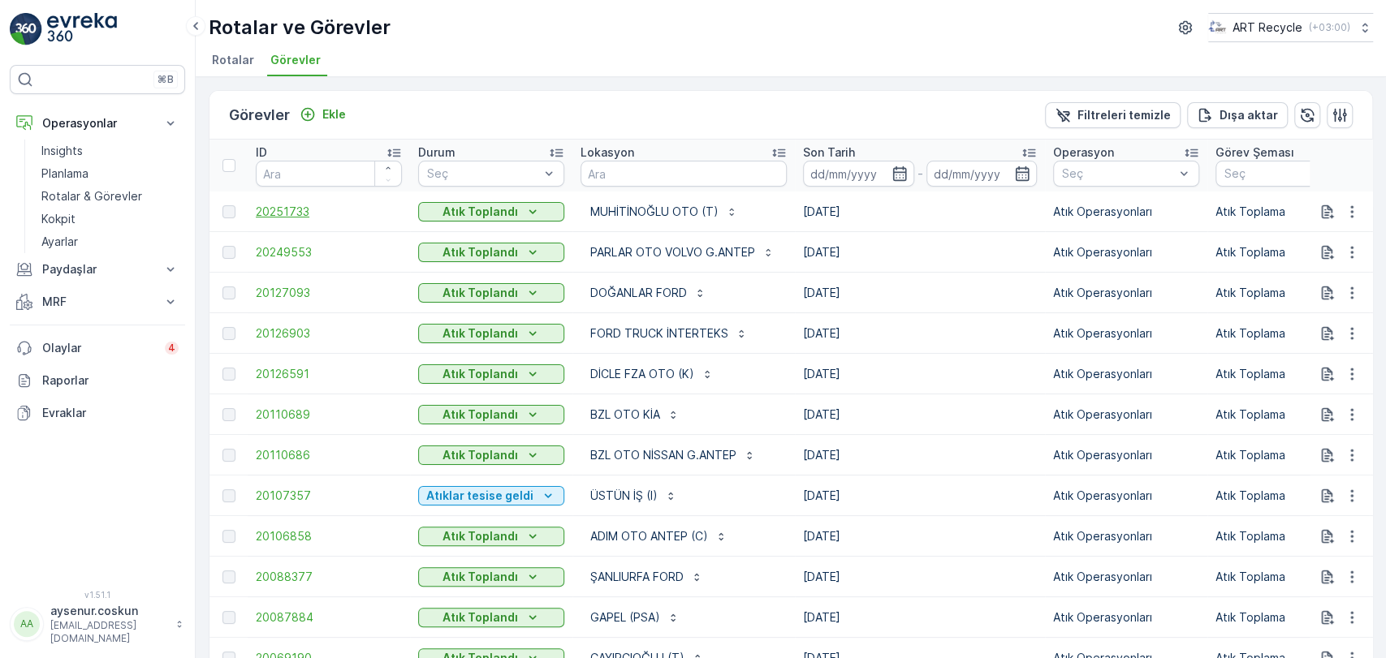
click at [291, 206] on span "20251733" at bounding box center [329, 212] width 146 height 16
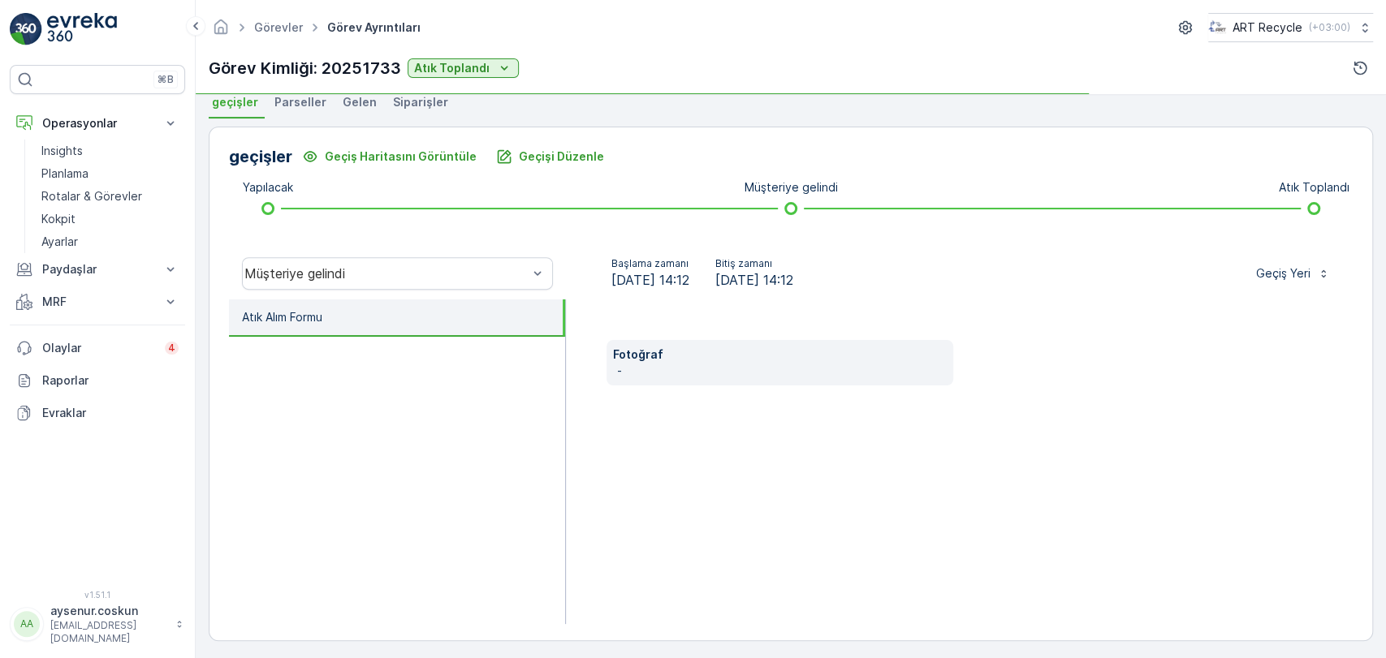
scroll to position [365, 0]
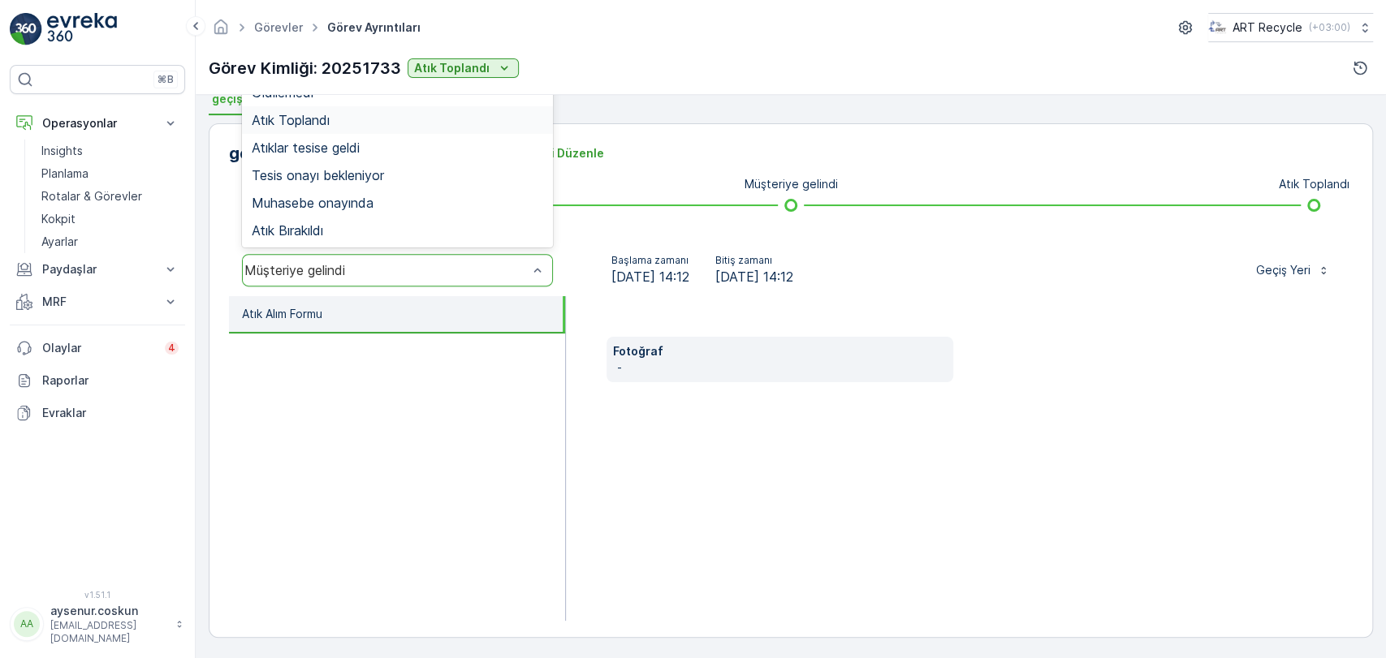
click at [365, 125] on div "Atık Toplandı" at bounding box center [397, 120] width 291 height 15
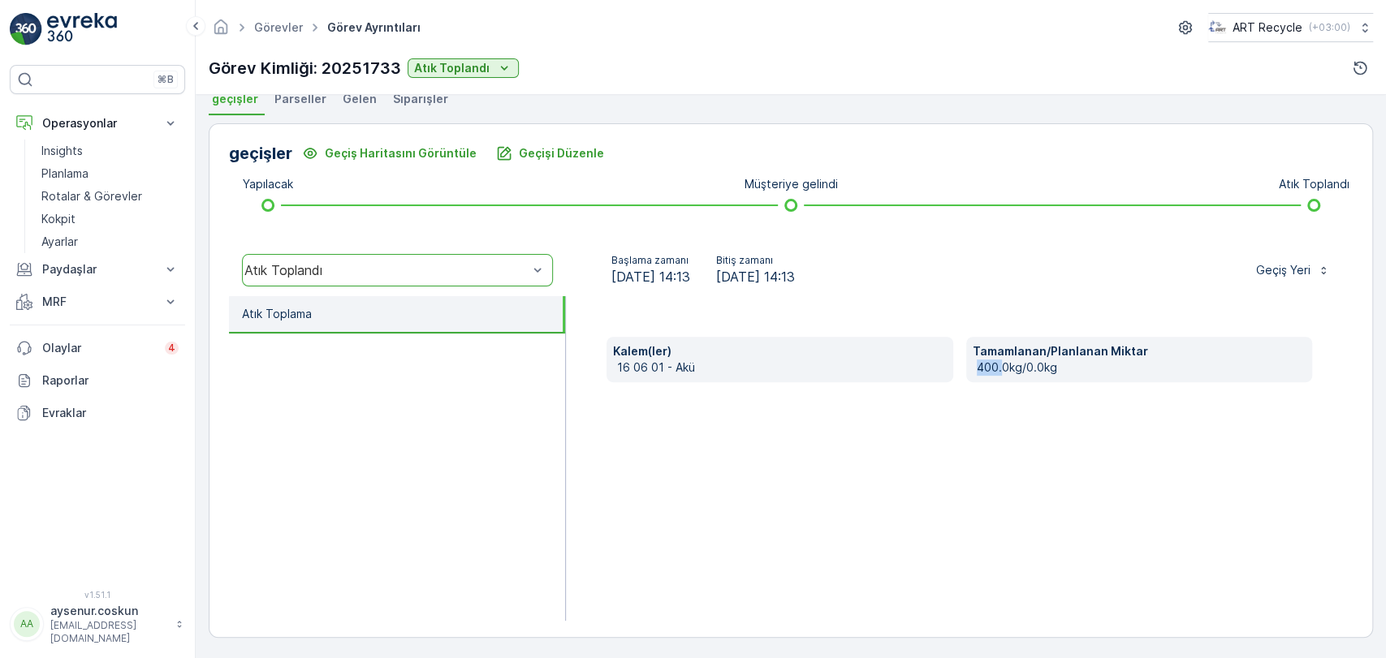
drag, startPoint x: 996, startPoint y: 365, endPoint x: 961, endPoint y: 365, distance: 34.9
click at [961, 365] on div "Kalem(ler) 16 06 01 - [PERSON_NAME]/Planlanan Miktar 400.0kg/0.0kg" at bounding box center [958, 359] width 705 height 45
click at [982, 437] on div "Kalem(ler) 16 06 01 - [PERSON_NAME]/Planlanan Miktar 400.0kg/0.0kg" at bounding box center [959, 458] width 787 height 325
drag, startPoint x: 1137, startPoint y: 351, endPoint x: 1042, endPoint y: 352, distance: 95.0
click at [1042, 352] on p "Tamamlanan/Planlanan Miktar" at bounding box center [1139, 351] width 333 height 16
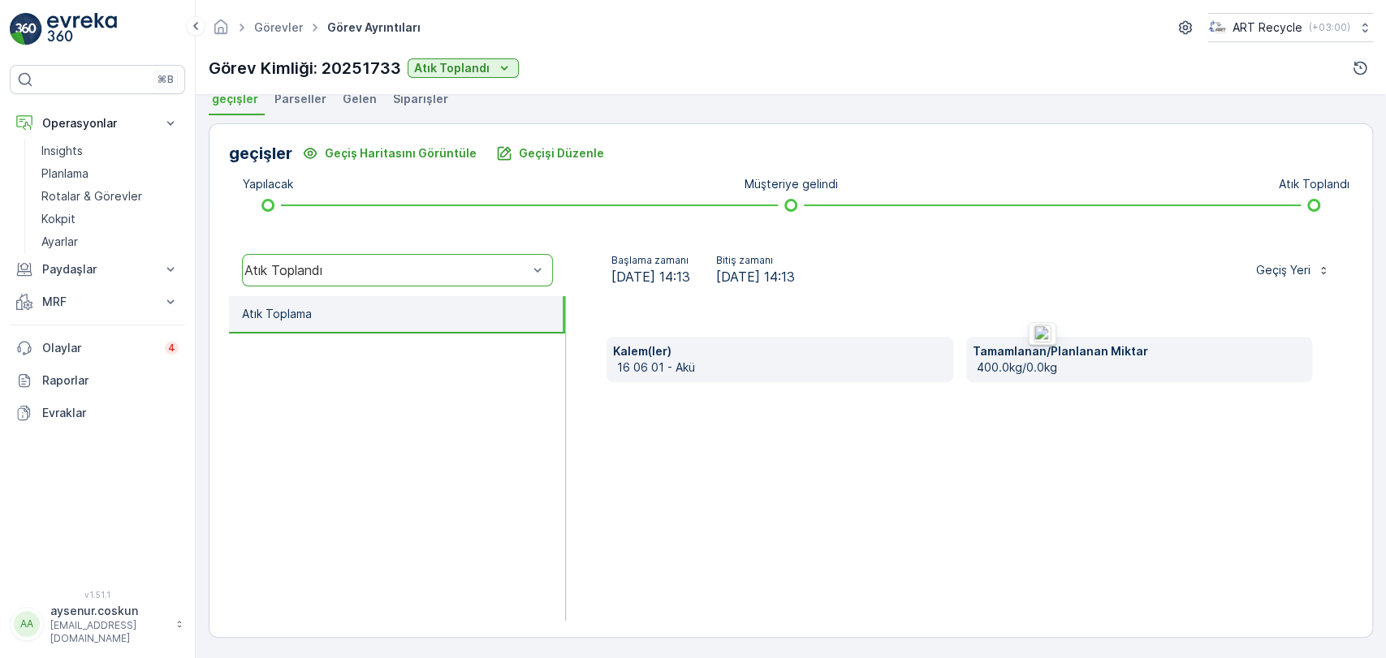
click at [1108, 399] on div "Kalem(ler) 16 06 01 - [PERSON_NAME]/Planlanan Miktar 400.0kg/0.0kg" at bounding box center [959, 458] width 787 height 325
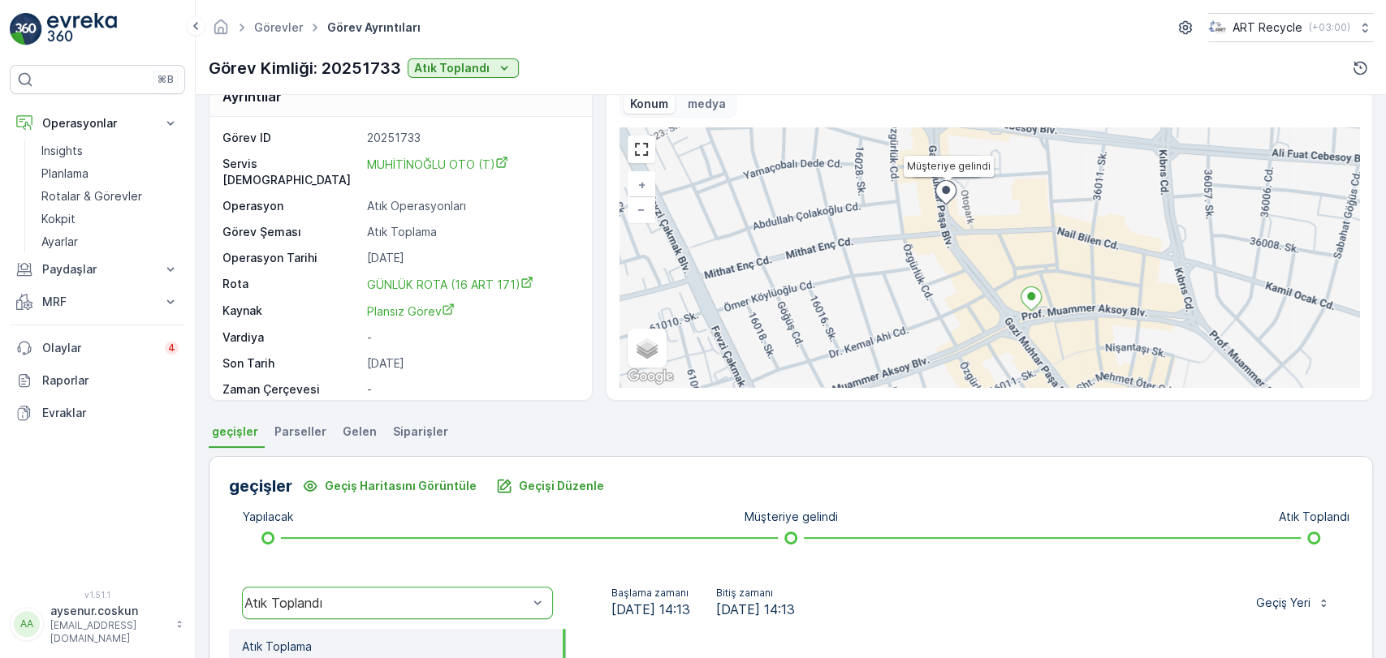
scroll to position [0, 0]
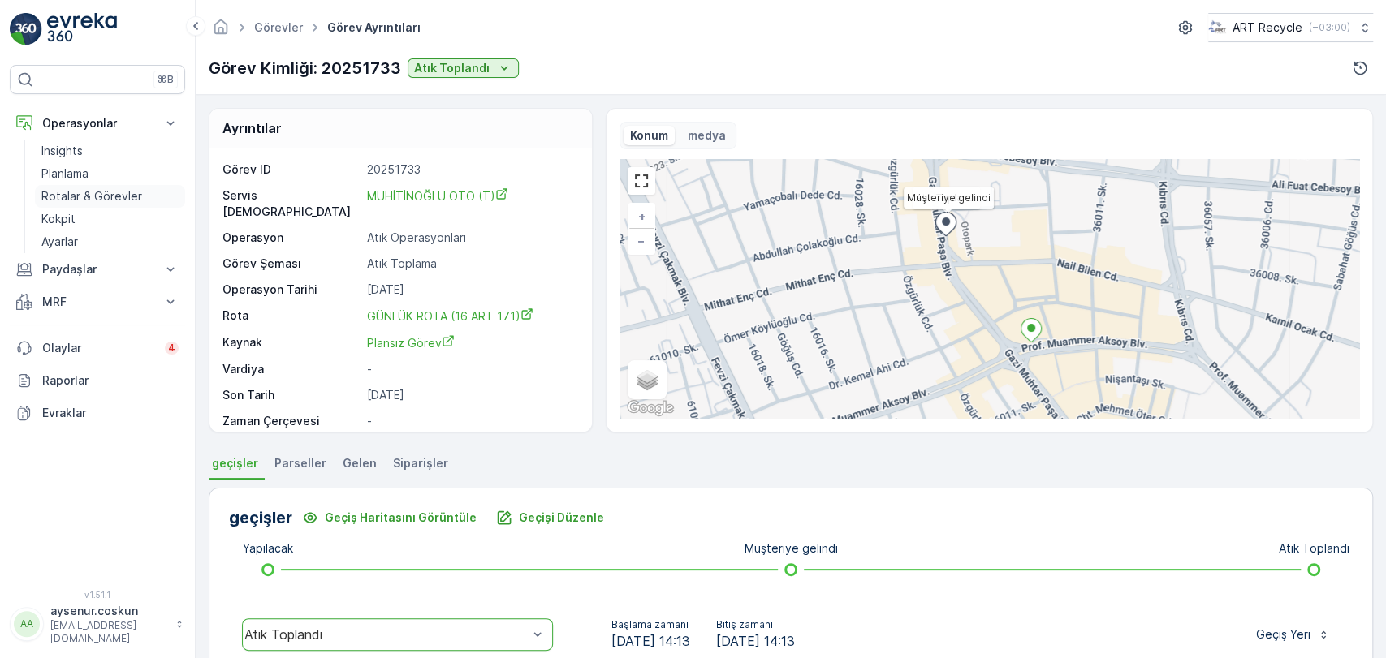
click at [145, 185] on link "Rotalar & Görevler" at bounding box center [110, 196] width 150 height 23
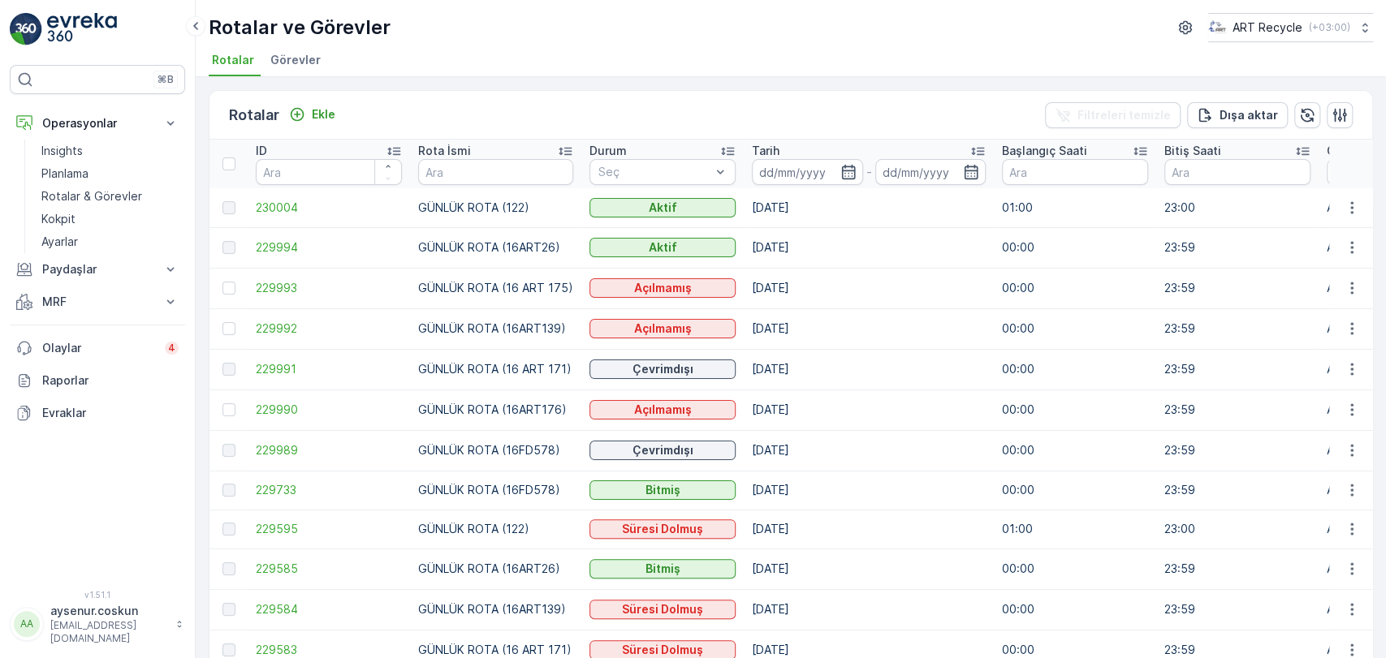
click at [31, 23] on img at bounding box center [26, 29] width 32 height 32
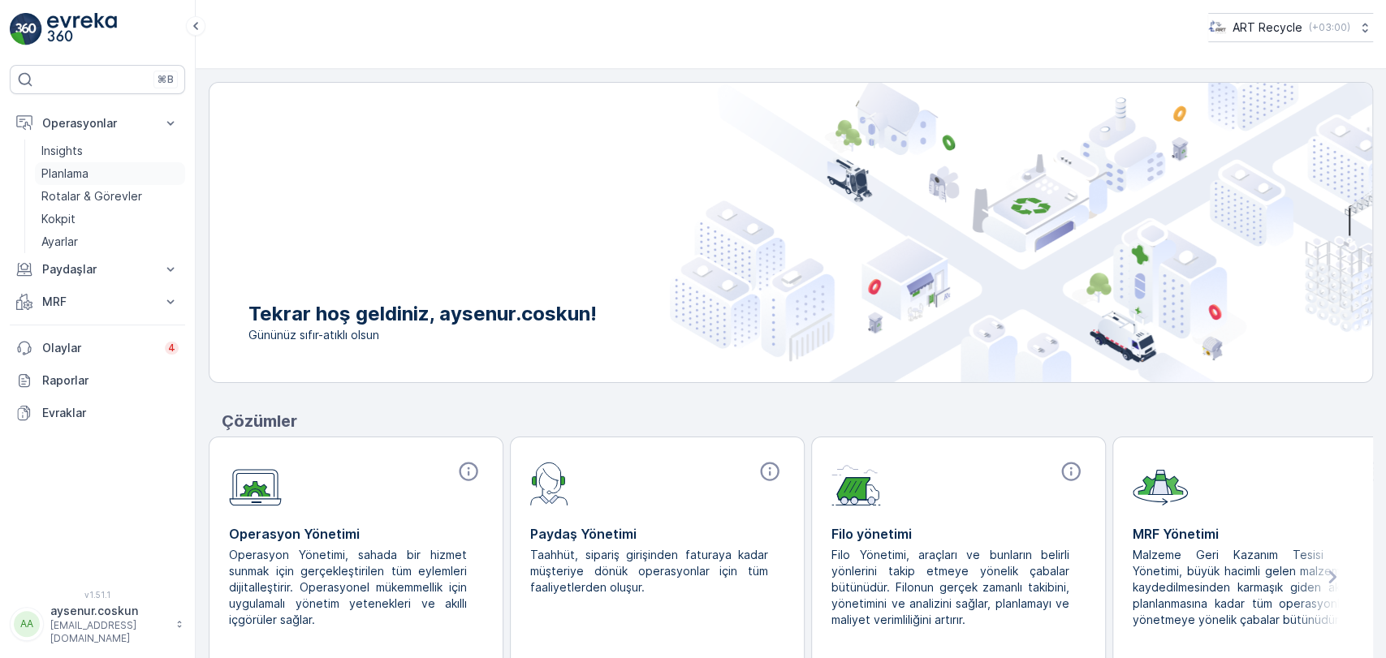
drag, startPoint x: 104, startPoint y: 183, endPoint x: 130, endPoint y: 175, distance: 27.2
click at [104, 183] on link "Planlama" at bounding box center [110, 173] width 150 height 23
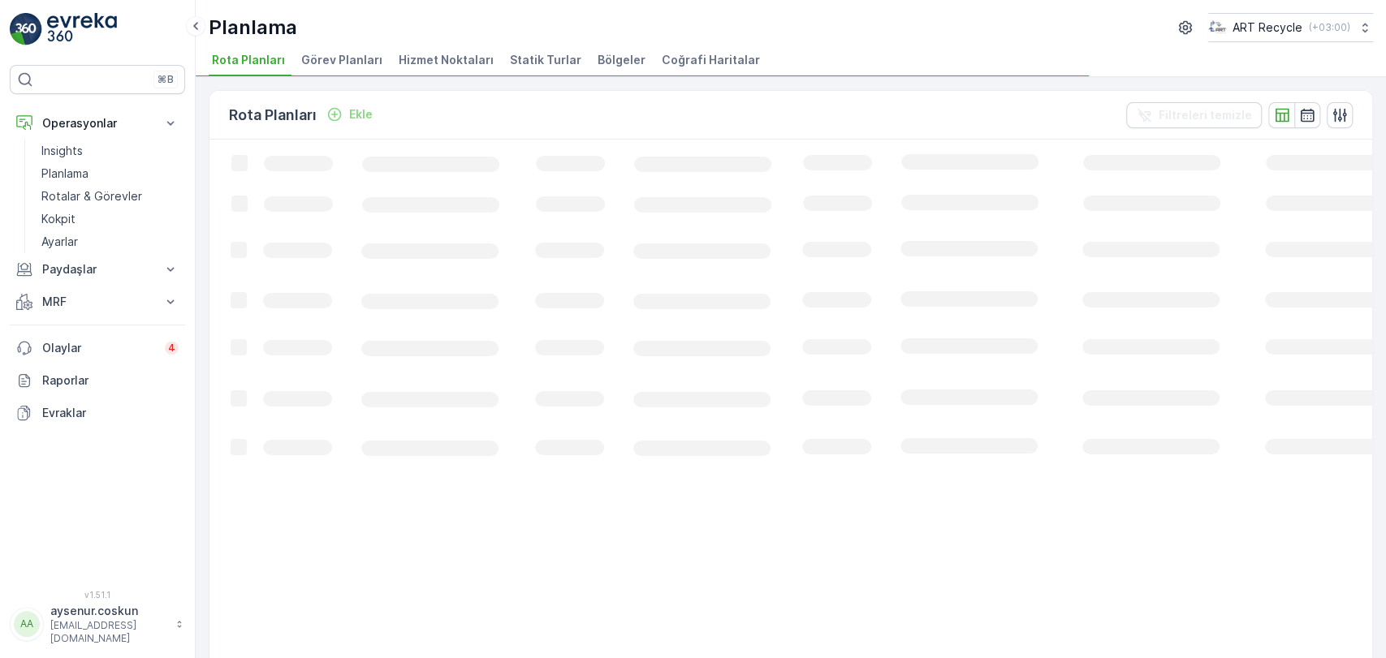
click at [446, 66] on span "Hizmet Noktaları" at bounding box center [446, 60] width 95 height 16
click at [90, 313] on button "MRF" at bounding box center [97, 302] width 175 height 32
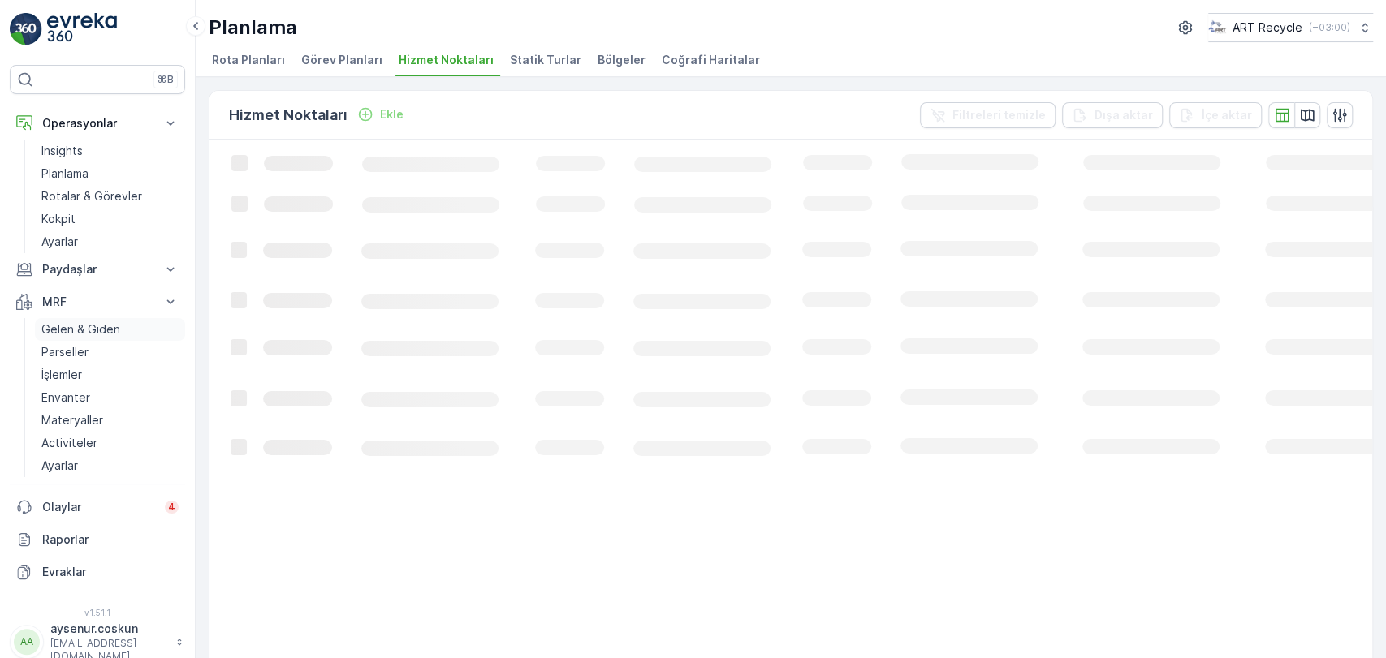
click at [75, 330] on p "Gelen & Giden" at bounding box center [80, 329] width 79 height 16
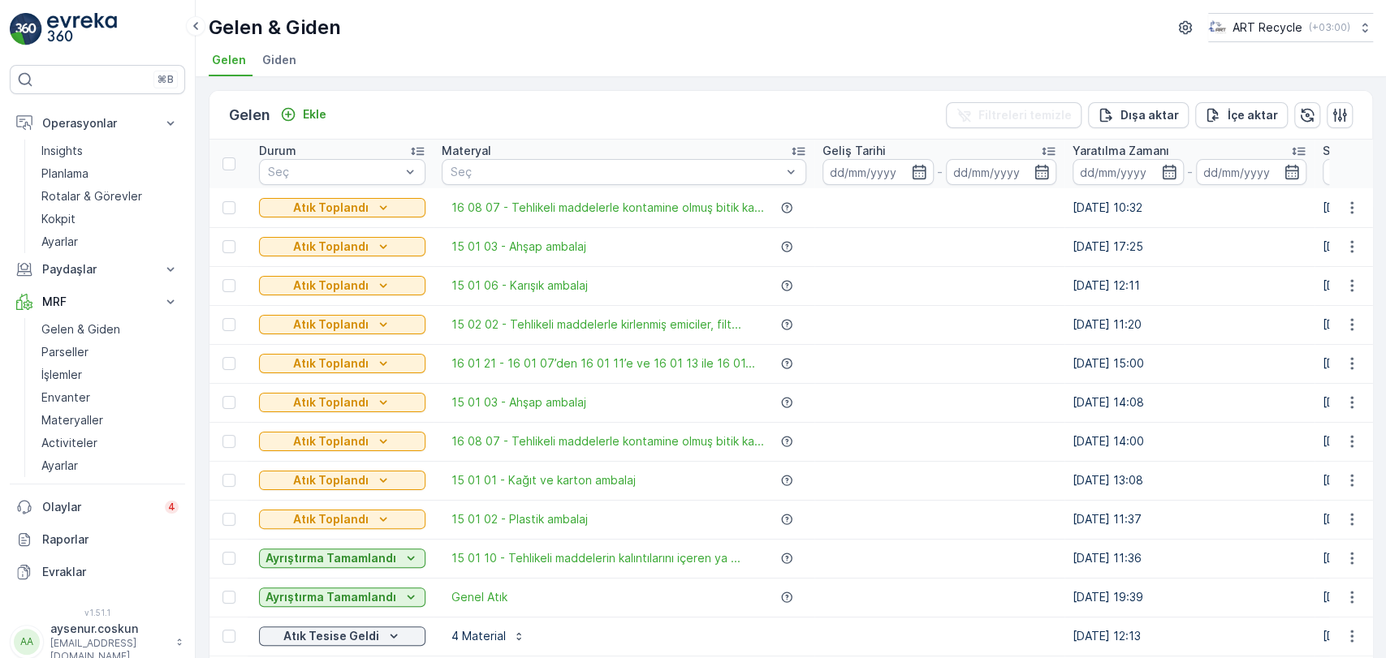
click at [1338, 169] on th at bounding box center [1351, 164] width 44 height 49
click at [1349, 155] on th at bounding box center [1351, 164] width 44 height 49
click at [1347, 153] on th at bounding box center [1351, 164] width 44 height 49
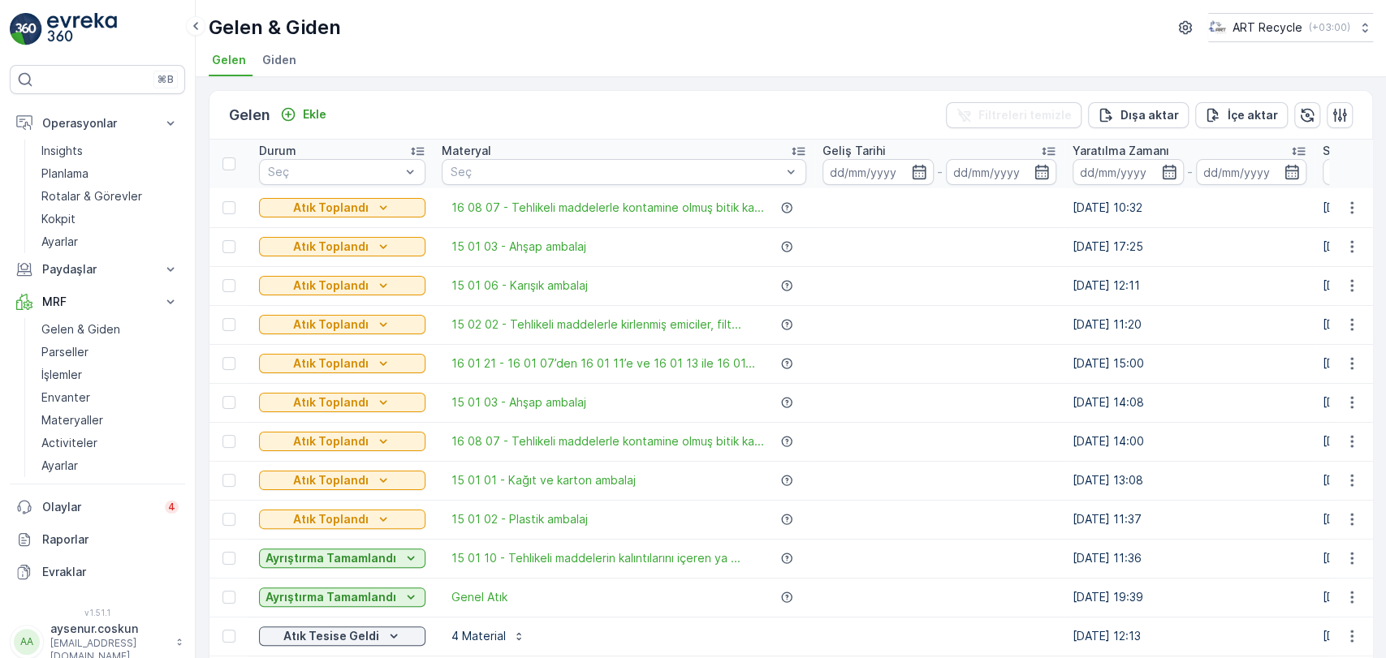
click at [1347, 153] on th at bounding box center [1351, 164] width 44 height 49
drag, startPoint x: 1347, startPoint y: 157, endPoint x: 1384, endPoint y: 153, distance: 37.6
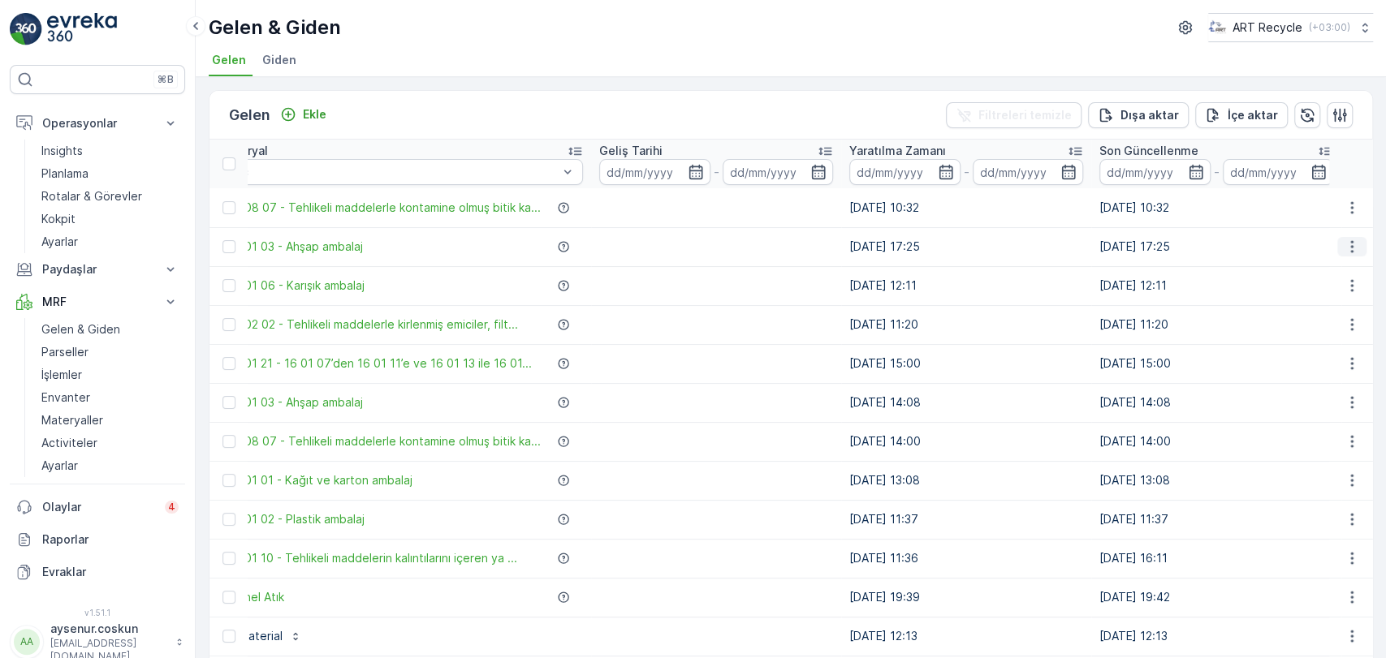
scroll to position [0, 877]
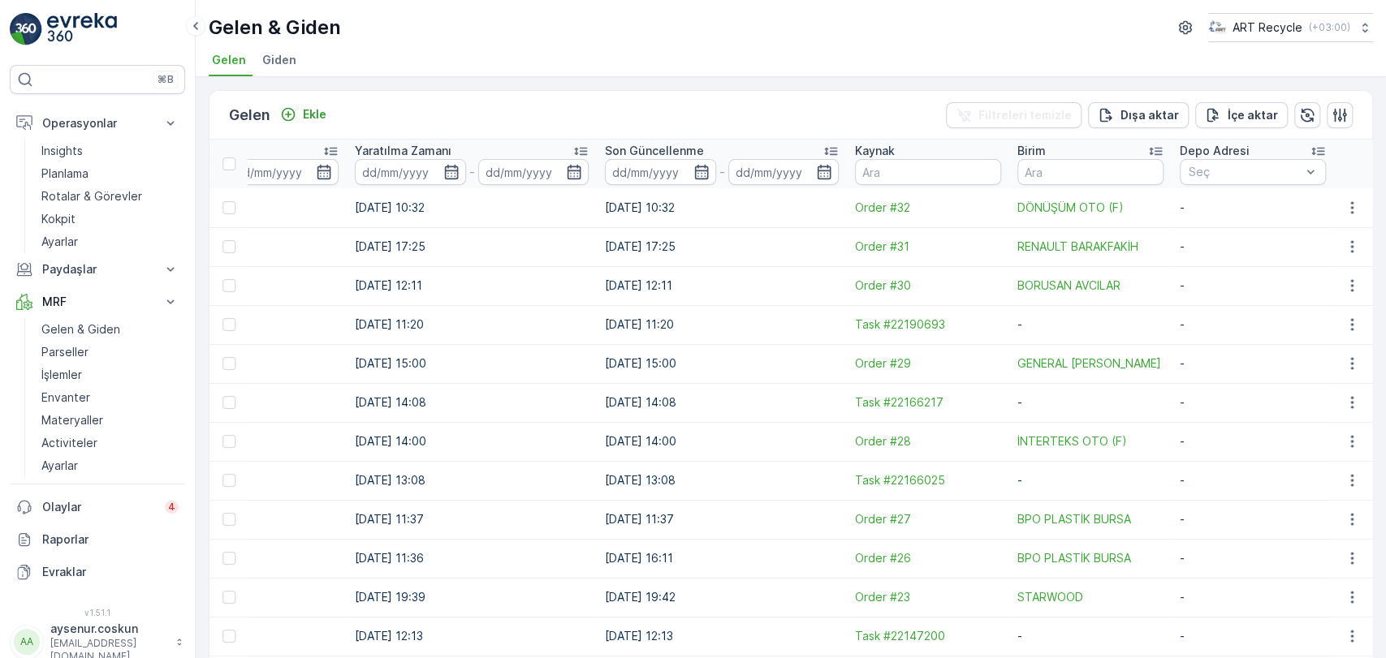
drag, startPoint x: 1003, startPoint y: 278, endPoint x: 1365, endPoint y: 254, distance: 362.9
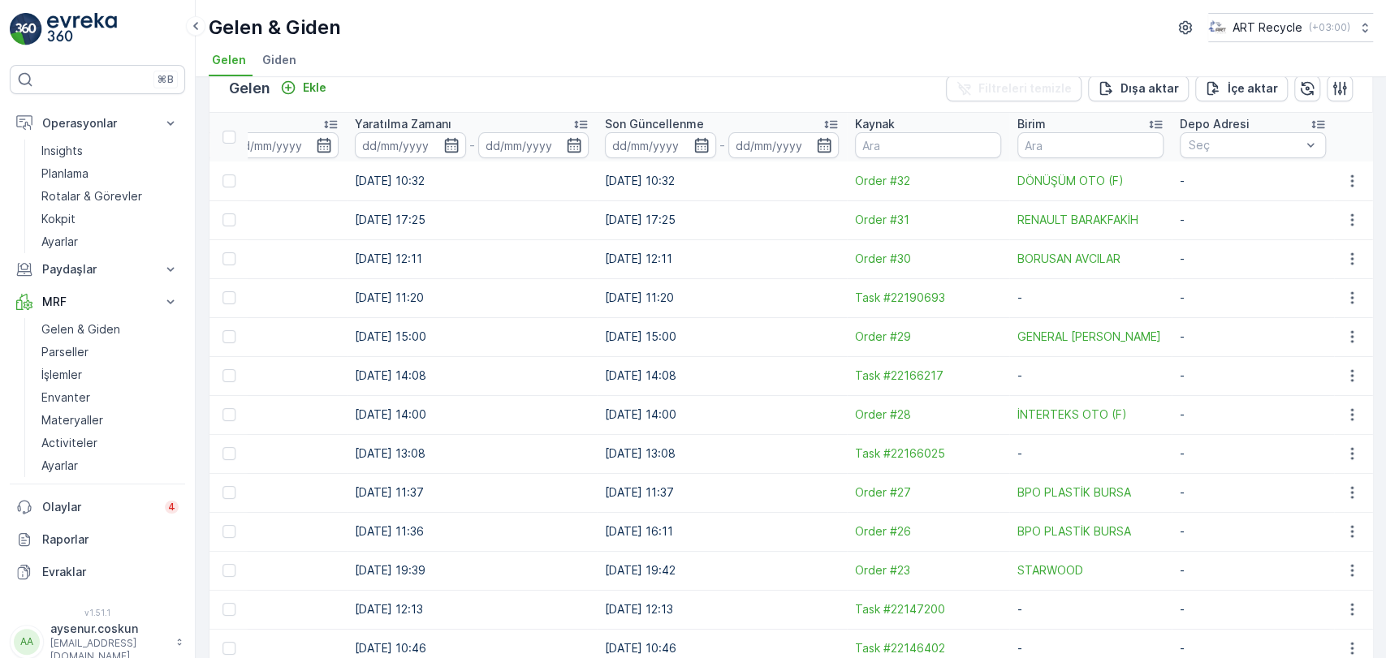
scroll to position [0, 0]
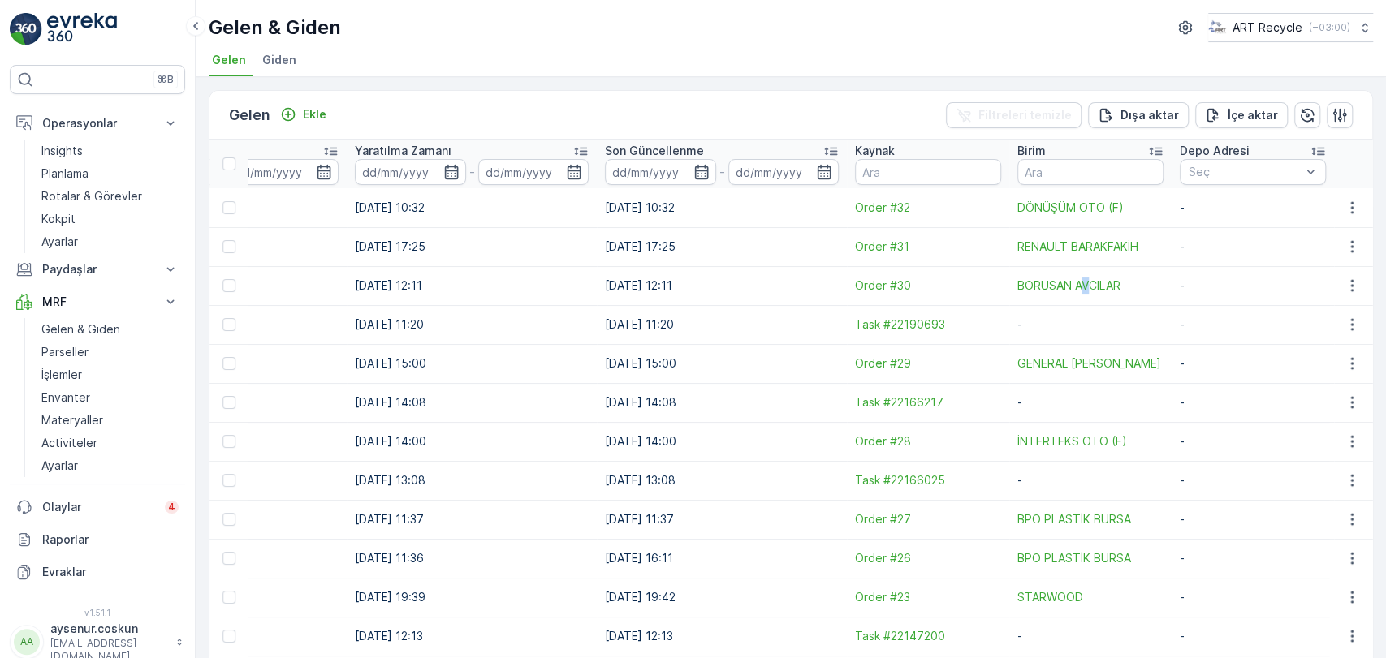
drag, startPoint x: 1076, startPoint y: 303, endPoint x: 1077, endPoint y: 177, distance: 125.8
click at [1078, 283] on td "BORUSAN AVCILAR" at bounding box center [1090, 285] width 162 height 39
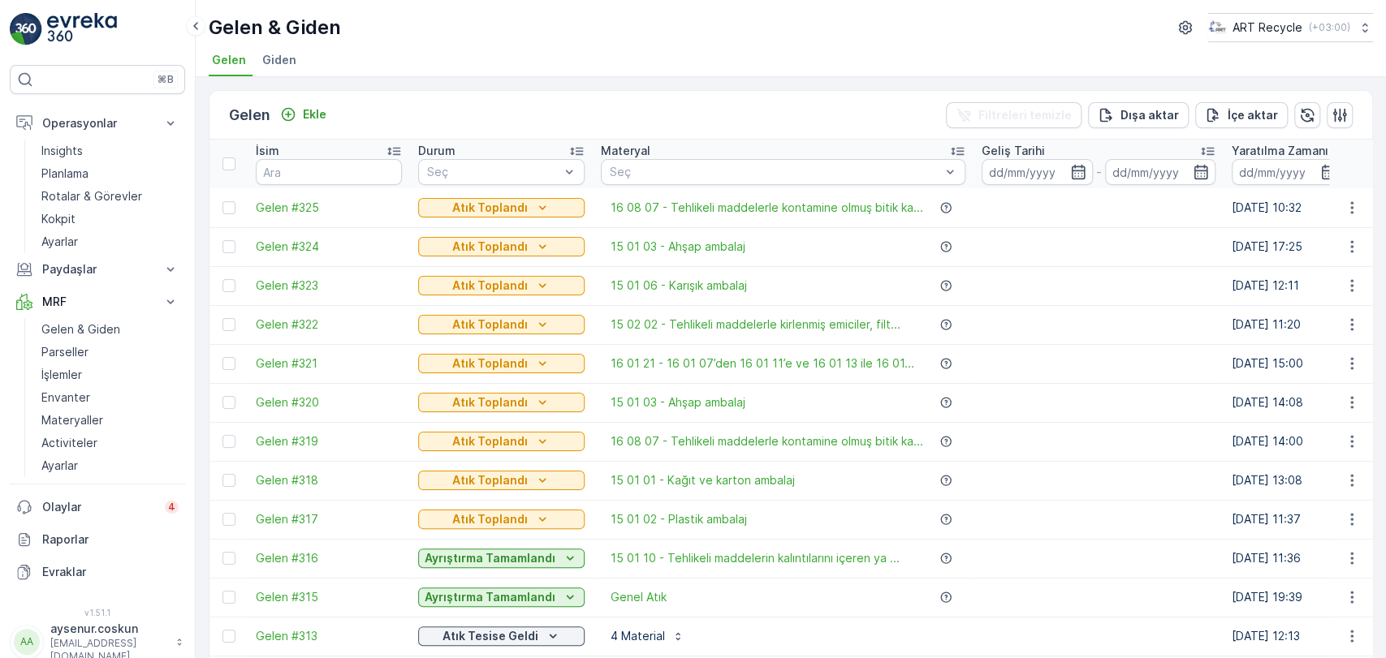
drag, startPoint x: 1190, startPoint y: 225, endPoint x: 1104, endPoint y: 235, distance: 86.7
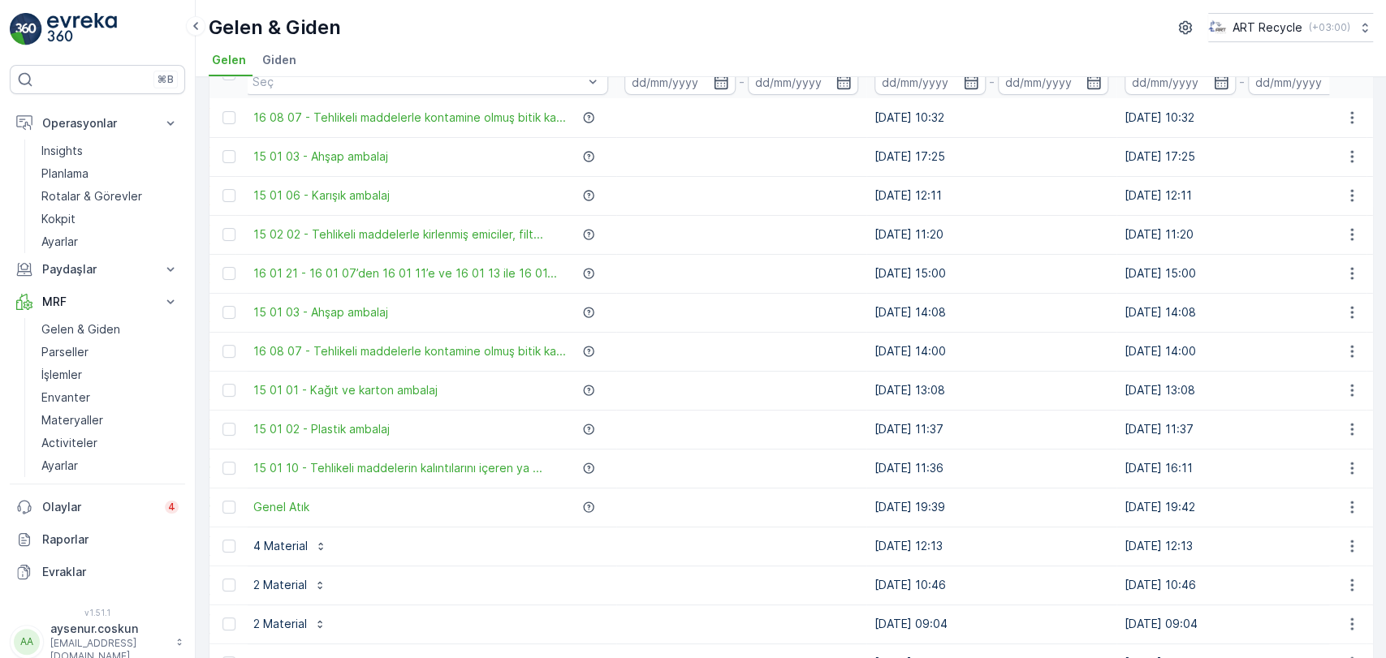
scroll to position [0, 877]
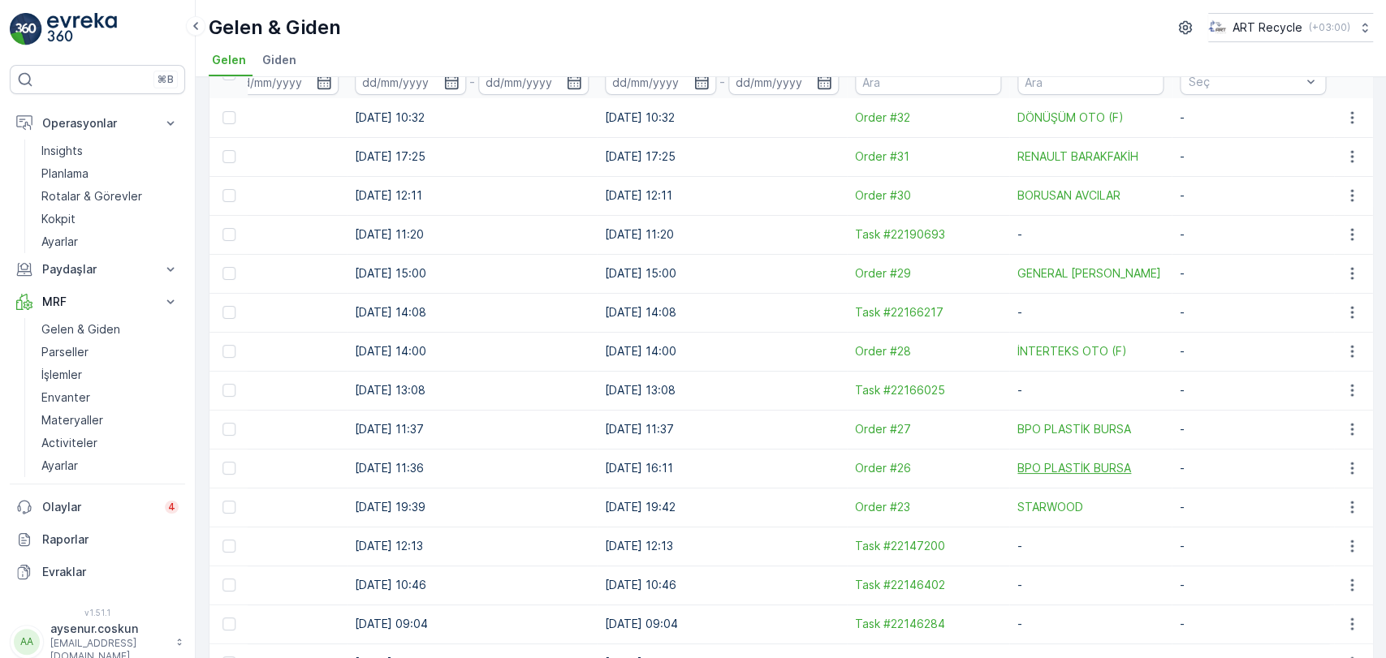
drag, startPoint x: 723, startPoint y: 476, endPoint x: 1109, endPoint y: 463, distance: 385.8
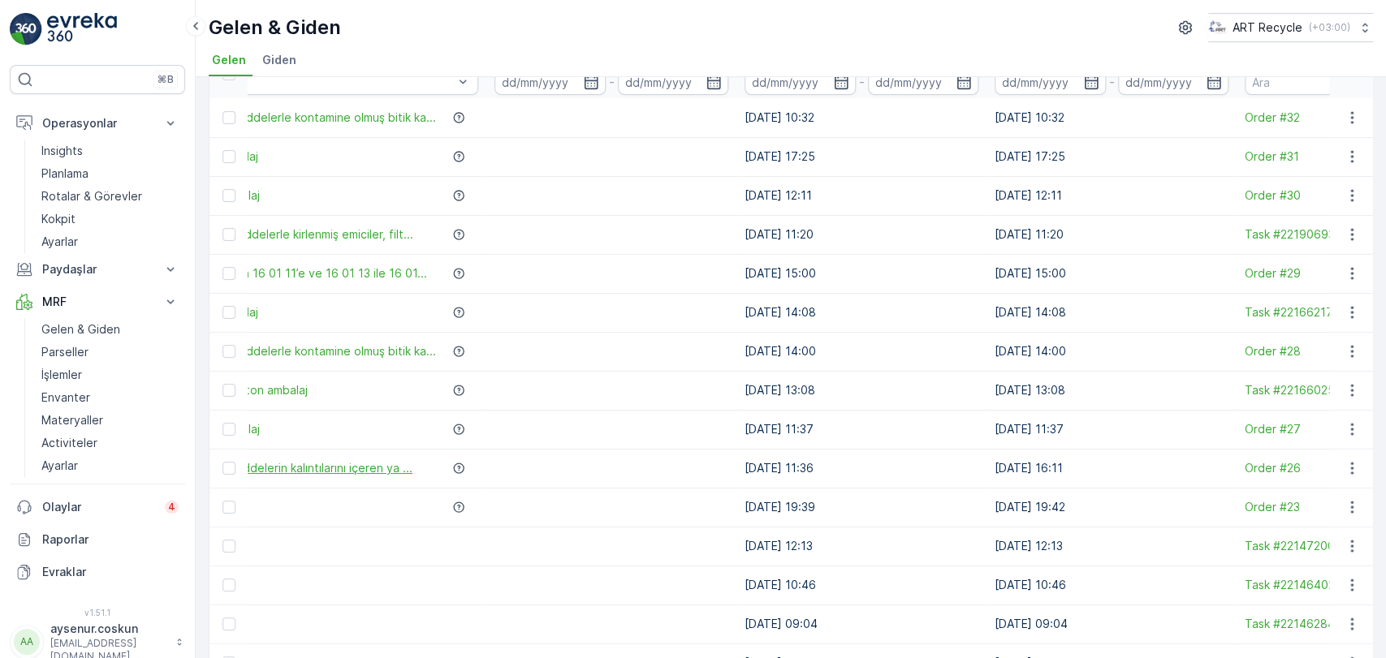
scroll to position [0, 0]
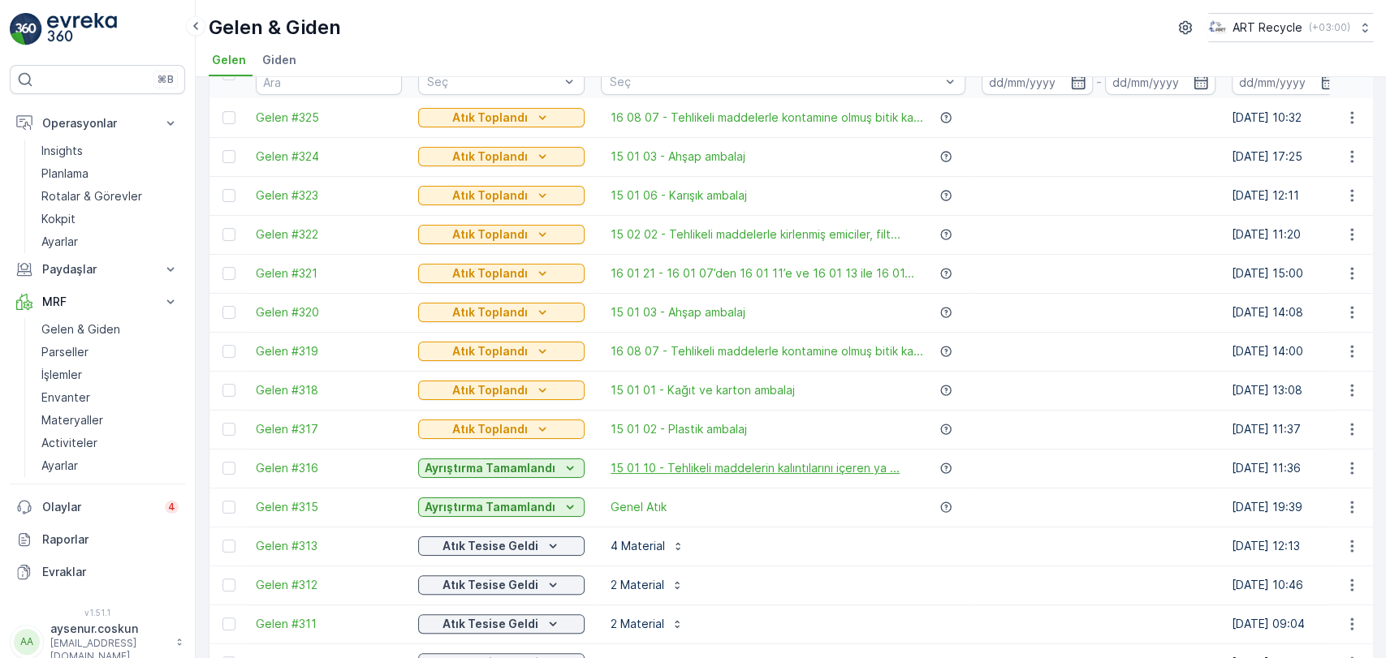
drag, startPoint x: 1202, startPoint y: 464, endPoint x: 889, endPoint y: 474, distance: 313.5
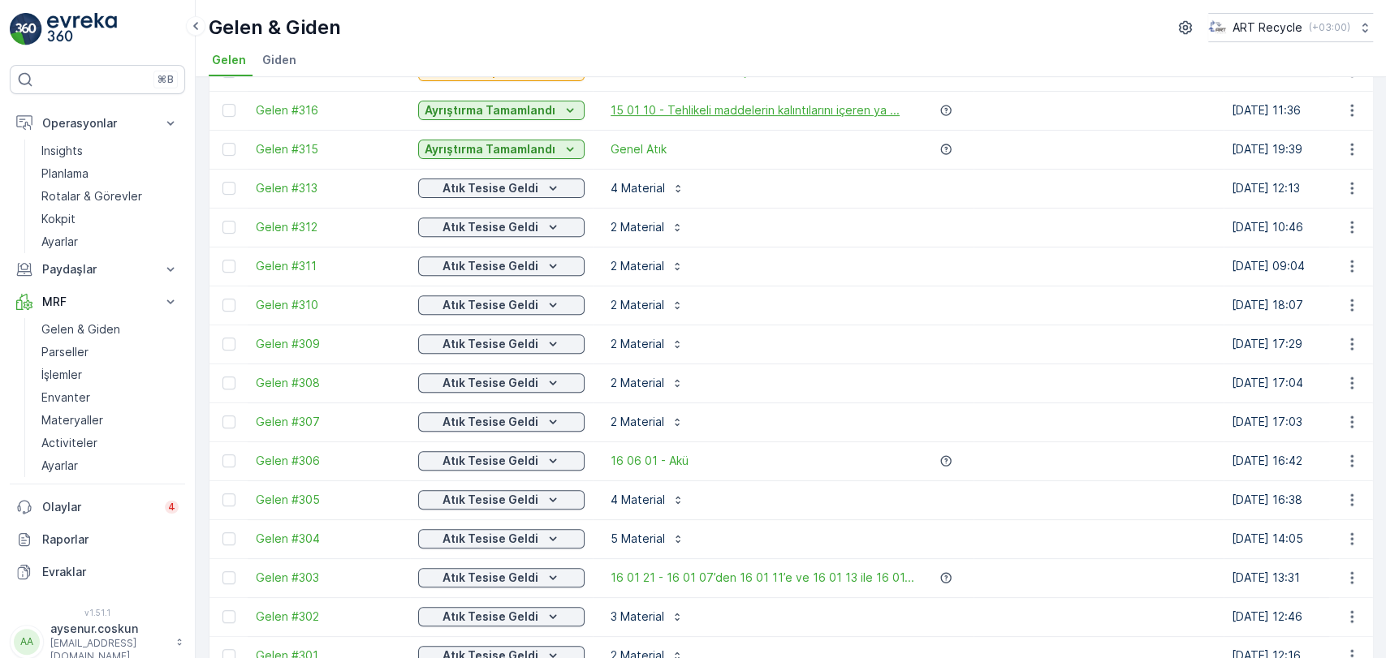
scroll to position [451, 0]
click at [634, 534] on p "5 Material" at bounding box center [637, 536] width 54 height 16
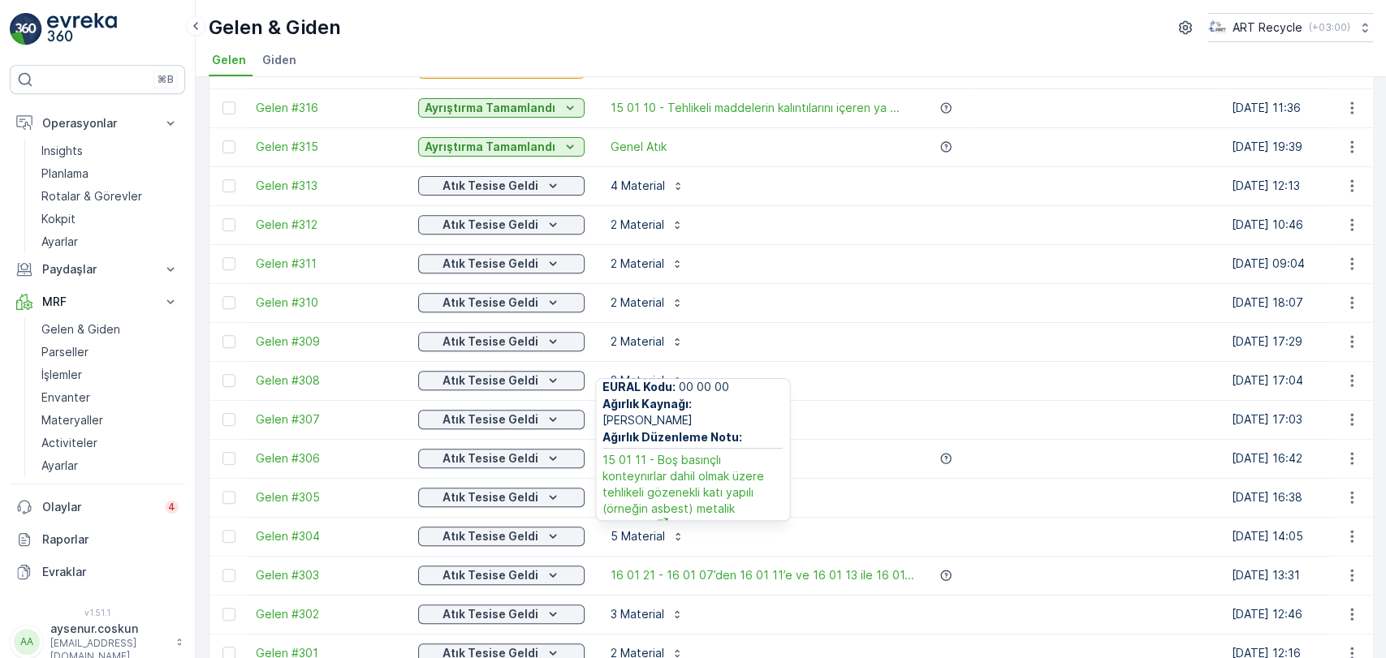
scroll to position [691, 0]
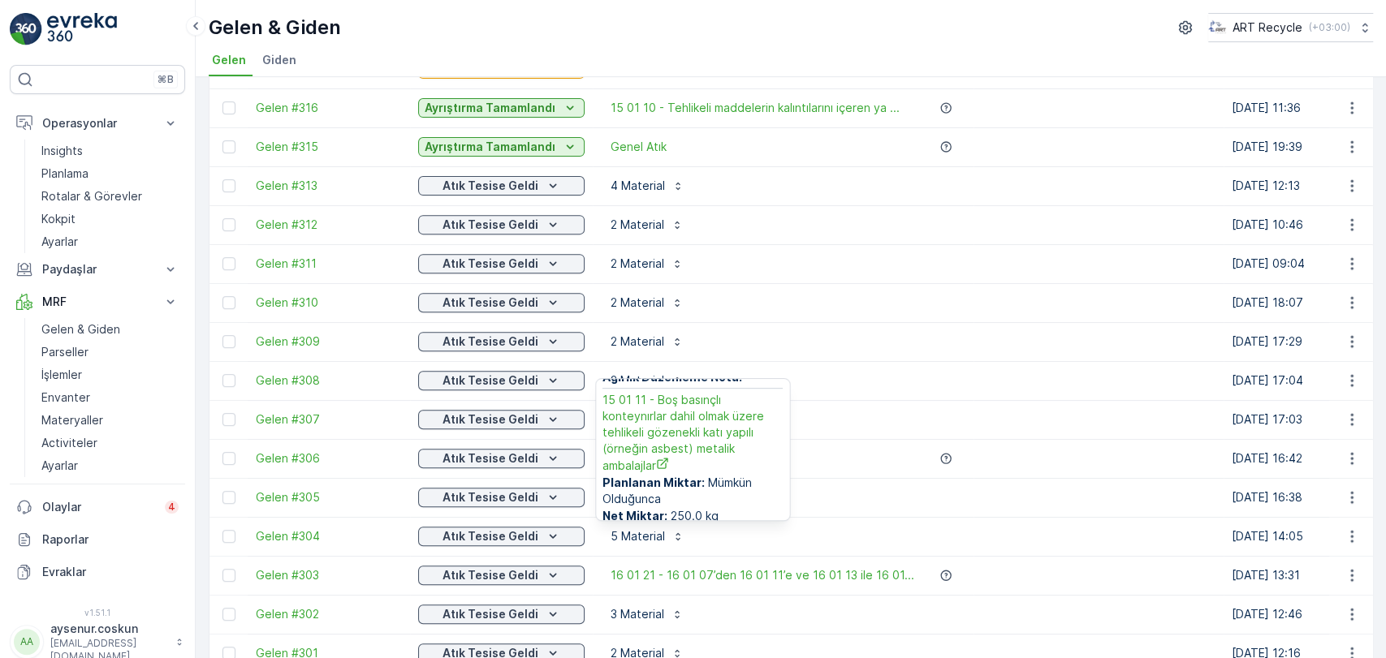
click at [72, 24] on img at bounding box center [82, 29] width 70 height 32
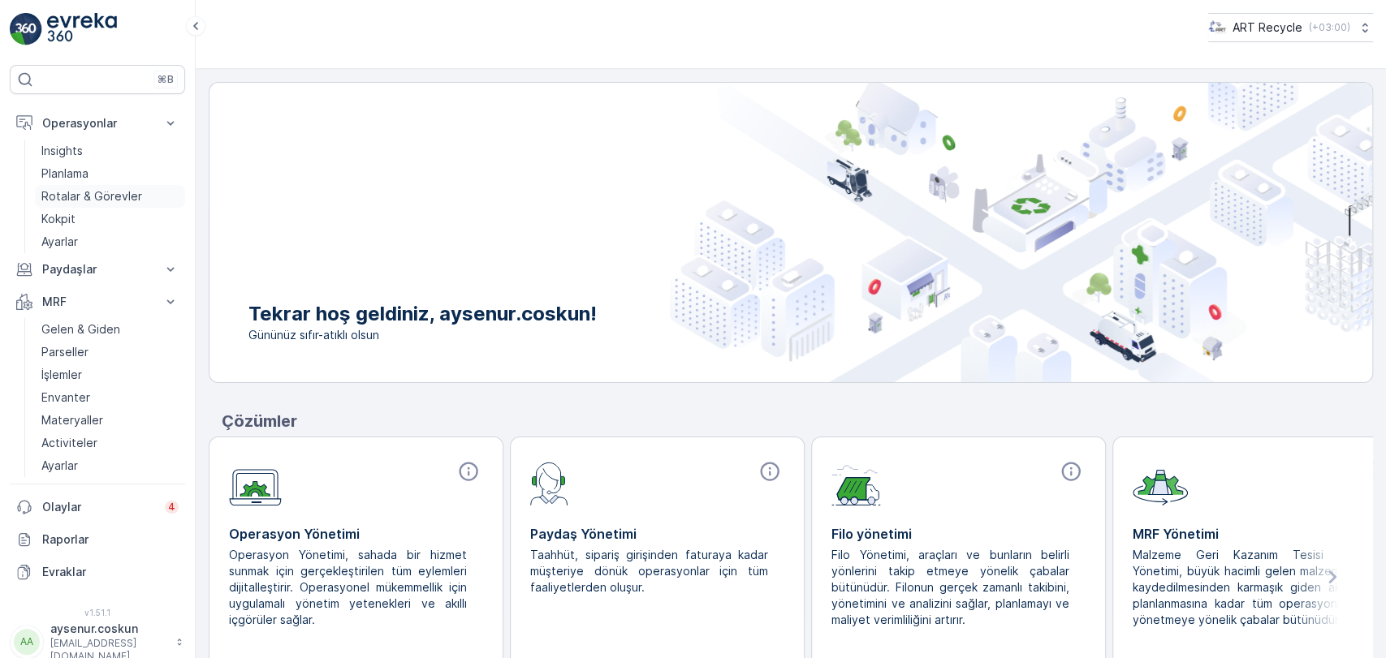
click at [100, 200] on p "Rotalar & Görevler" at bounding box center [91, 196] width 101 height 16
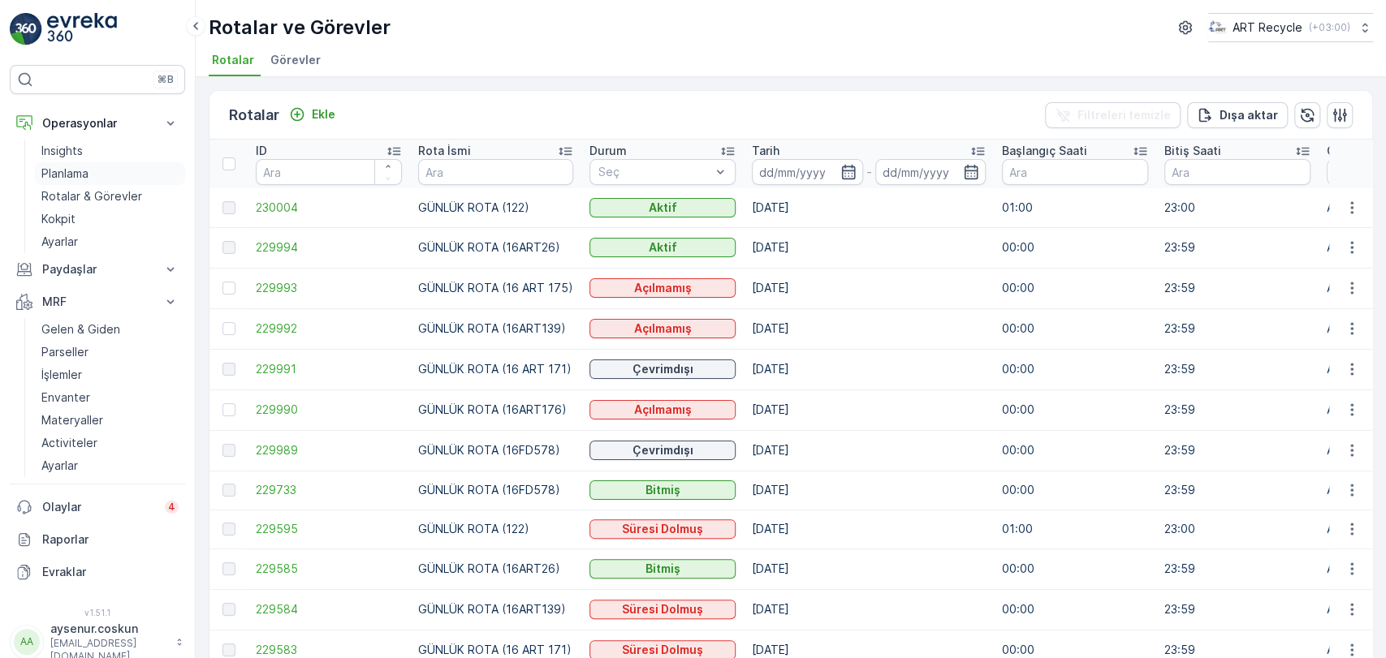
click at [103, 162] on link "Planlama" at bounding box center [110, 173] width 150 height 23
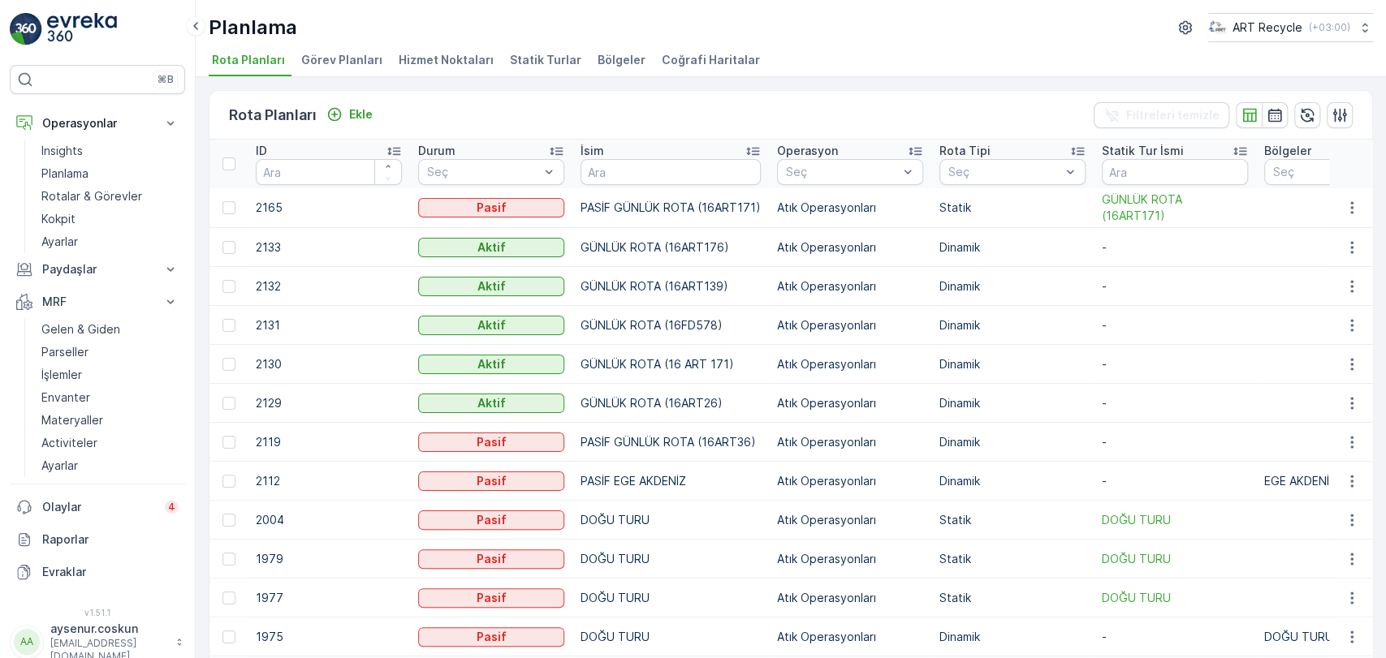
click at [472, 61] on span "Hizmet Noktaları" at bounding box center [446, 60] width 95 height 16
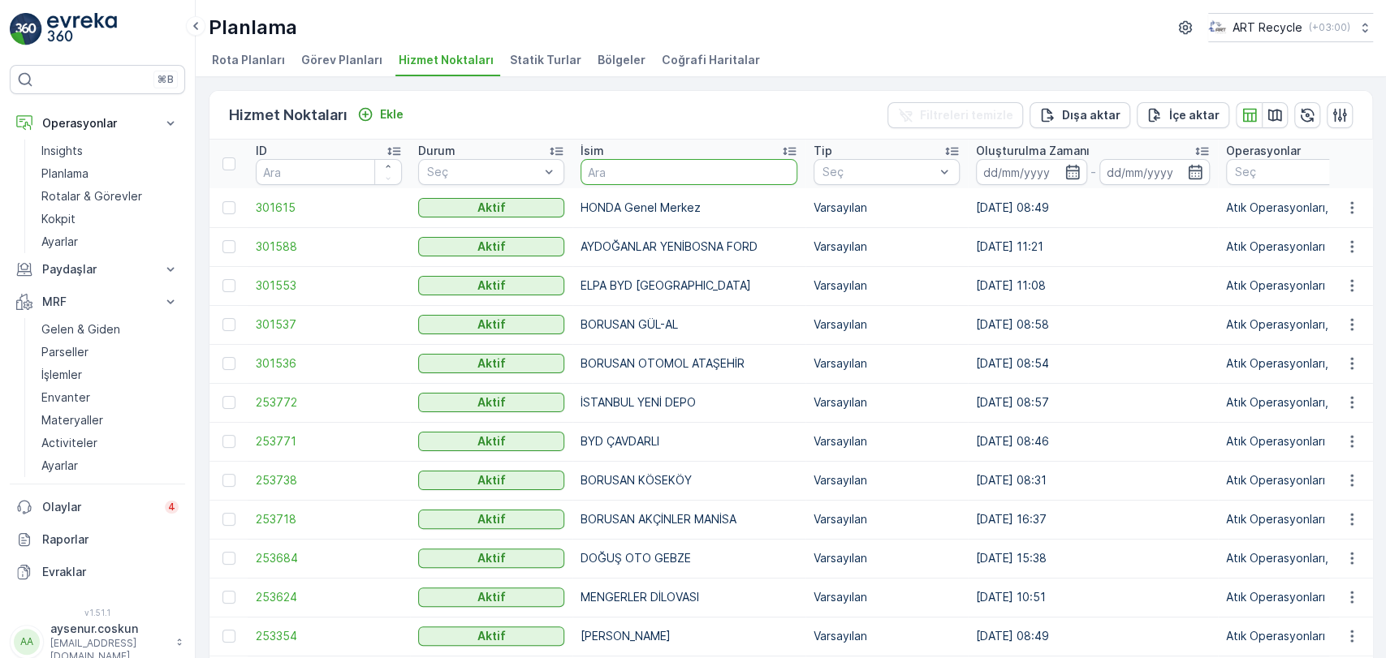
click at [679, 174] on input "text" at bounding box center [688, 172] width 217 height 26
type input "NAS"
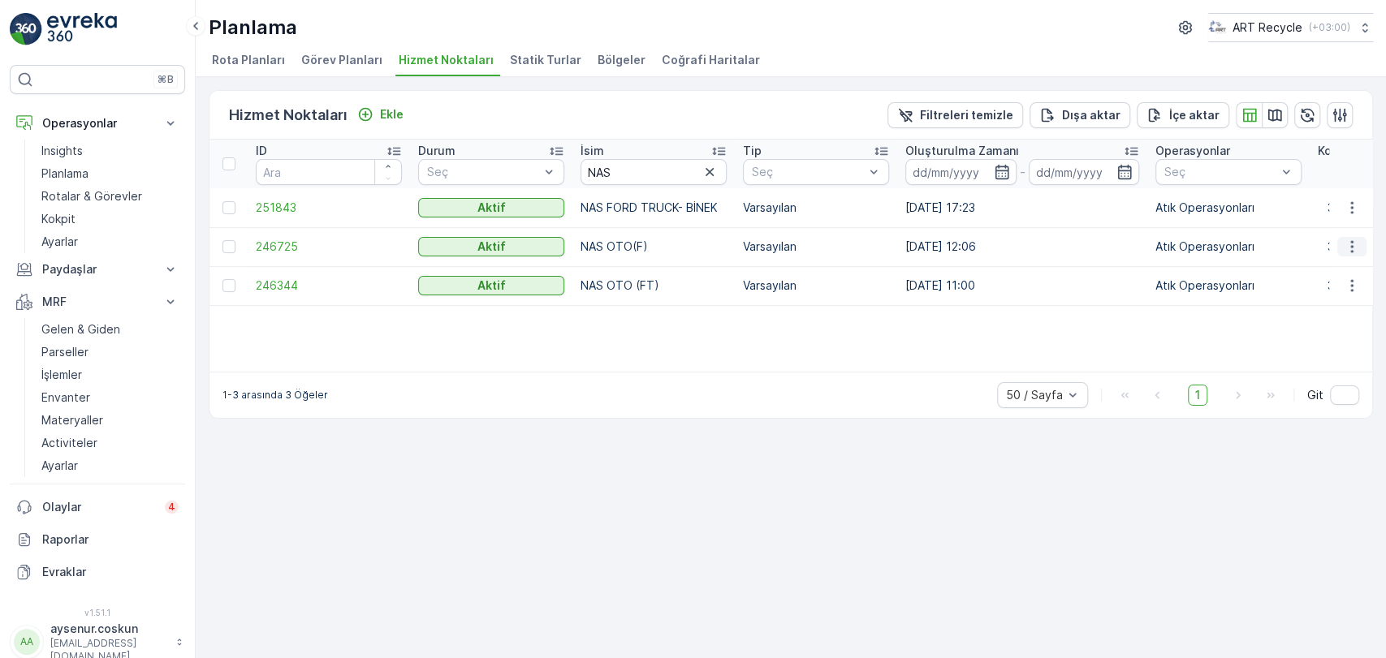
click at [1356, 252] on icon "button" at bounding box center [1352, 247] width 16 height 16
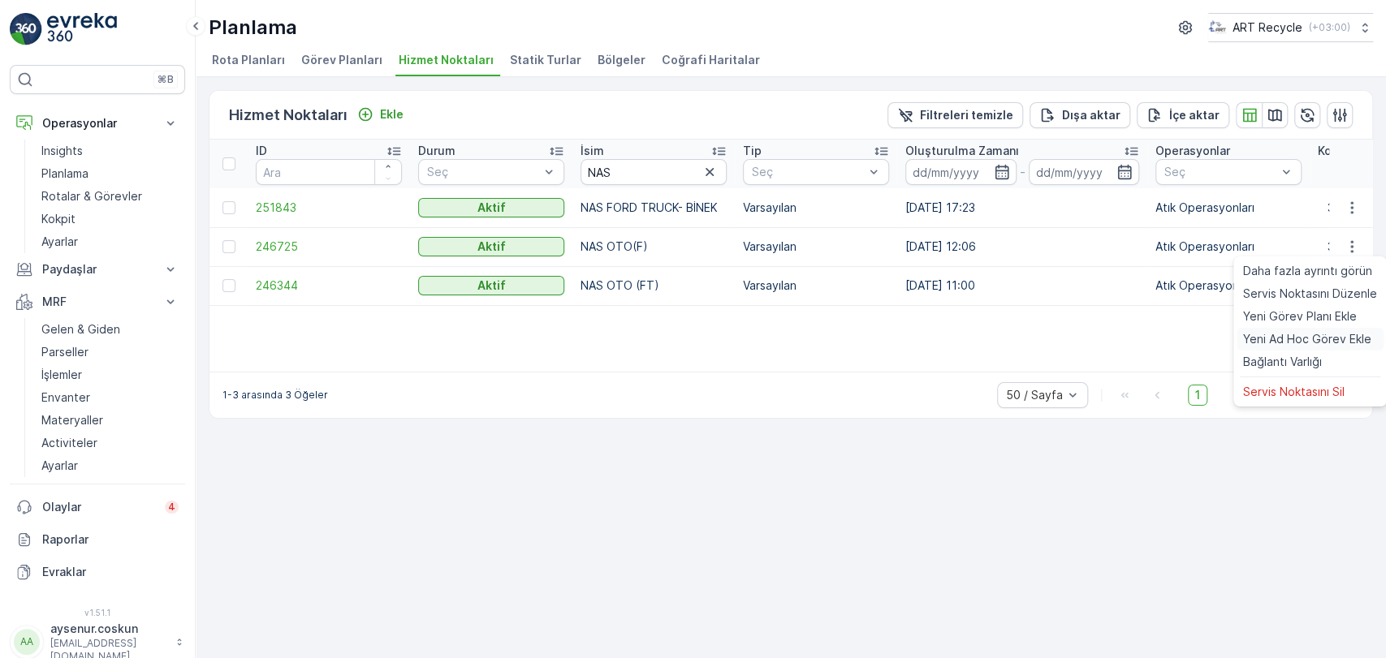
click at [1298, 342] on span "Yeni Ad Hoc Görev Ekle" at bounding box center [1307, 339] width 128 height 16
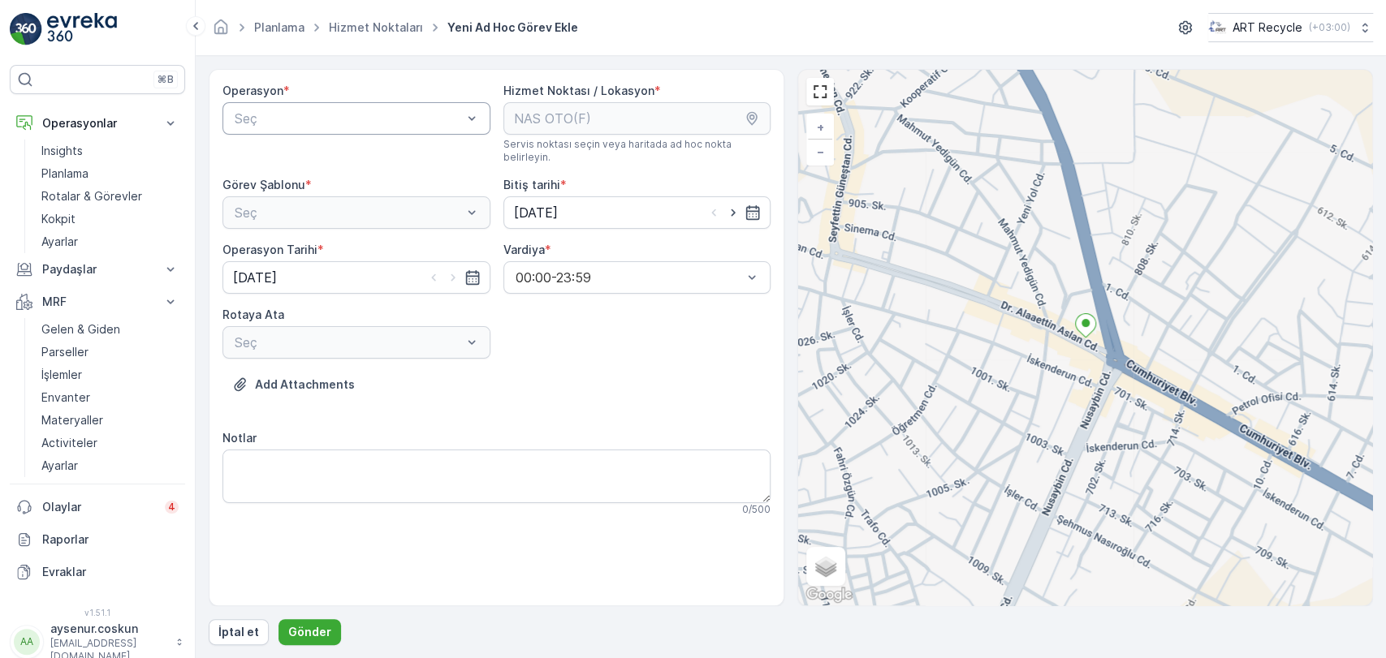
click at [292, 106] on div "Seç" at bounding box center [356, 118] width 268 height 32
click at [292, 151] on span "Atık Operasyonları" at bounding box center [286, 158] width 108 height 15
click at [343, 199] on div "Seç" at bounding box center [356, 212] width 268 height 32
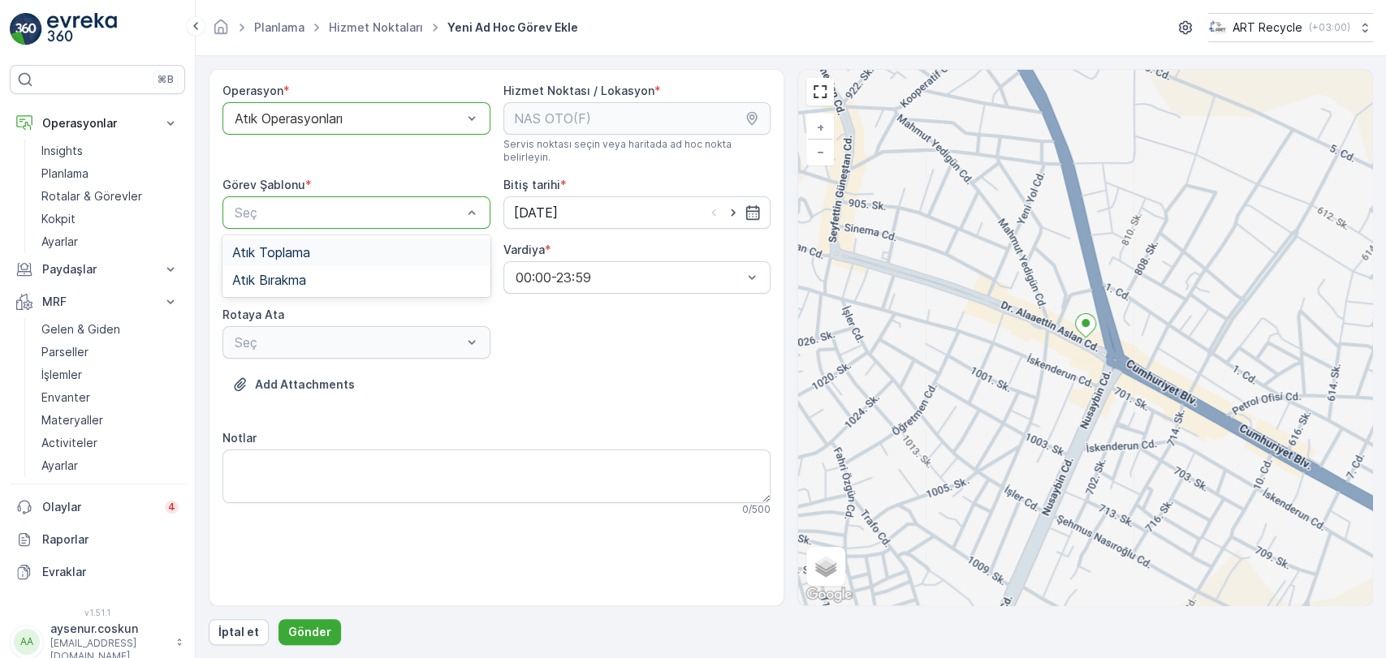
click at [317, 245] on div "Atık Toplama" at bounding box center [356, 252] width 248 height 15
click at [313, 340] on div "Seç" at bounding box center [356, 342] width 268 height 32
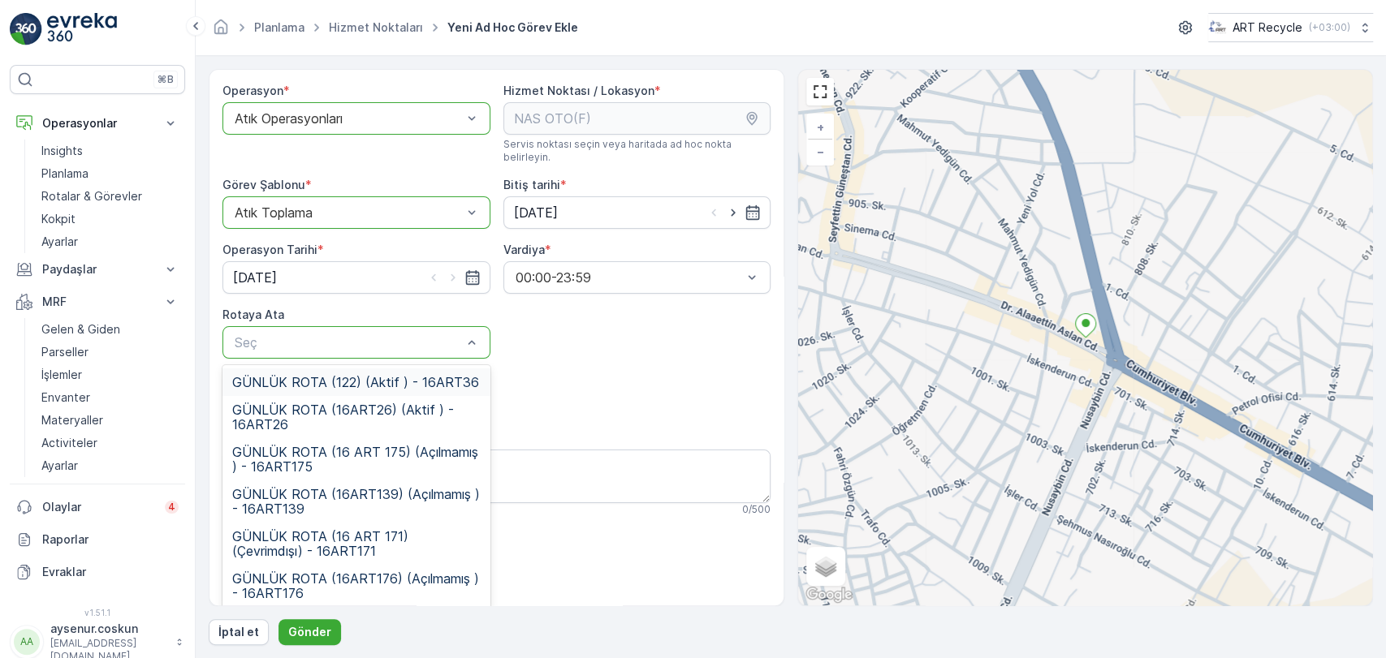
click at [343, 375] on span "GÜNLÜK ROTA (122) (Aktif ) - 16ART36" at bounding box center [355, 382] width 247 height 15
click at [356, 335] on div at bounding box center [348, 342] width 231 height 15
click at [347, 529] on span "GÜNLÜK ROTA (16 ART 171) (Çevrimdışı) - 16ART171" at bounding box center [356, 543] width 248 height 29
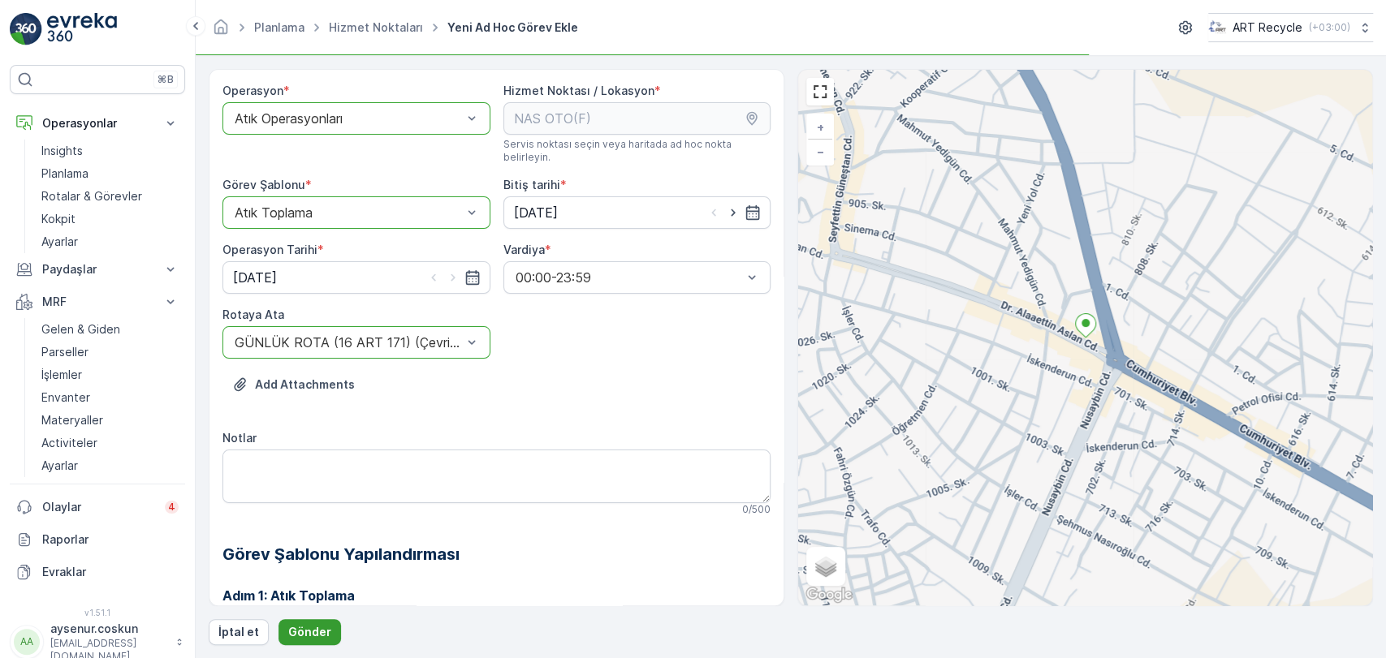
click at [309, 632] on p "Gönder" at bounding box center [309, 632] width 43 height 16
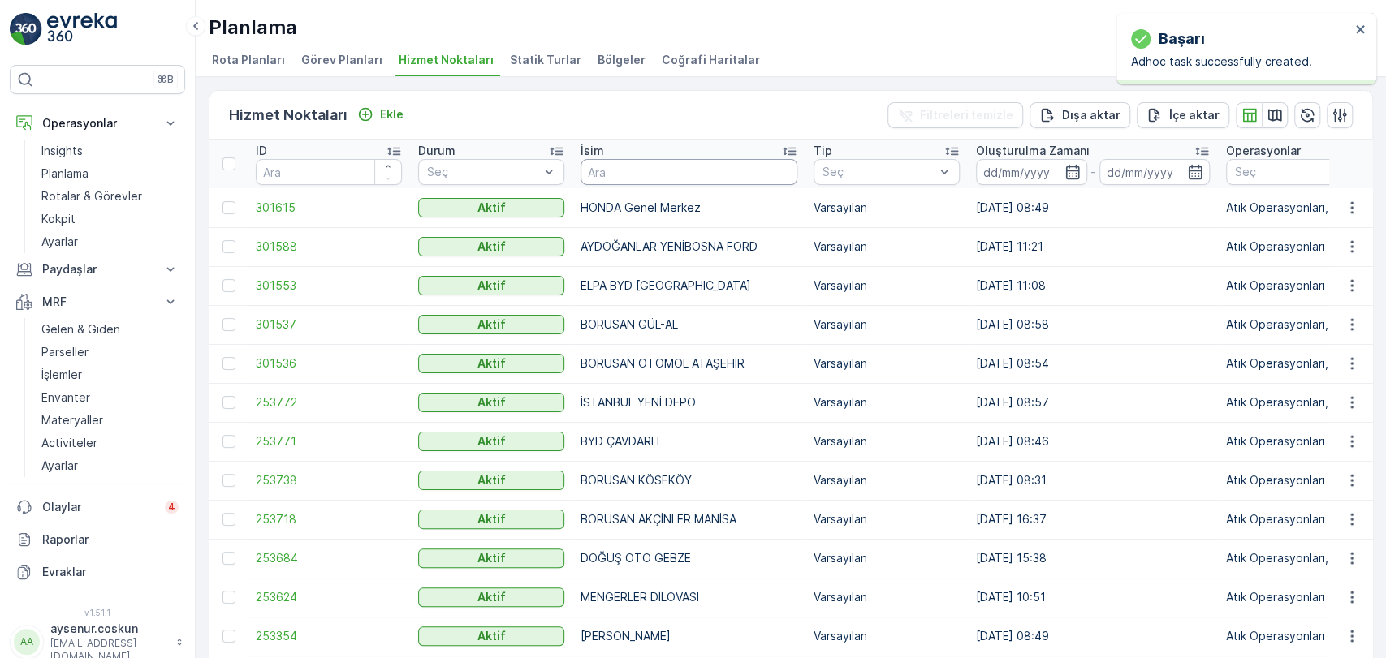
click at [748, 166] on input "text" at bounding box center [688, 172] width 217 height 26
type input "TİMURAĞA"
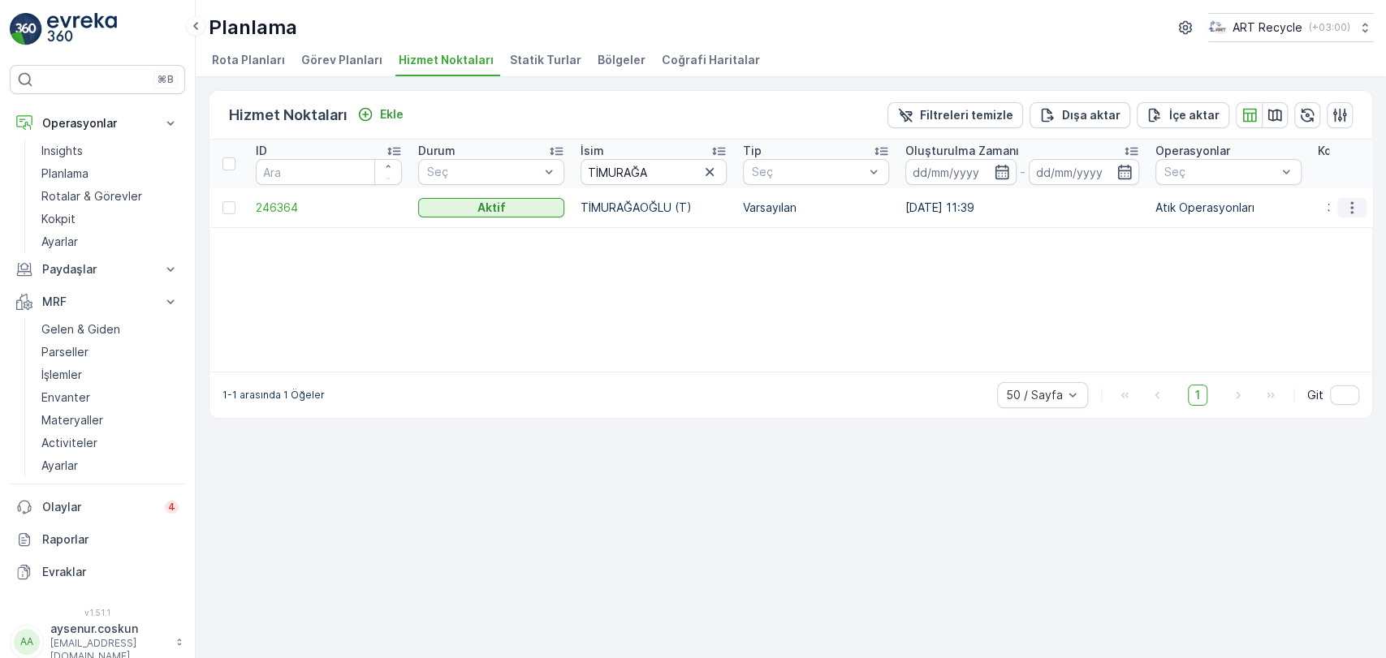
click at [1353, 203] on icon "button" at bounding box center [1352, 208] width 16 height 16
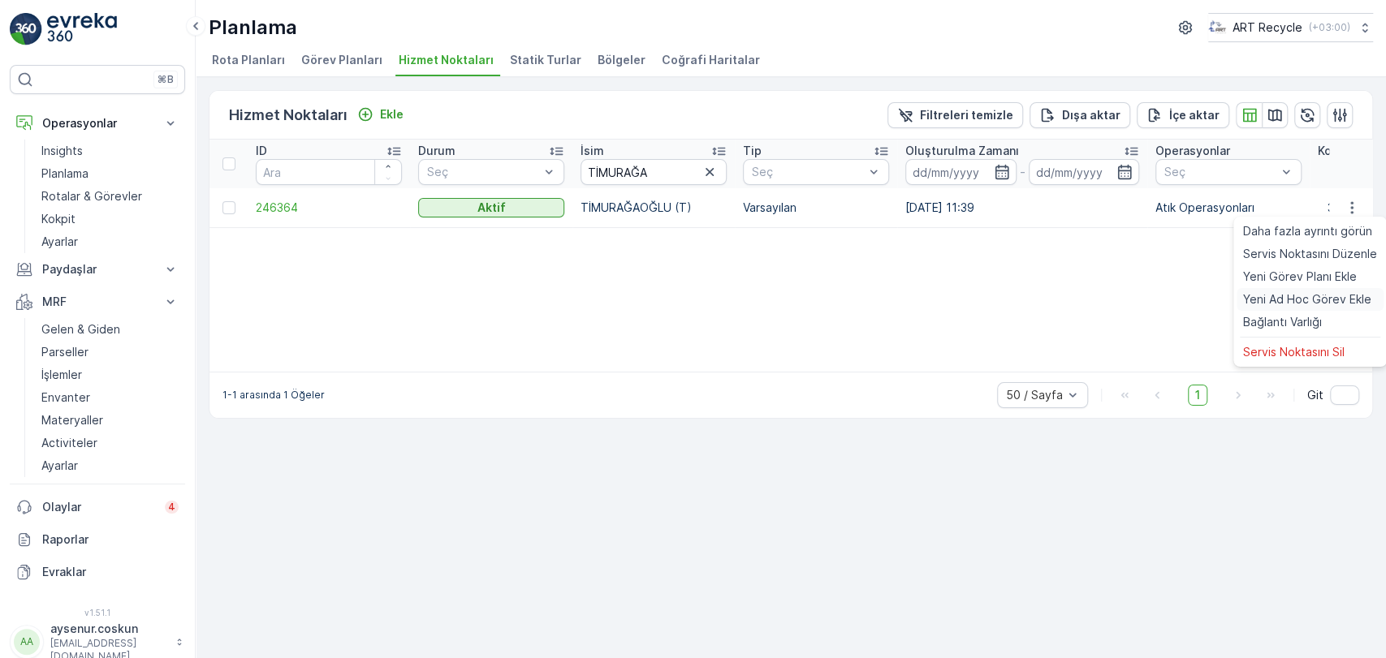
click at [1299, 307] on span "Yeni Ad Hoc Görev Ekle" at bounding box center [1307, 299] width 128 height 16
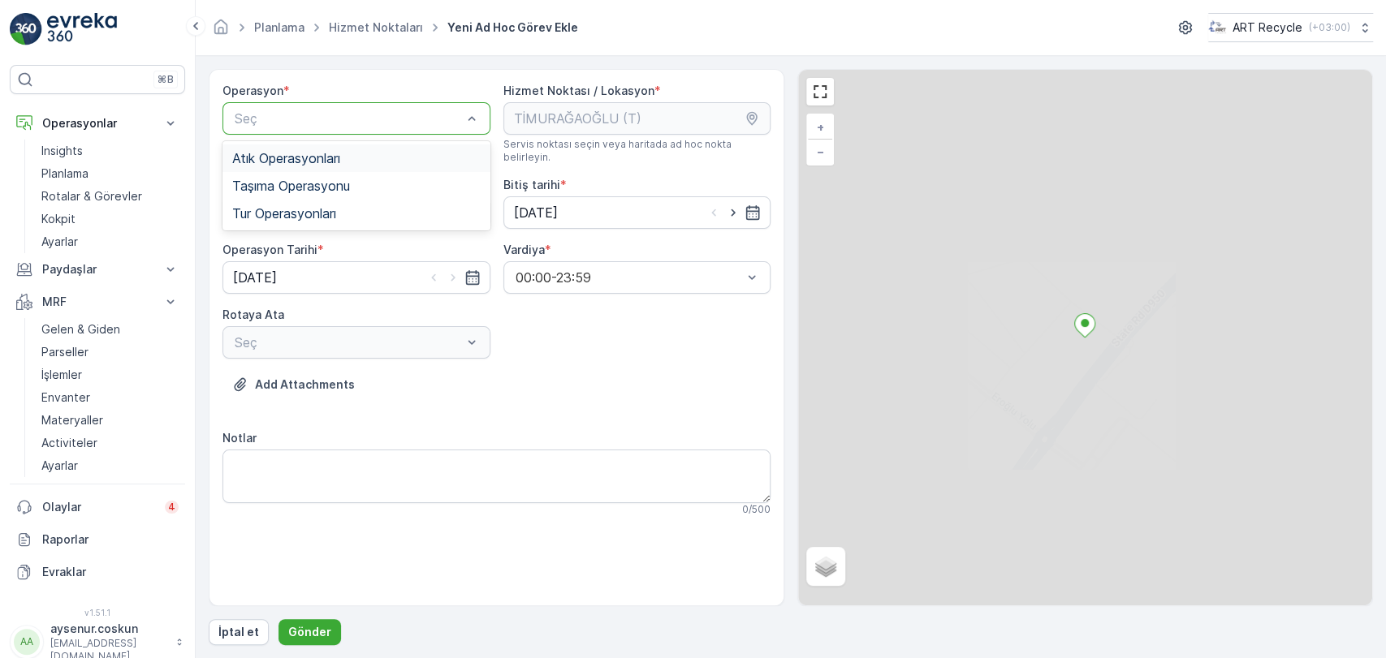
click at [314, 152] on span "Atık Operasyonları" at bounding box center [286, 158] width 108 height 15
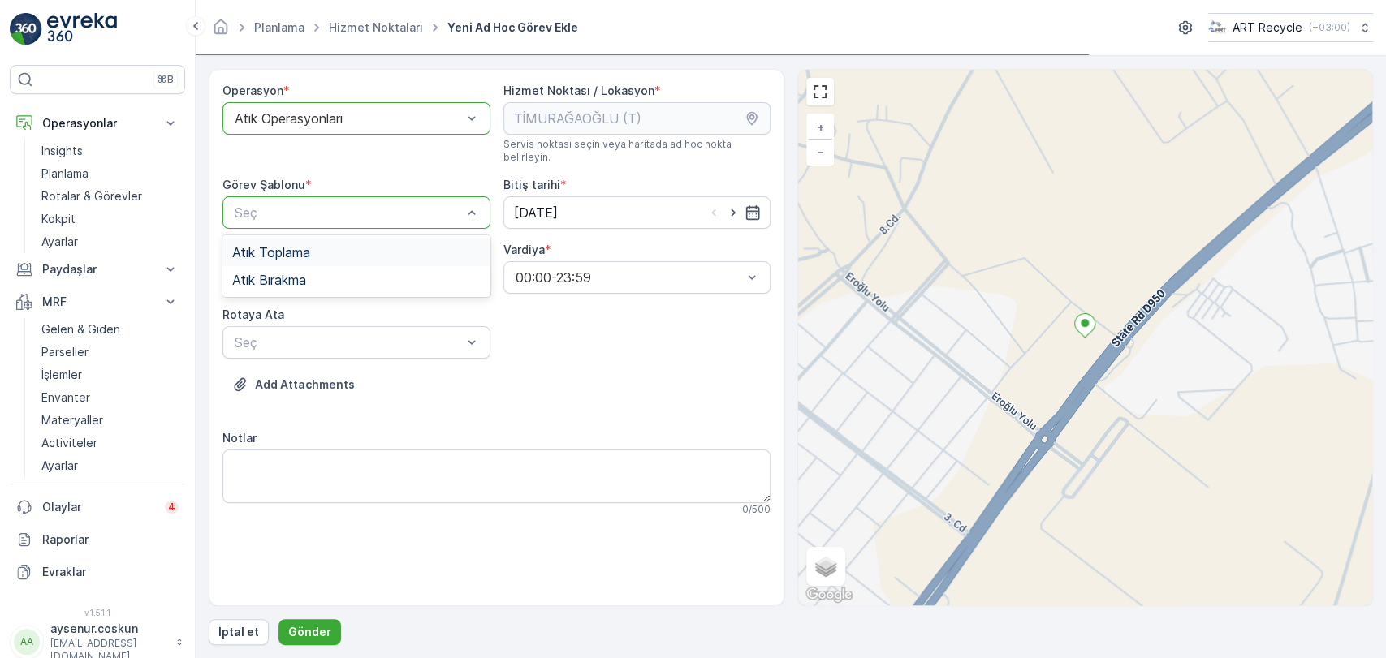
click at [313, 245] on div "Atık Toplama" at bounding box center [356, 252] width 248 height 15
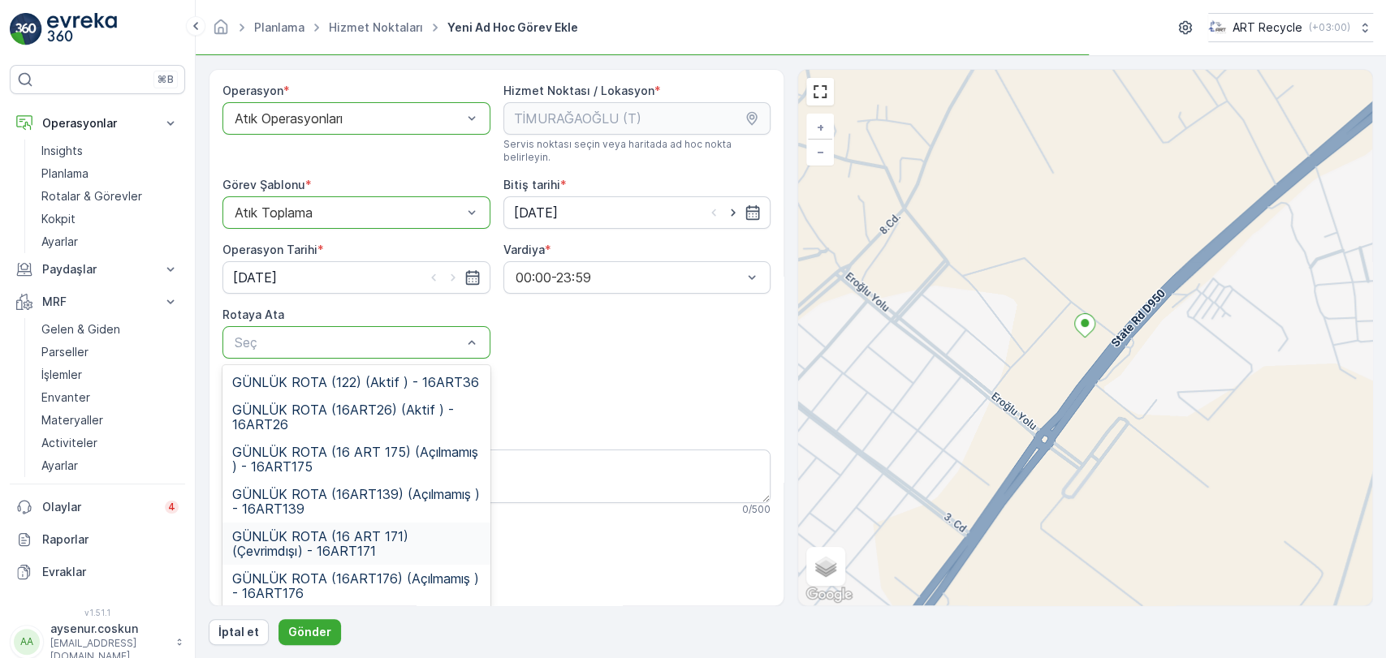
click at [374, 529] on span "GÜNLÜK ROTA (16 ART 171) (Çevrimdışı) - 16ART171" at bounding box center [356, 543] width 248 height 29
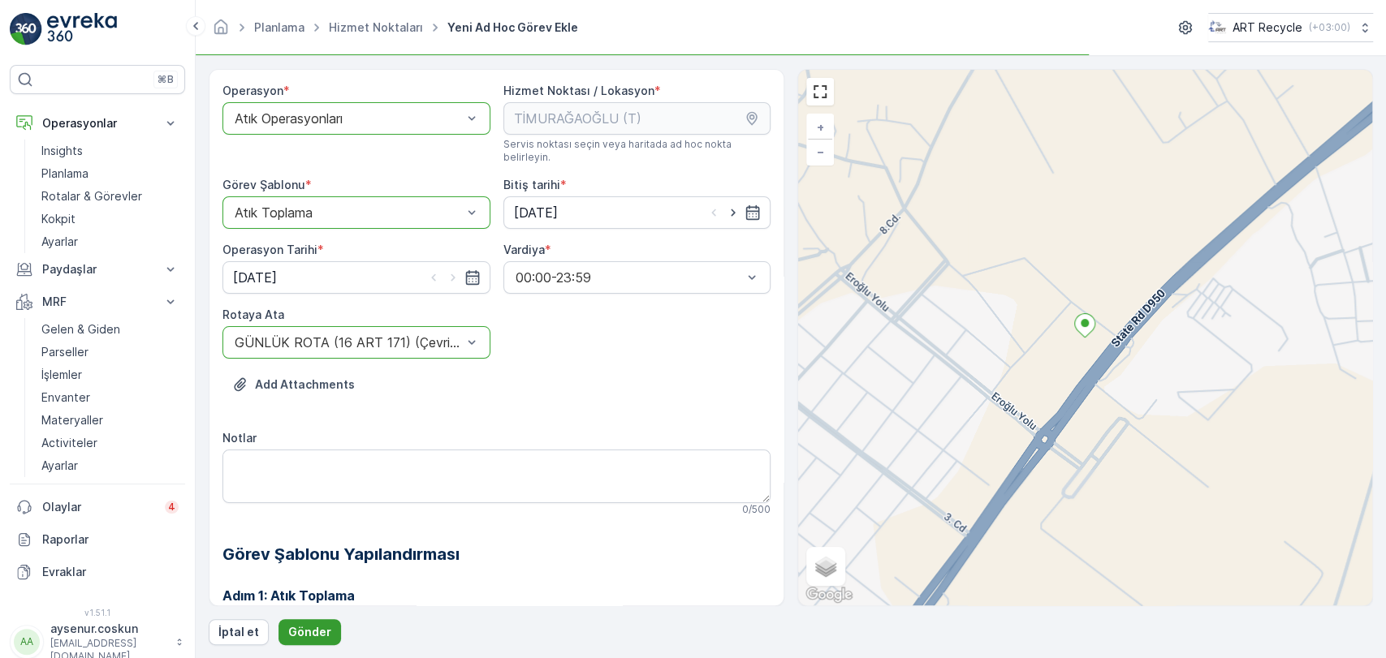
click at [308, 627] on p "Gönder" at bounding box center [309, 632] width 43 height 16
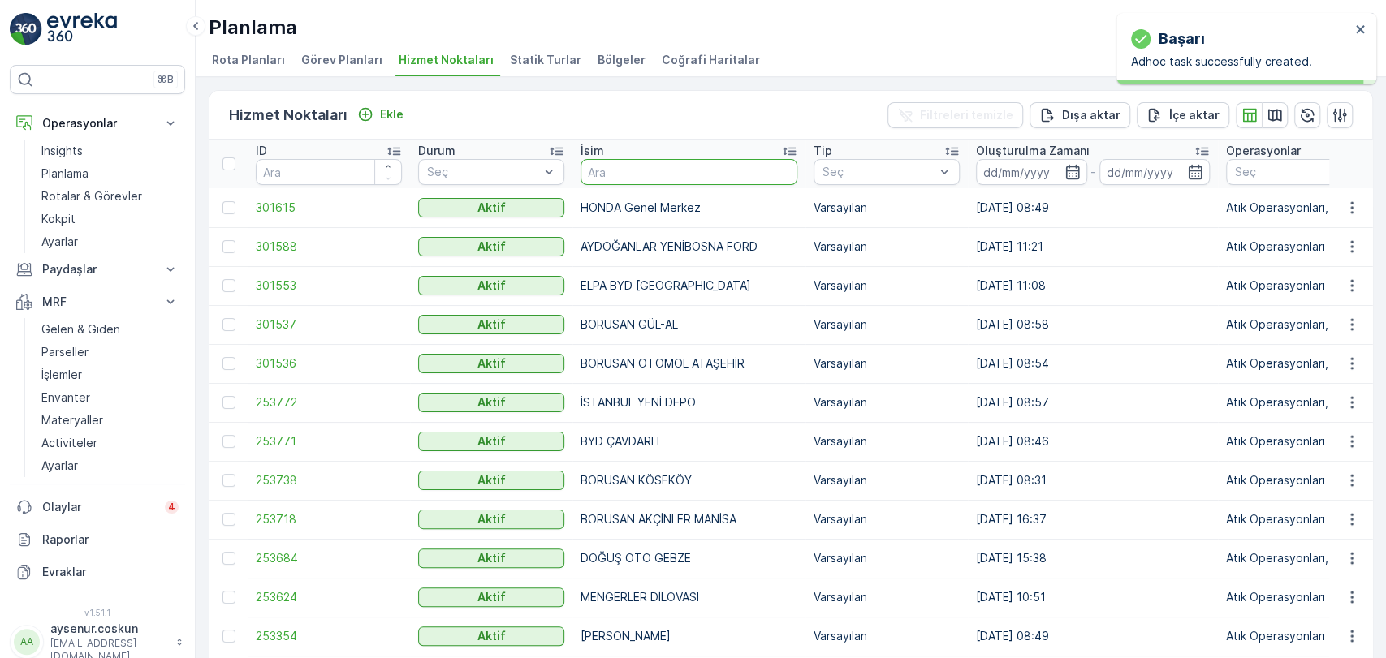
click at [679, 162] on input "text" at bounding box center [688, 172] width 217 height 26
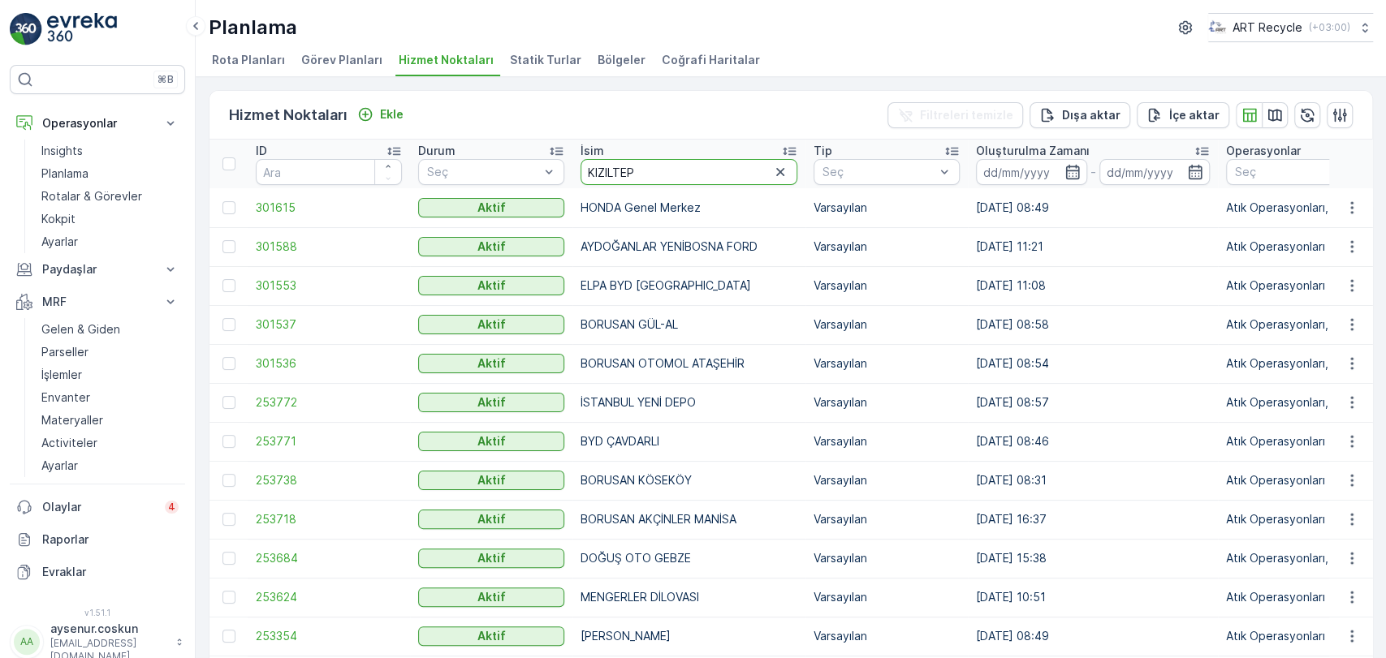
type input "KIZILTEPE"
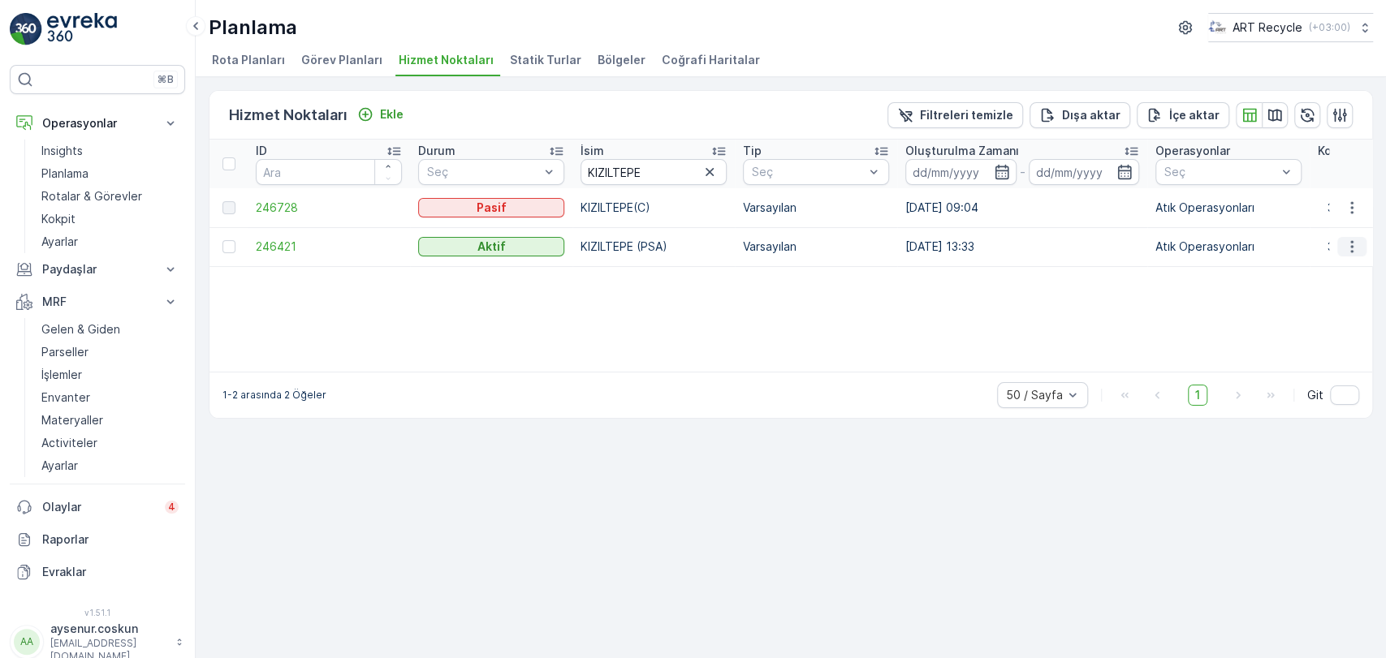
click at [1362, 247] on button "button" at bounding box center [1351, 246] width 29 height 19
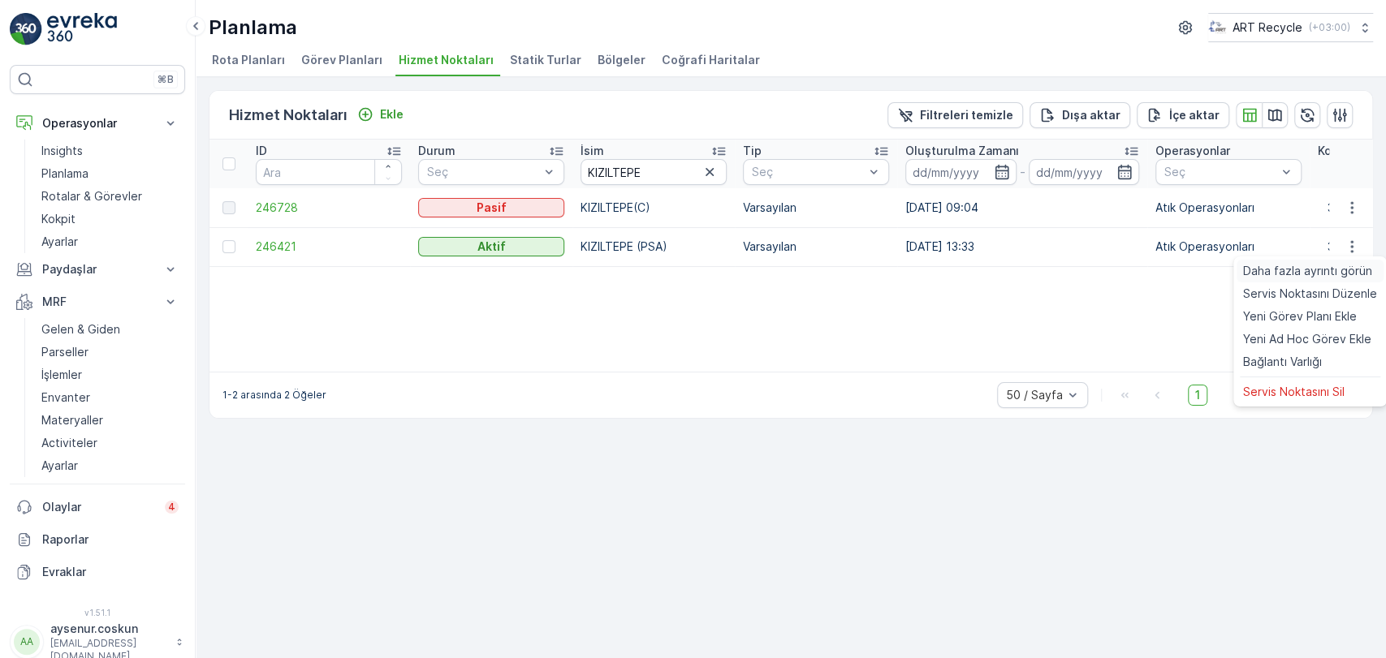
click at [1335, 274] on span "Daha fazla ayrıntı görün" at bounding box center [1307, 271] width 129 height 16
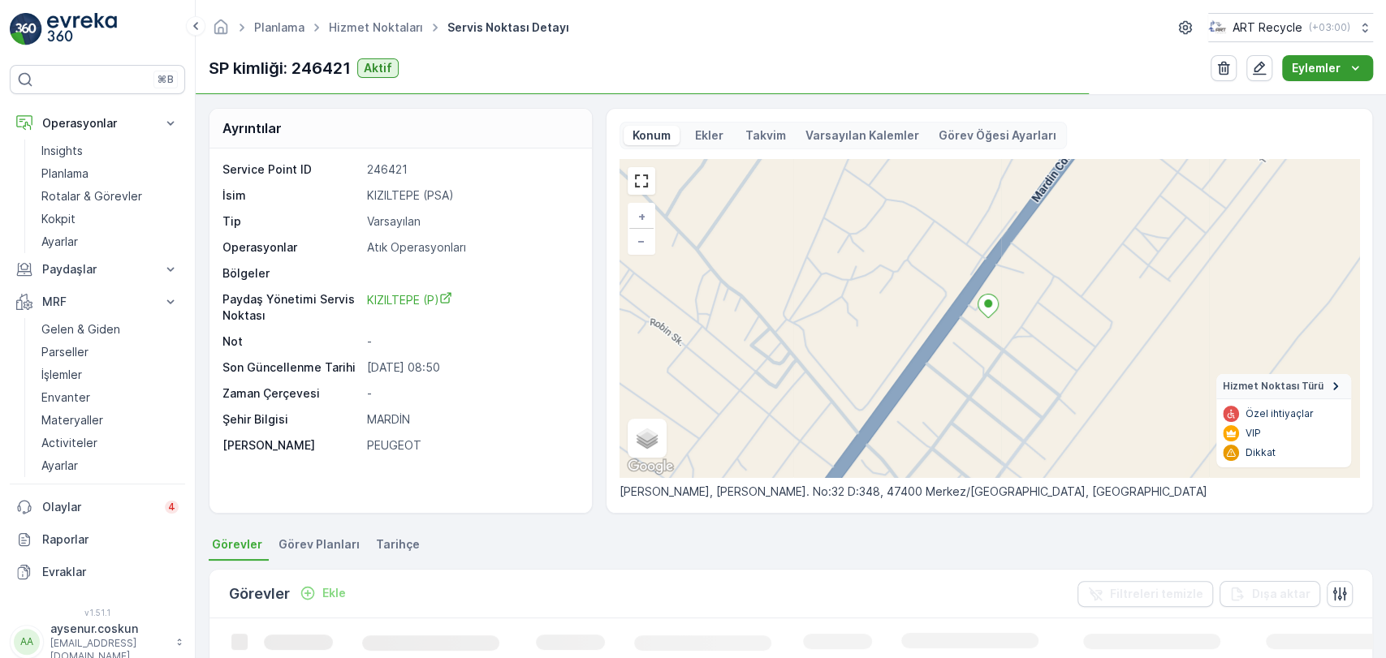
click at [1330, 66] on p "Eylemler" at bounding box center [1316, 68] width 49 height 16
click at [1333, 115] on span "Yeni Ad Hoc Görev Ekle" at bounding box center [1314, 122] width 128 height 16
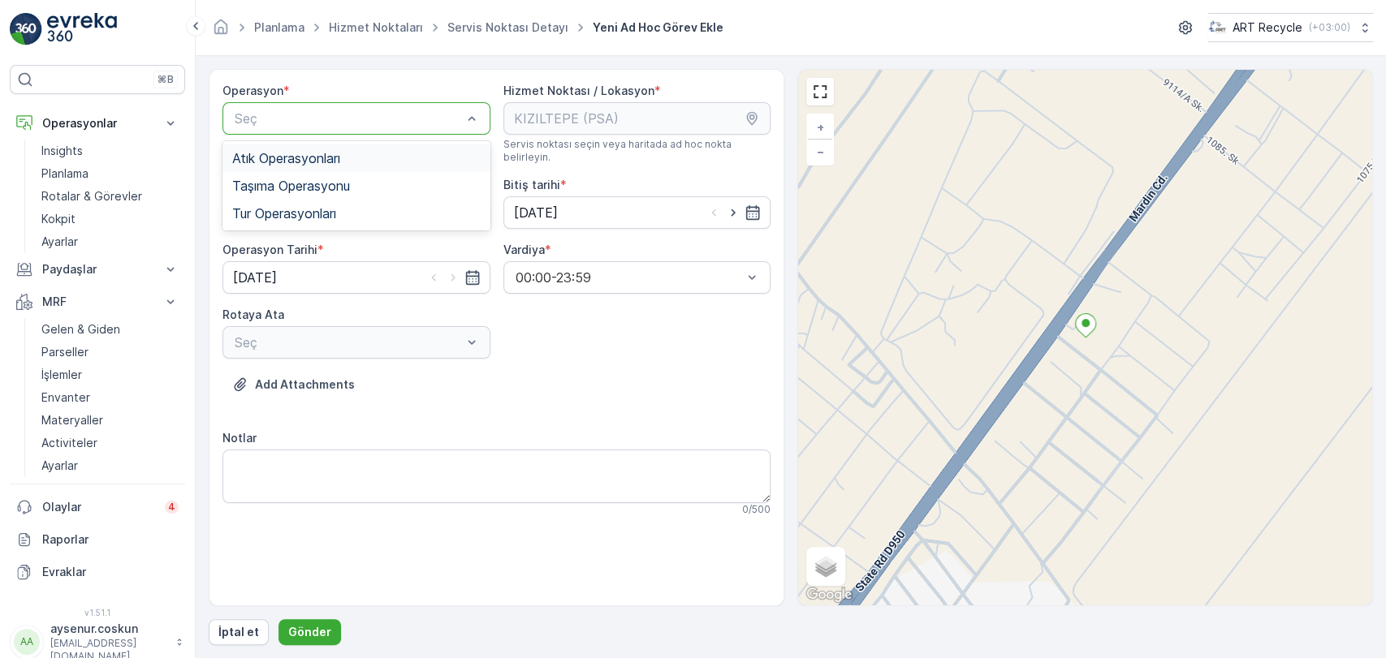
click at [354, 154] on div "Atık Operasyonları" at bounding box center [356, 158] width 248 height 15
click at [352, 245] on div "Atık Toplama" at bounding box center [356, 252] width 248 height 15
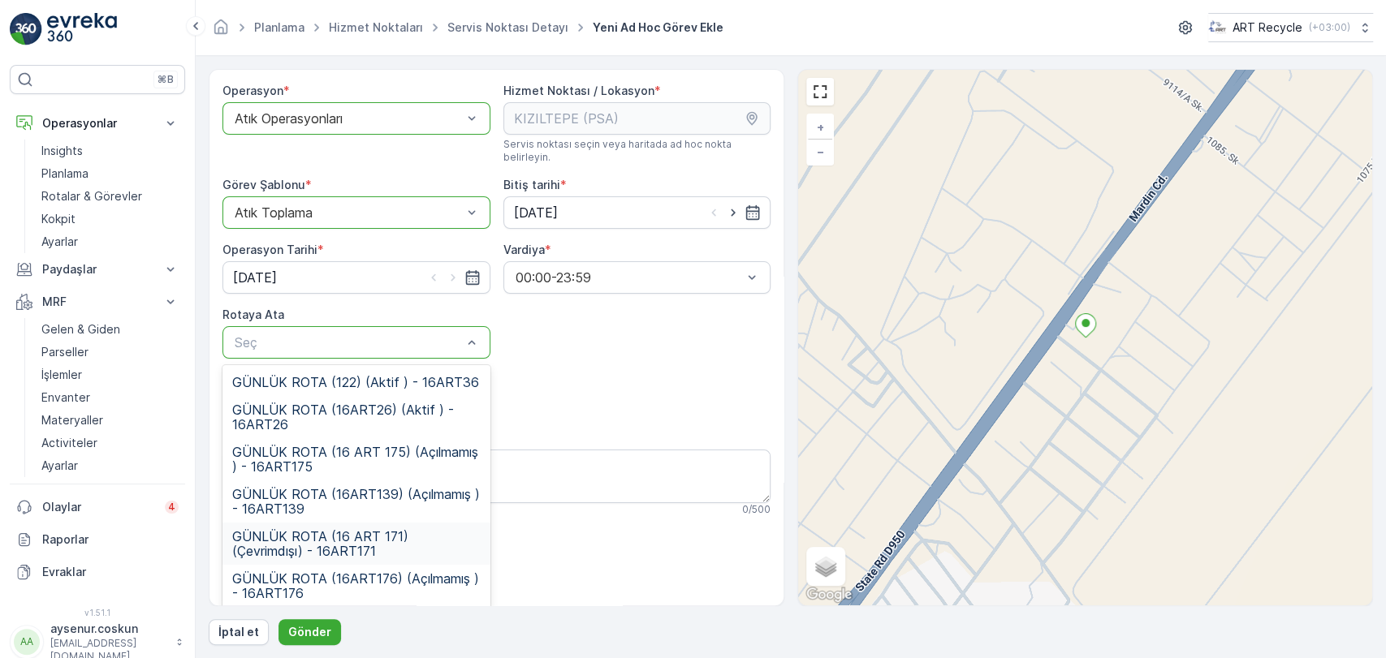
click at [403, 529] on span "GÜNLÜK ROTA (16 ART 171) (Çevrimdışı) - 16ART171" at bounding box center [356, 543] width 248 height 29
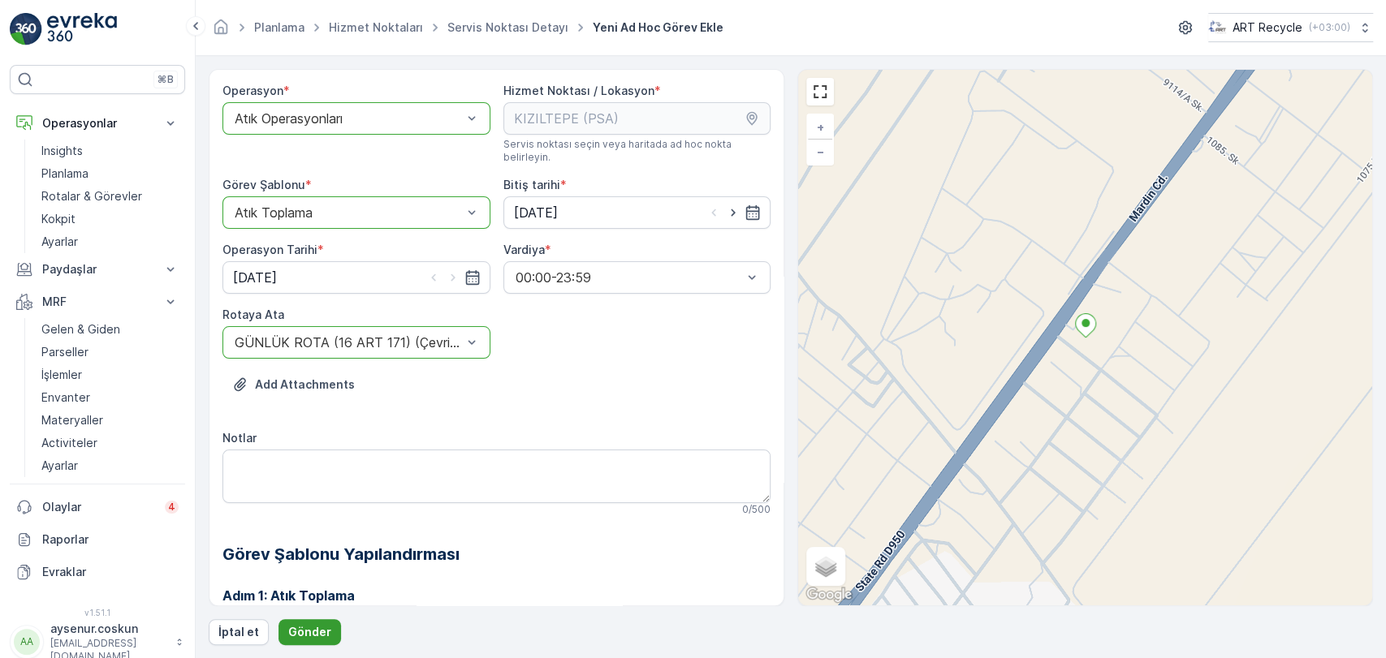
click at [301, 629] on p "Gönder" at bounding box center [309, 632] width 43 height 16
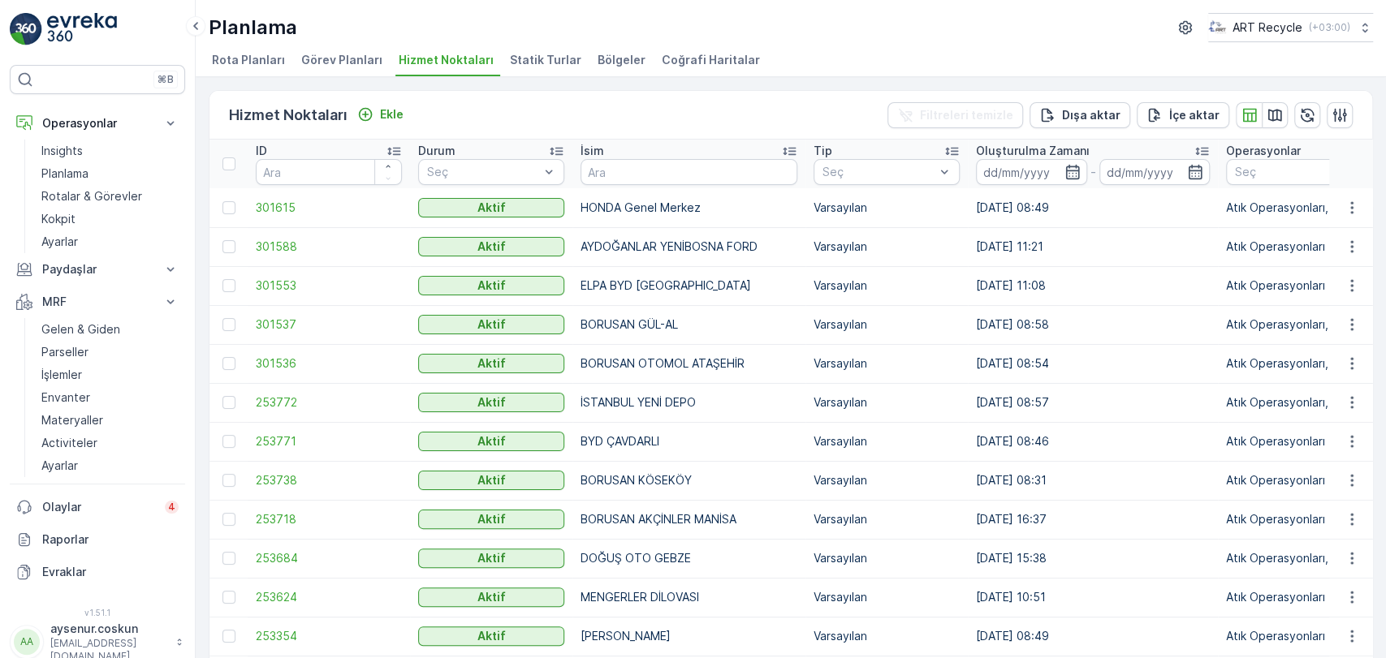
click at [47, 44] on img at bounding box center [82, 29] width 70 height 32
